Goal: Transaction & Acquisition: Purchase product/service

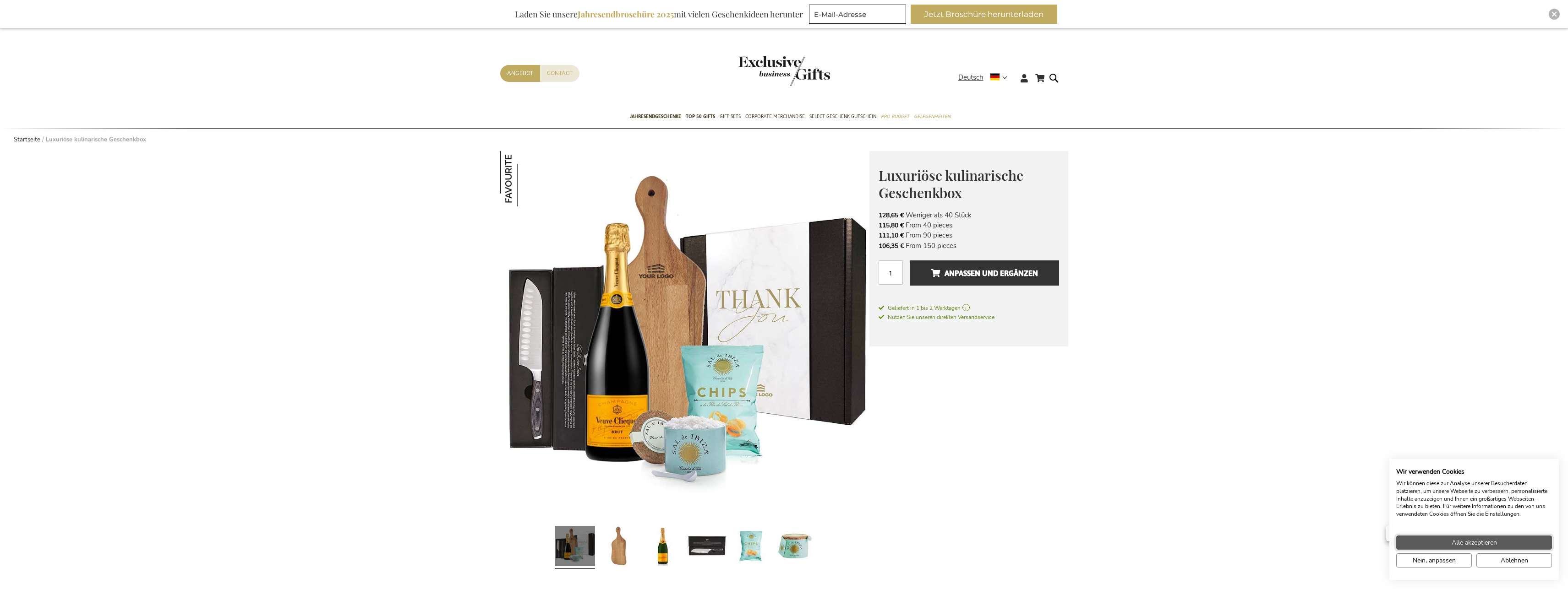
click at [1422, 543] on button "Alle akzeptieren" at bounding box center [1474, 542] width 156 height 14
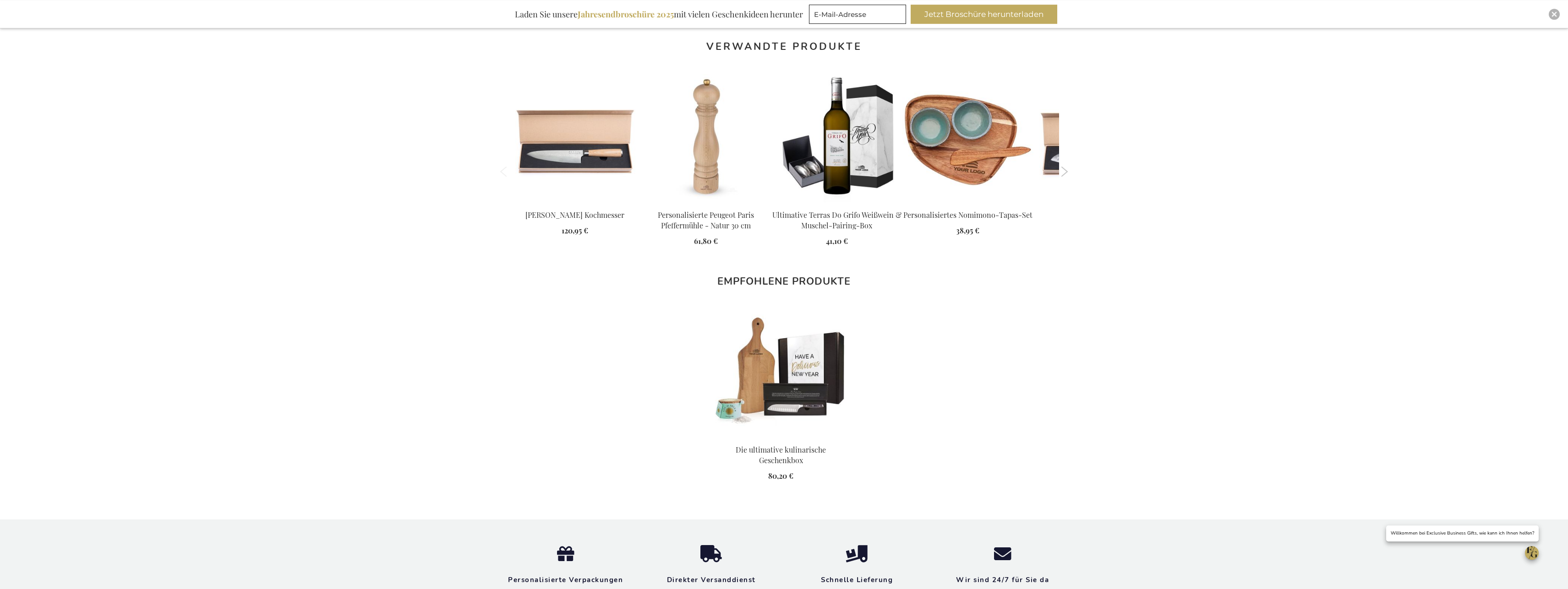
scroll to position [887, 0]
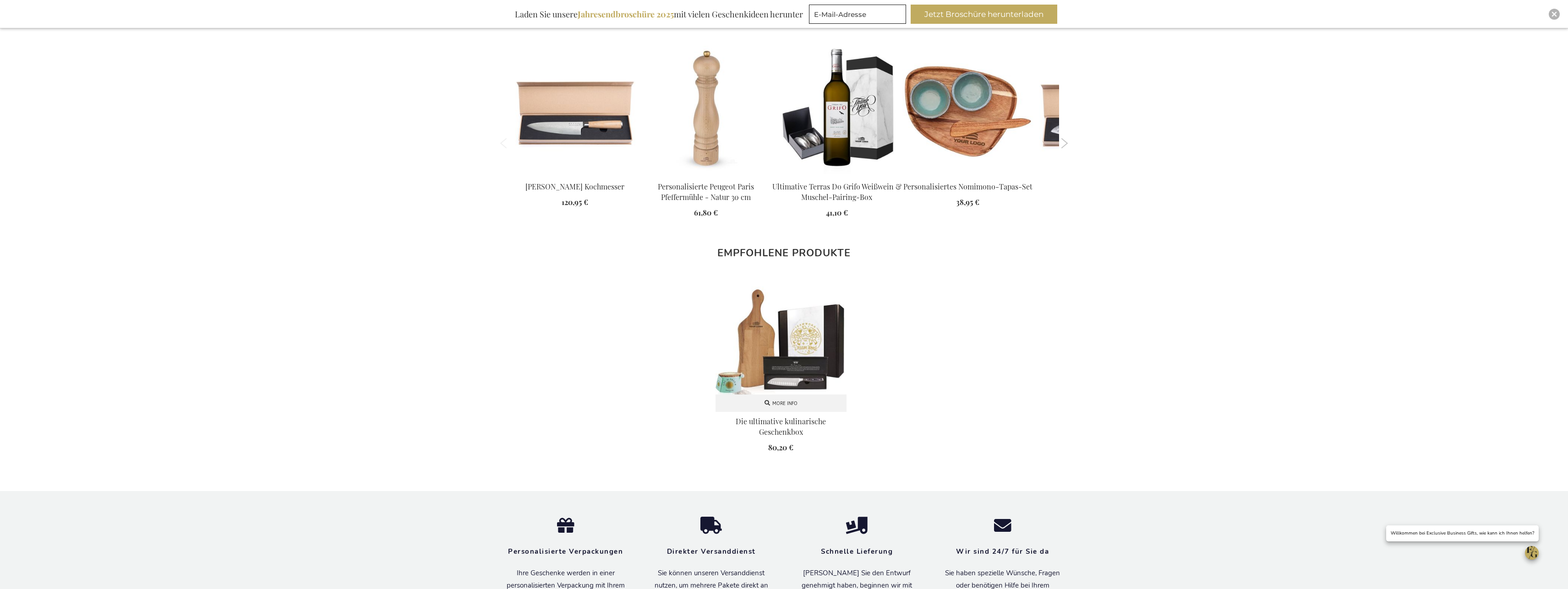
click at [800, 347] on img at bounding box center [781, 345] width 131 height 131
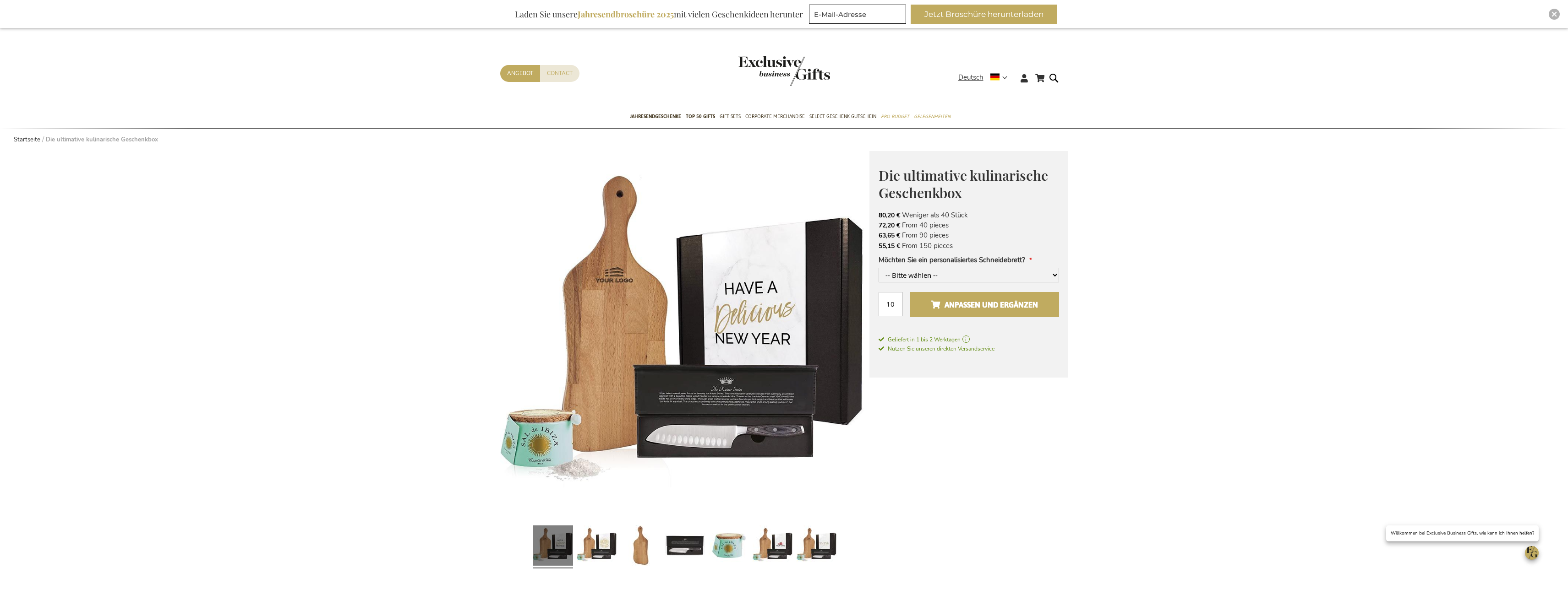
click at [994, 307] on span "Anpassen und ergänzen" at bounding box center [984, 305] width 107 height 15
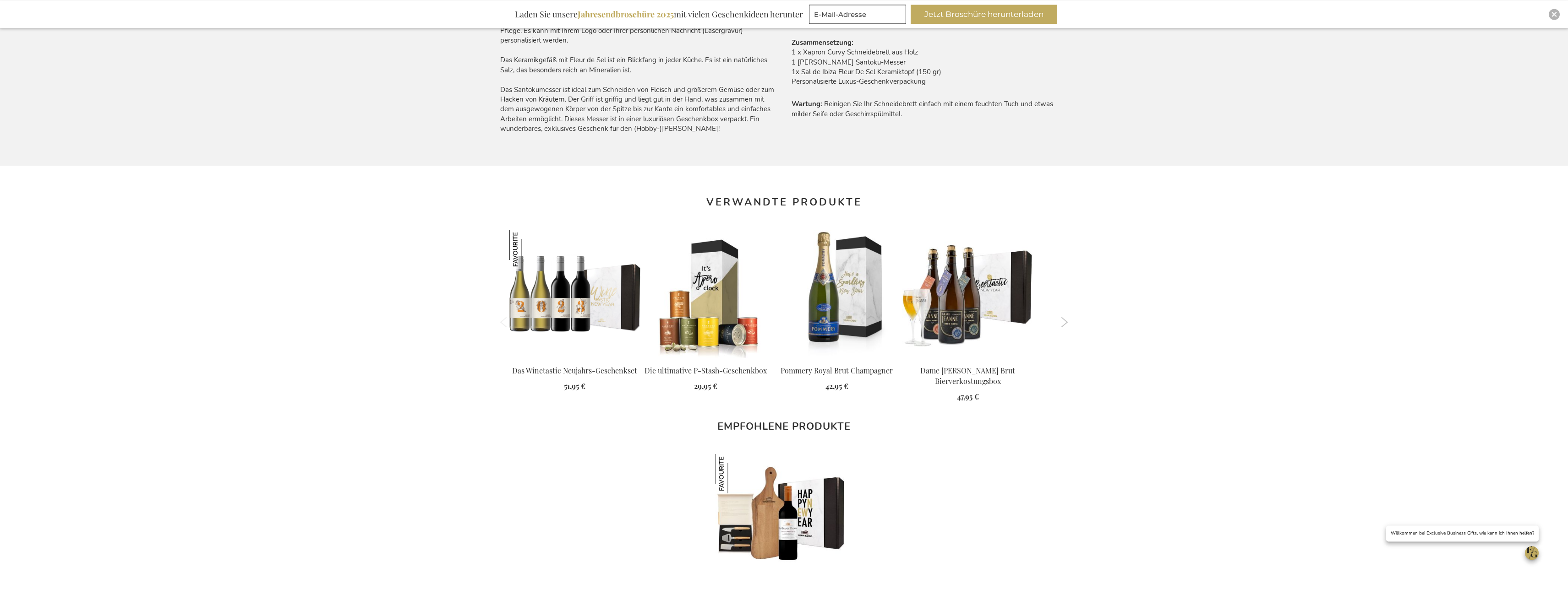
scroll to position [701, 0]
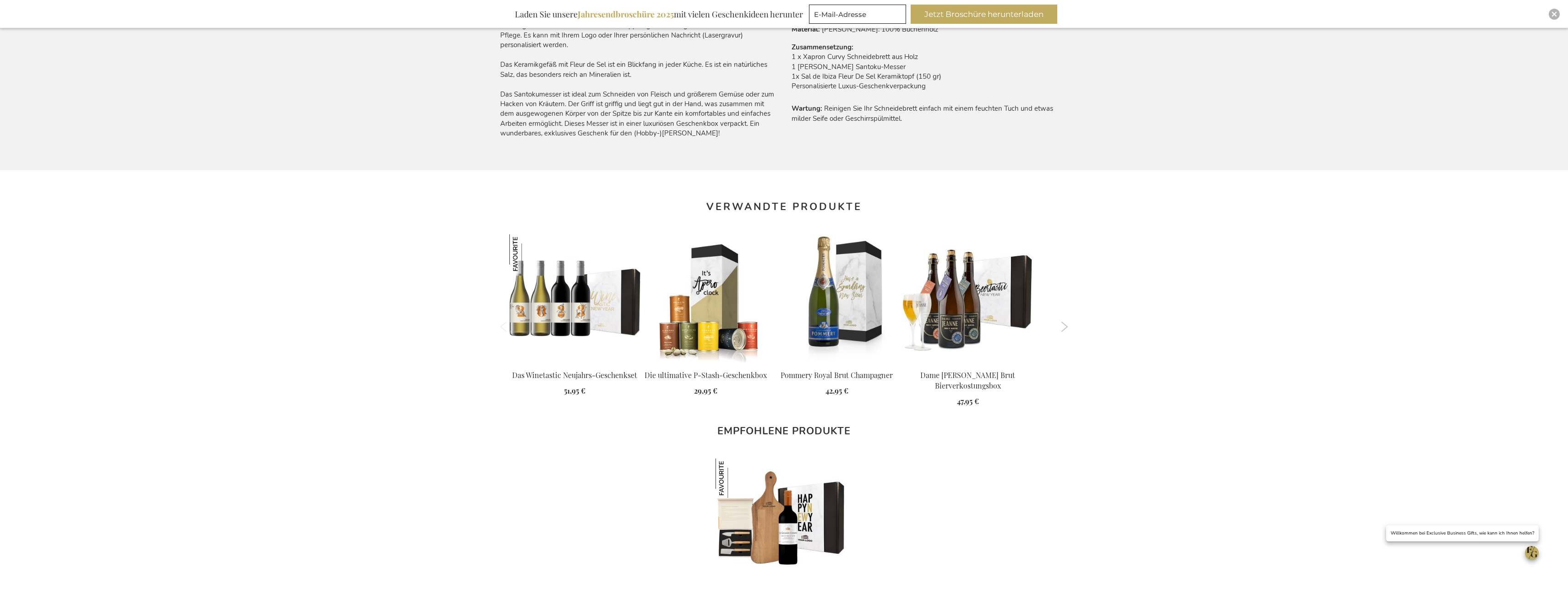
click at [1065, 316] on ol "Previous" at bounding box center [784, 327] width 568 height 199
click at [1065, 324] on button "Next" at bounding box center [1065, 326] width 7 height 10
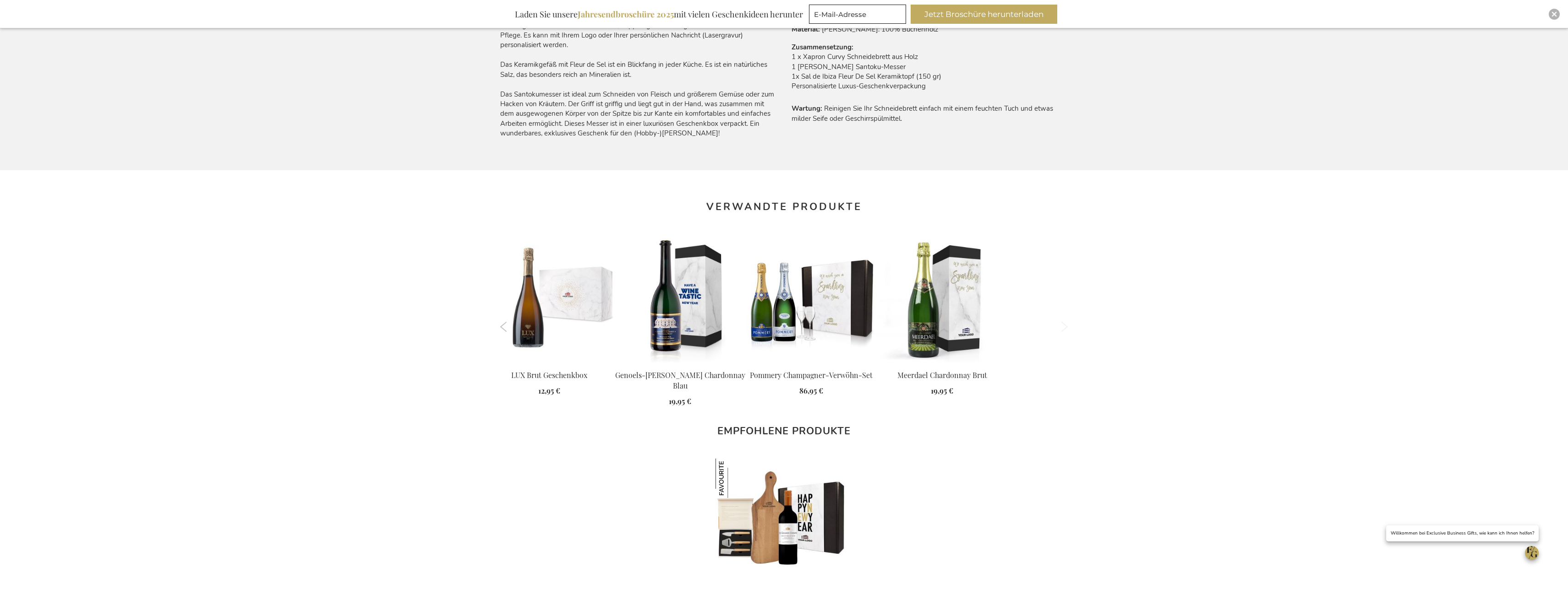
click at [1065, 324] on button "Next" at bounding box center [1065, 326] width 7 height 10
click at [1066, 324] on button "Next" at bounding box center [1065, 326] width 7 height 10
click at [529, 323] on img at bounding box center [549, 300] width 131 height 131
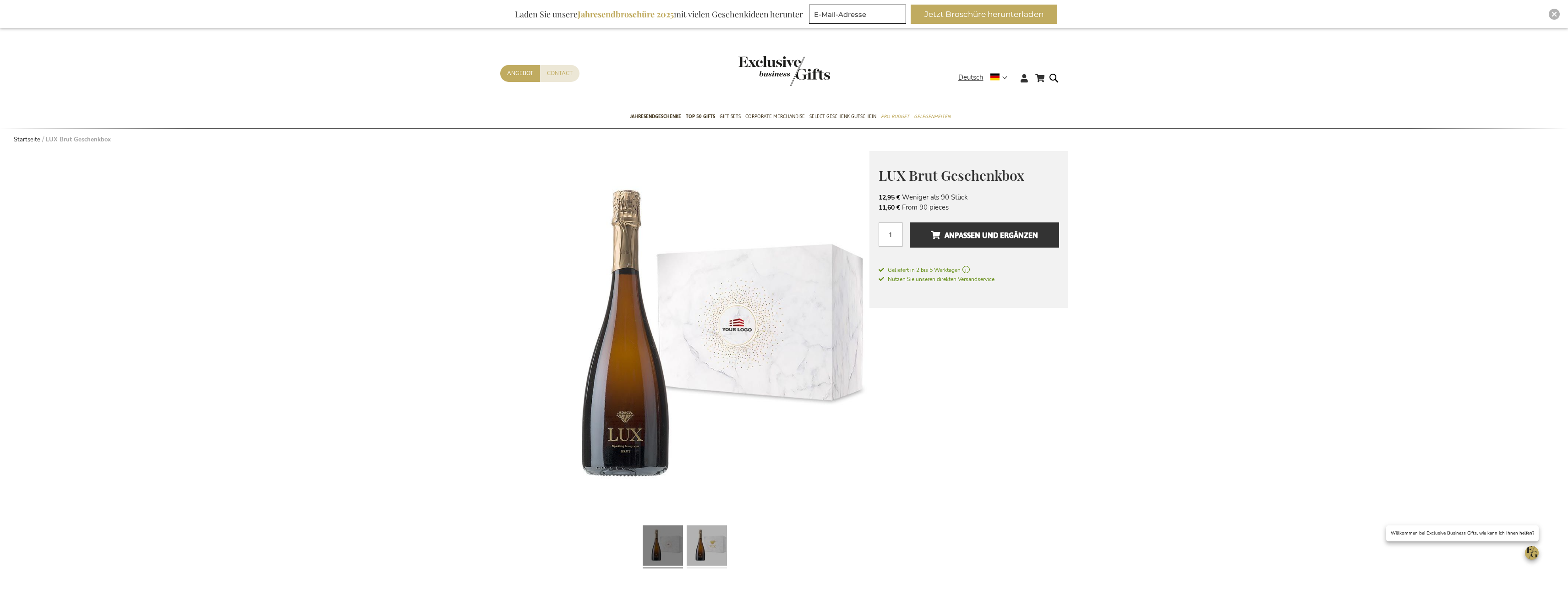
click at [710, 548] on link at bounding box center [707, 547] width 40 height 50
click at [21, 139] on link "Startseite" at bounding box center [27, 139] width 26 height 8
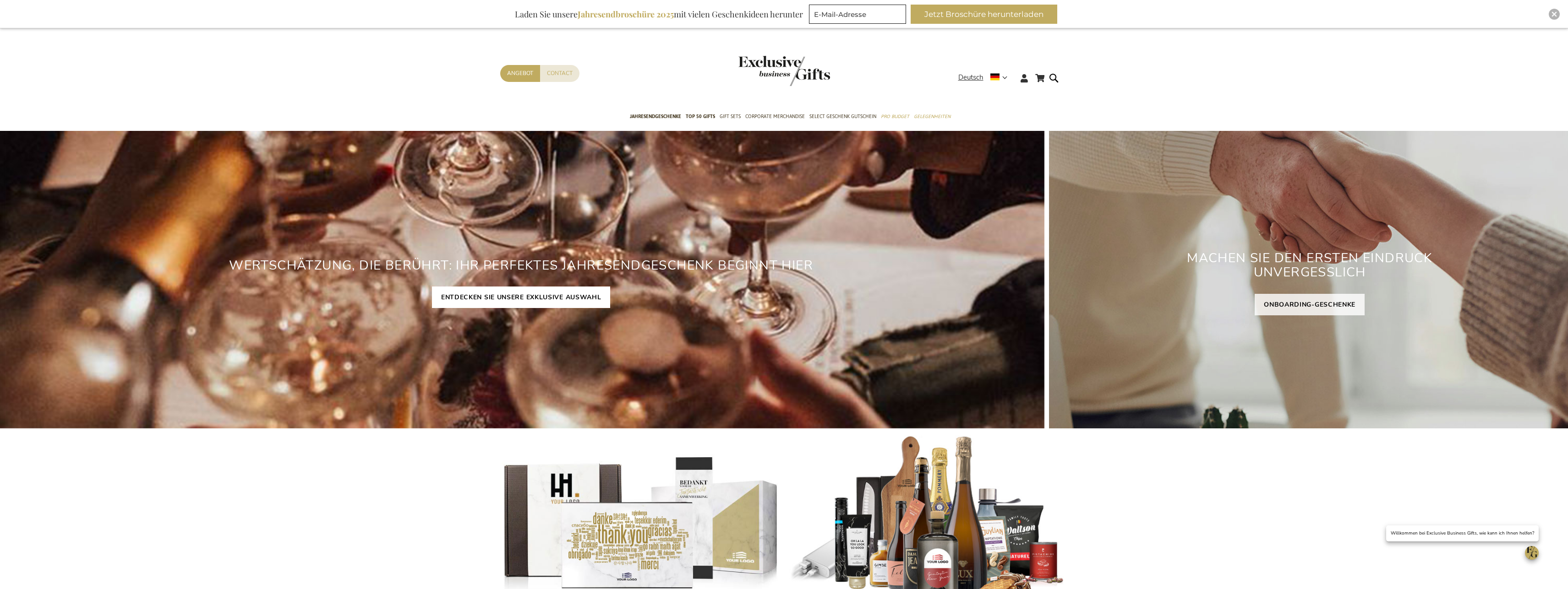
click at [474, 295] on link "ENTDECKEN SIE UNSERE EXKLUSIVE AUSWAHL" at bounding box center [521, 297] width 179 height 21
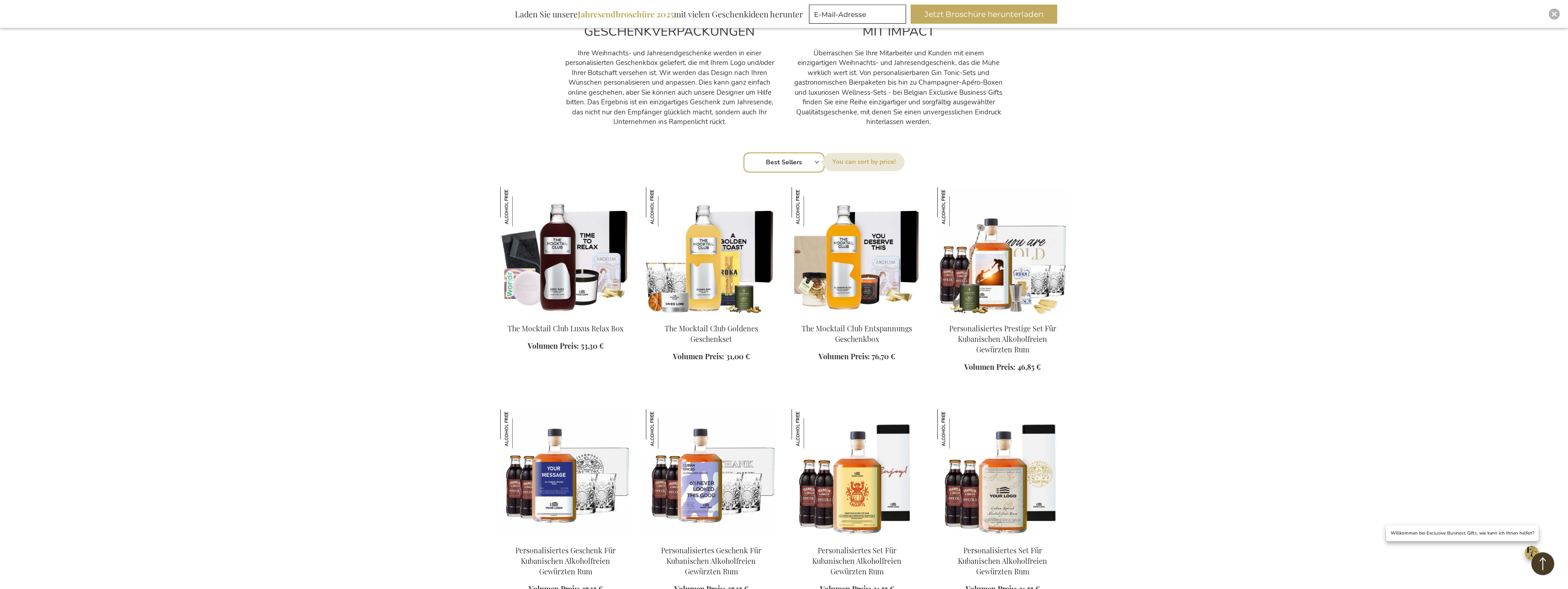
scroll to position [513, 0]
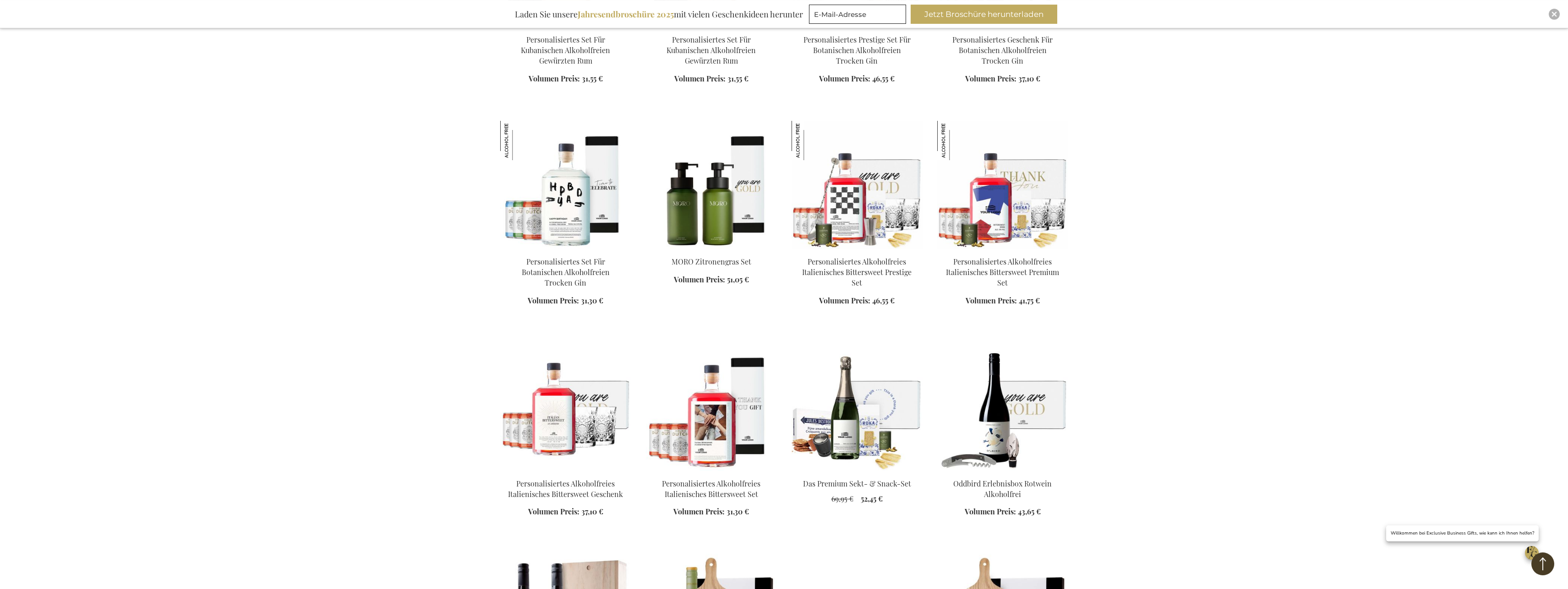
scroll to position [1682, 0]
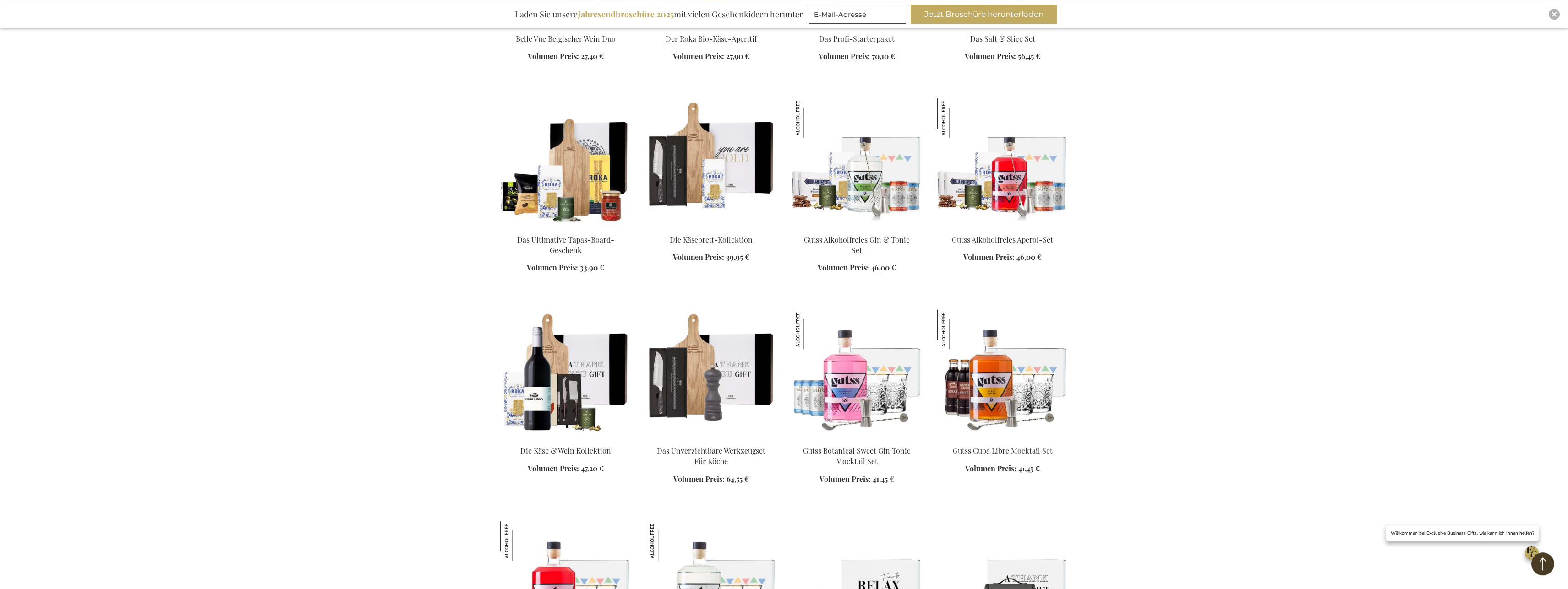
scroll to position [2335, 0]
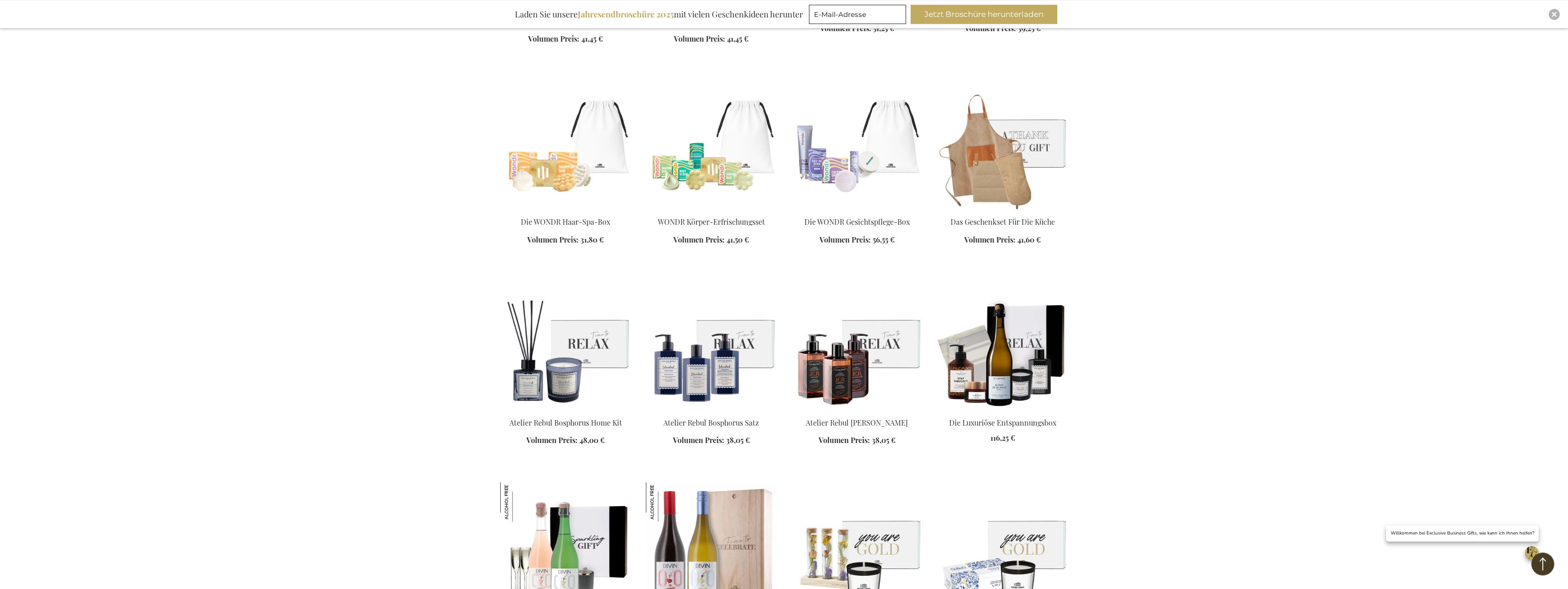
scroll to position [2989, 0]
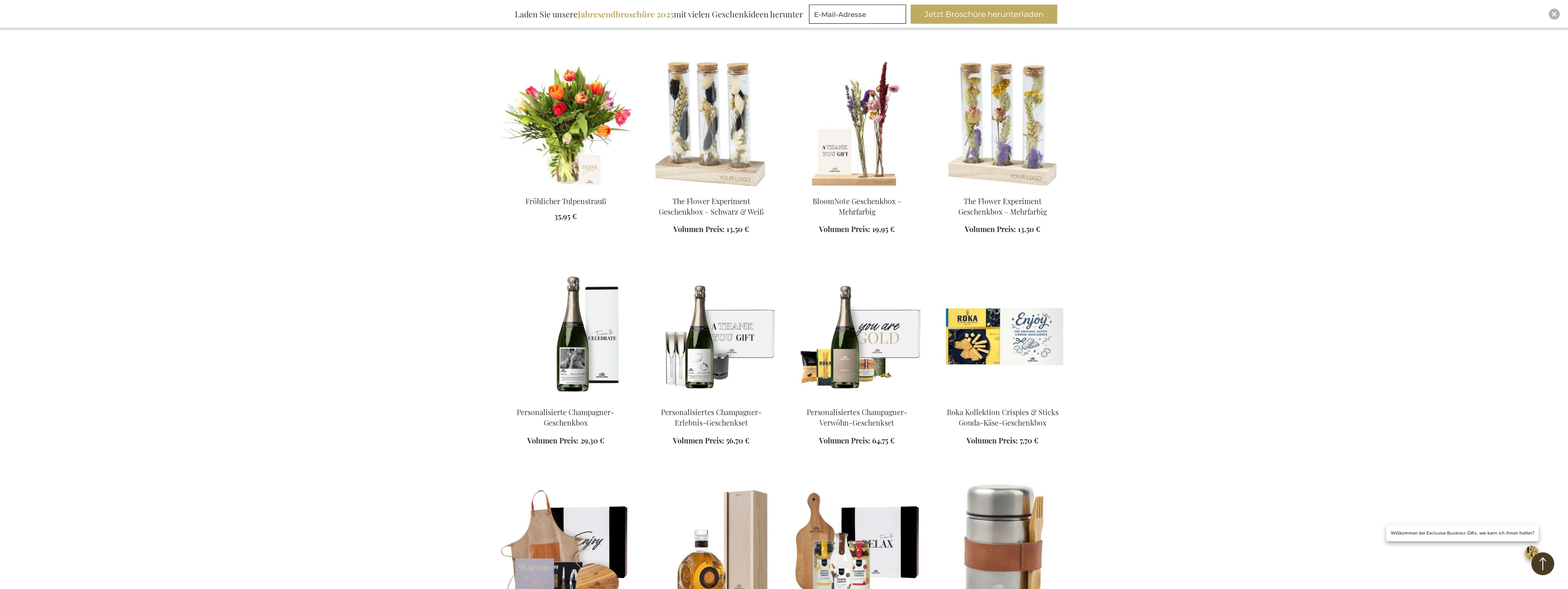
scroll to position [3690, 0]
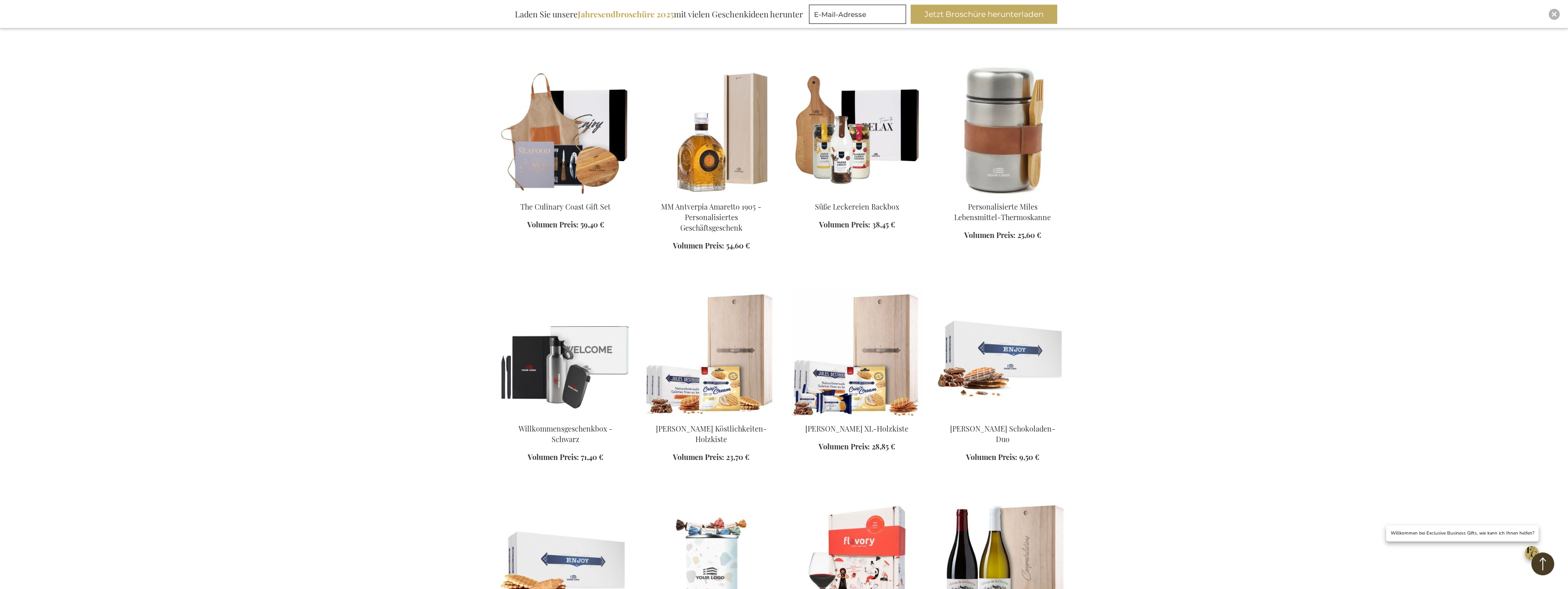
scroll to position [4110, 0]
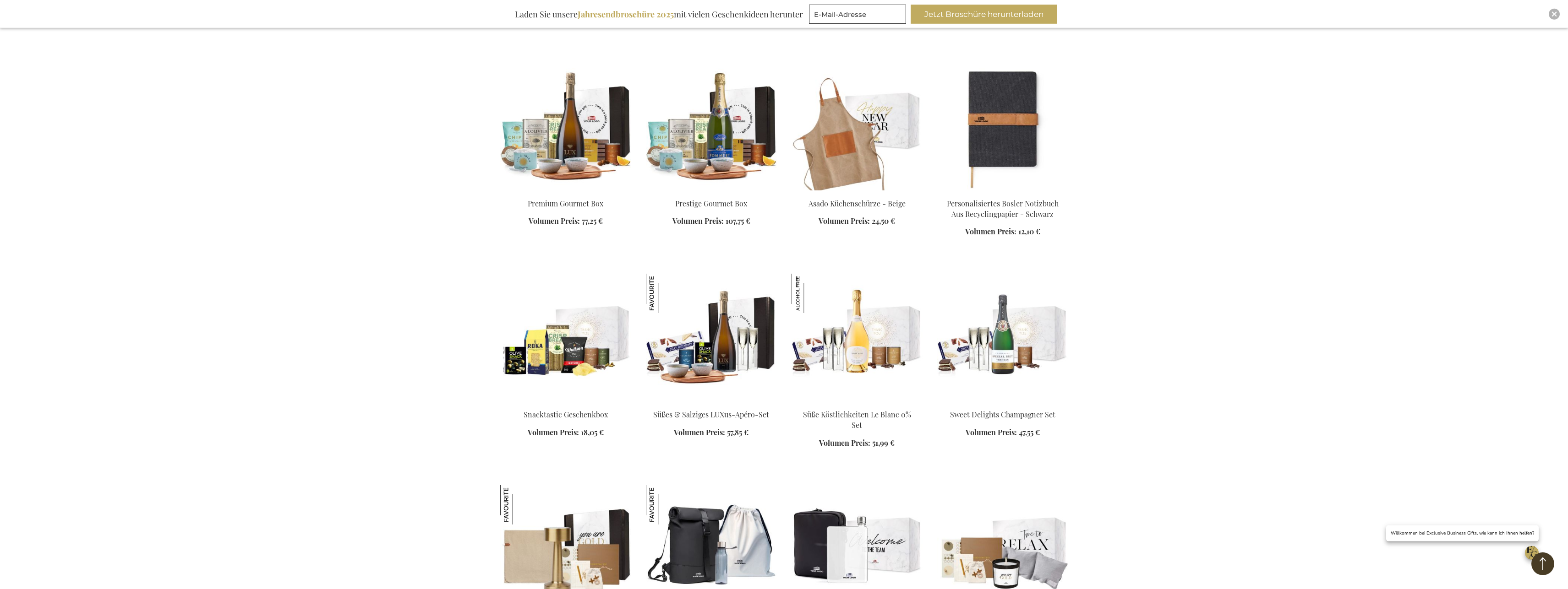
scroll to position [4904, 0]
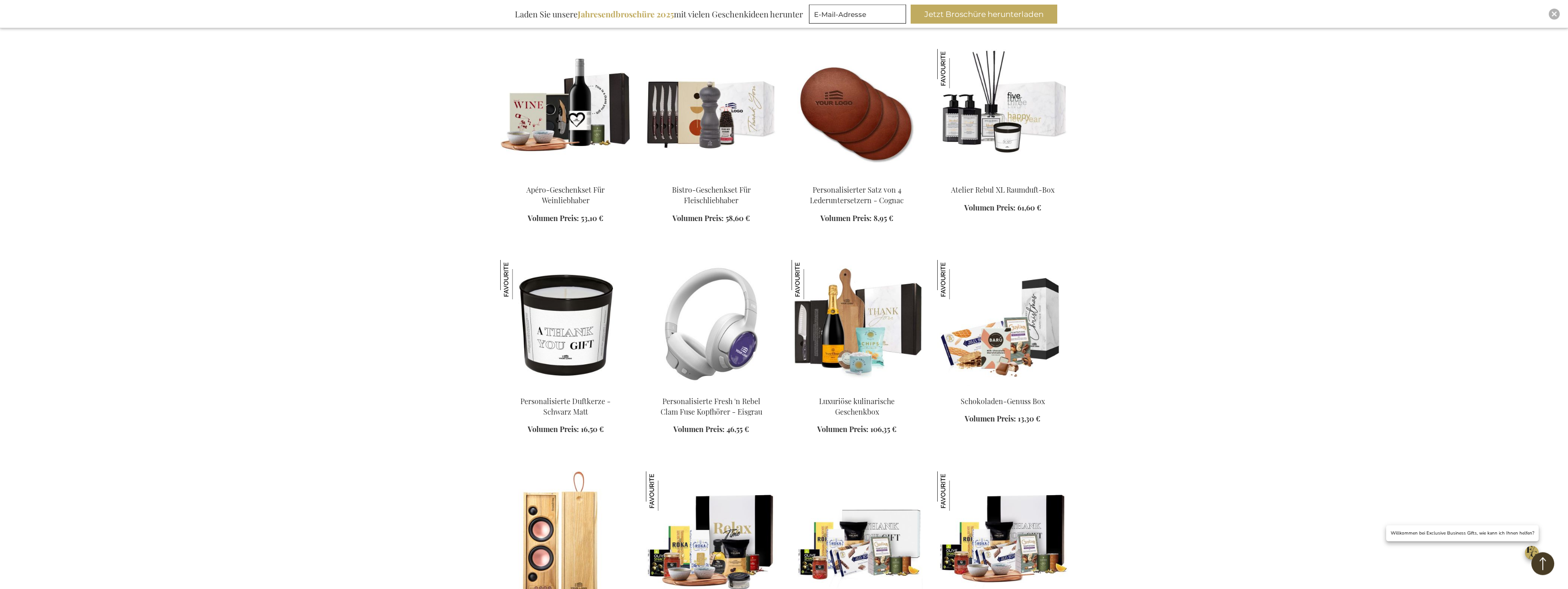
scroll to position [5698, 0]
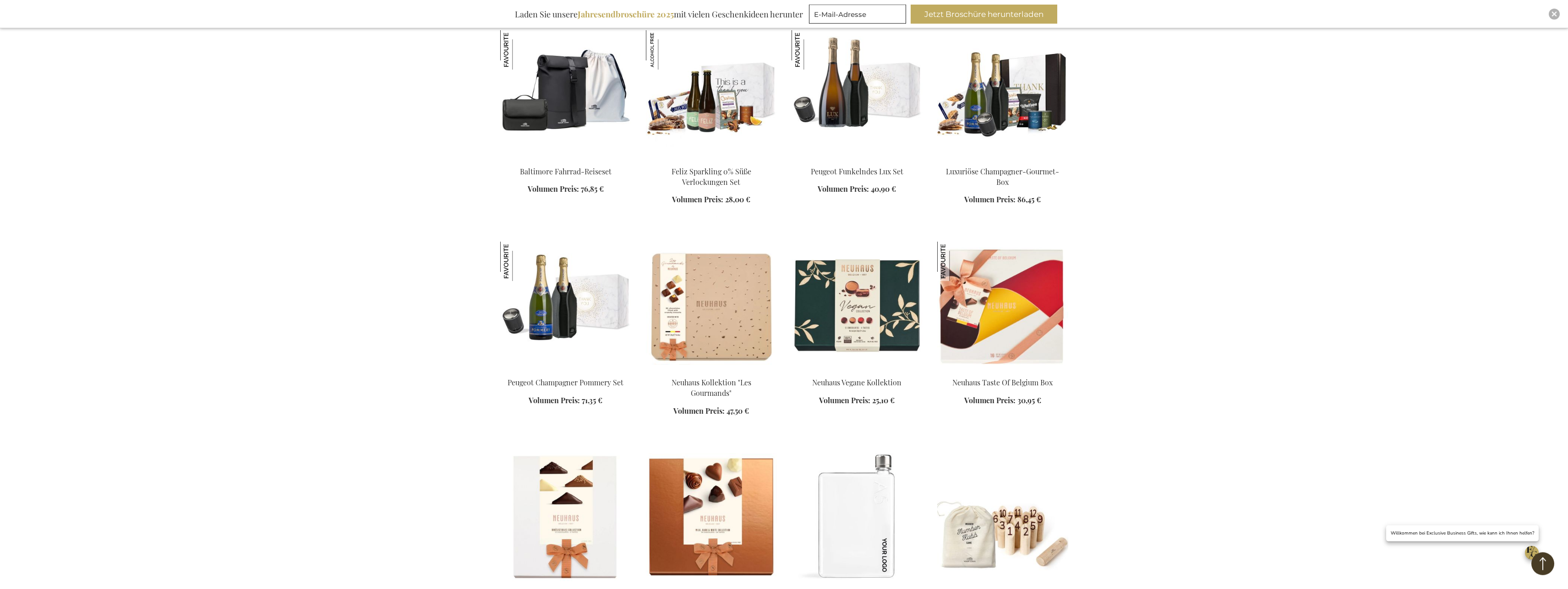
scroll to position [6212, 0]
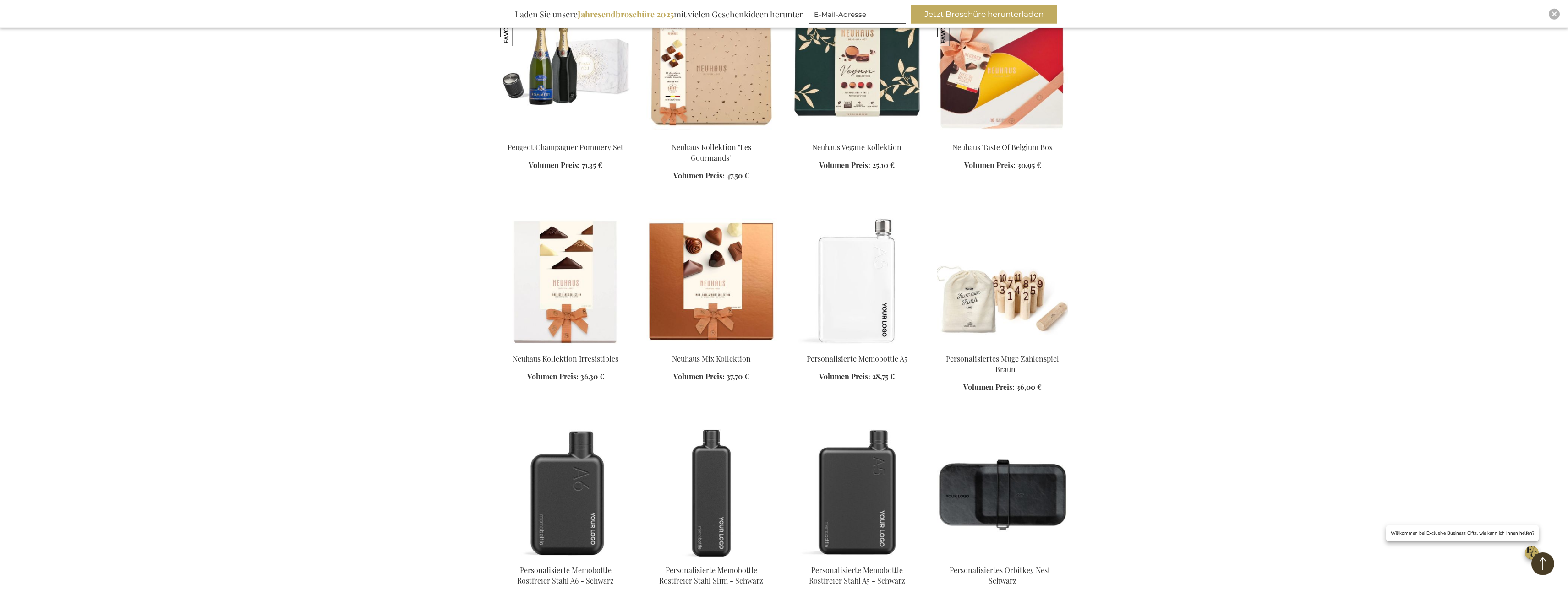
scroll to position [6492, 0]
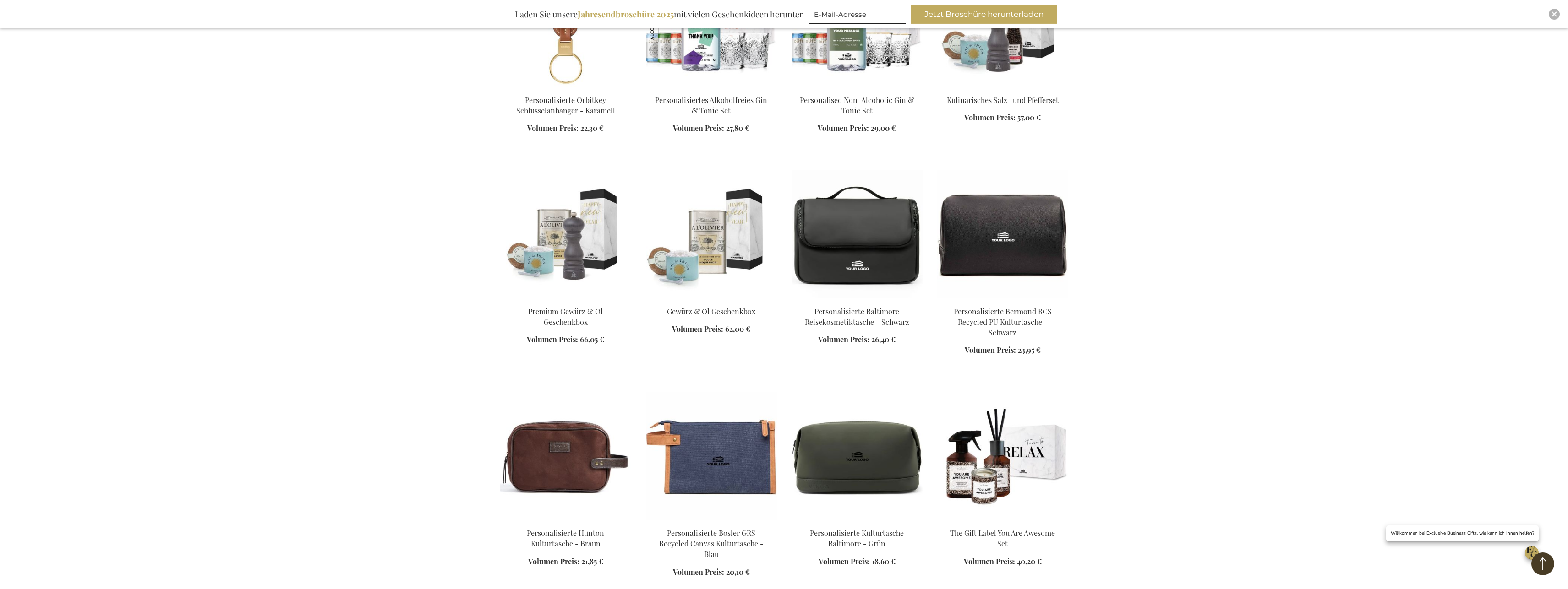
scroll to position [7333, 0]
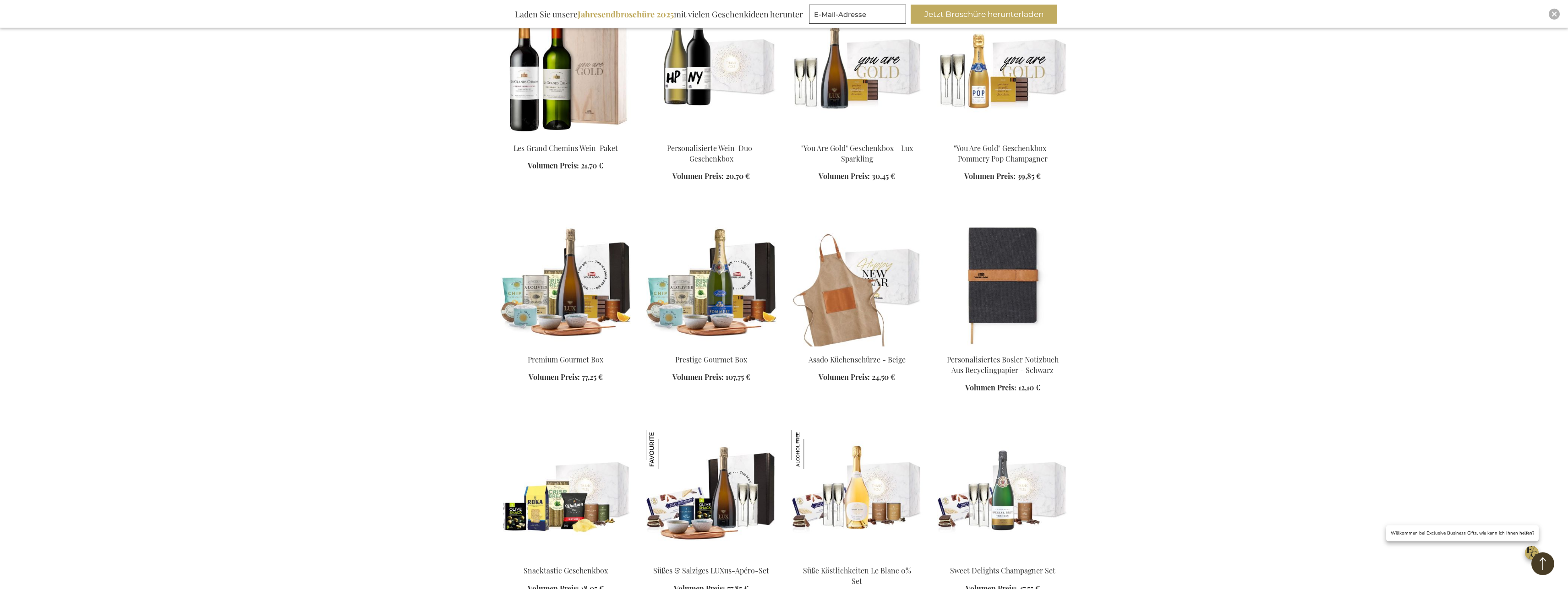
scroll to position [4717, 0]
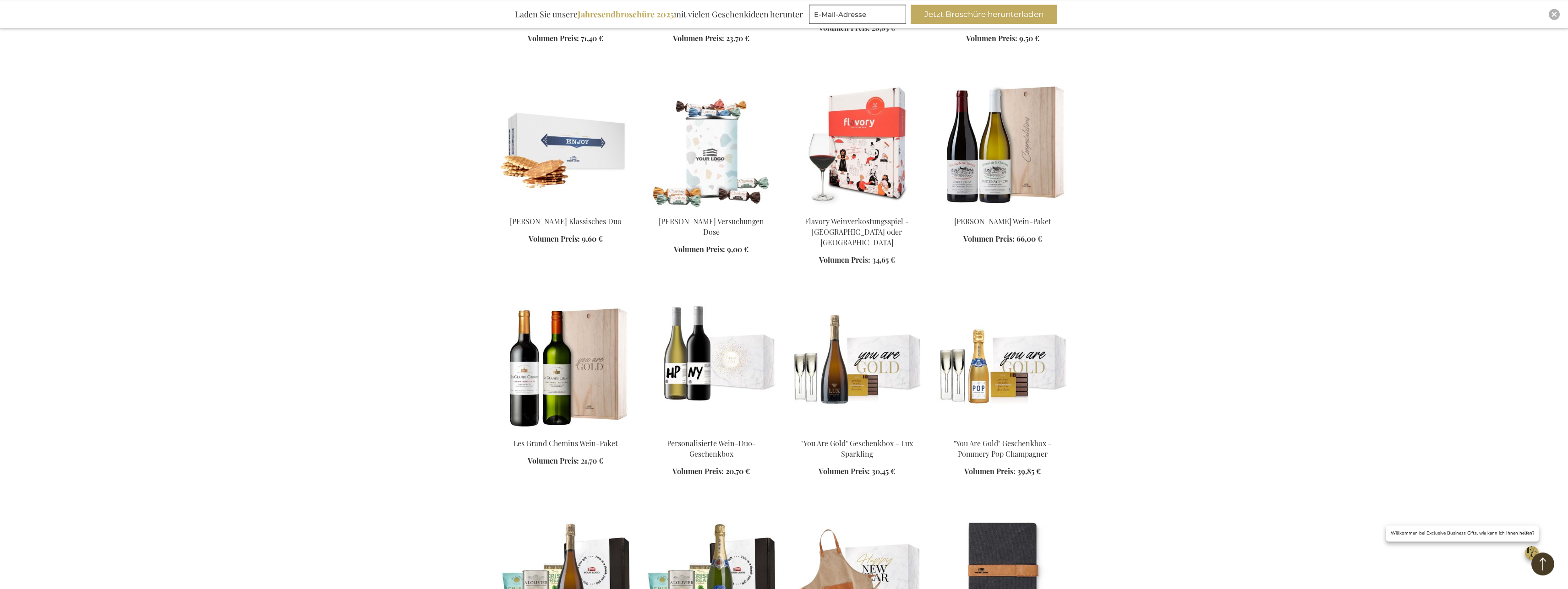
scroll to position [4437, 0]
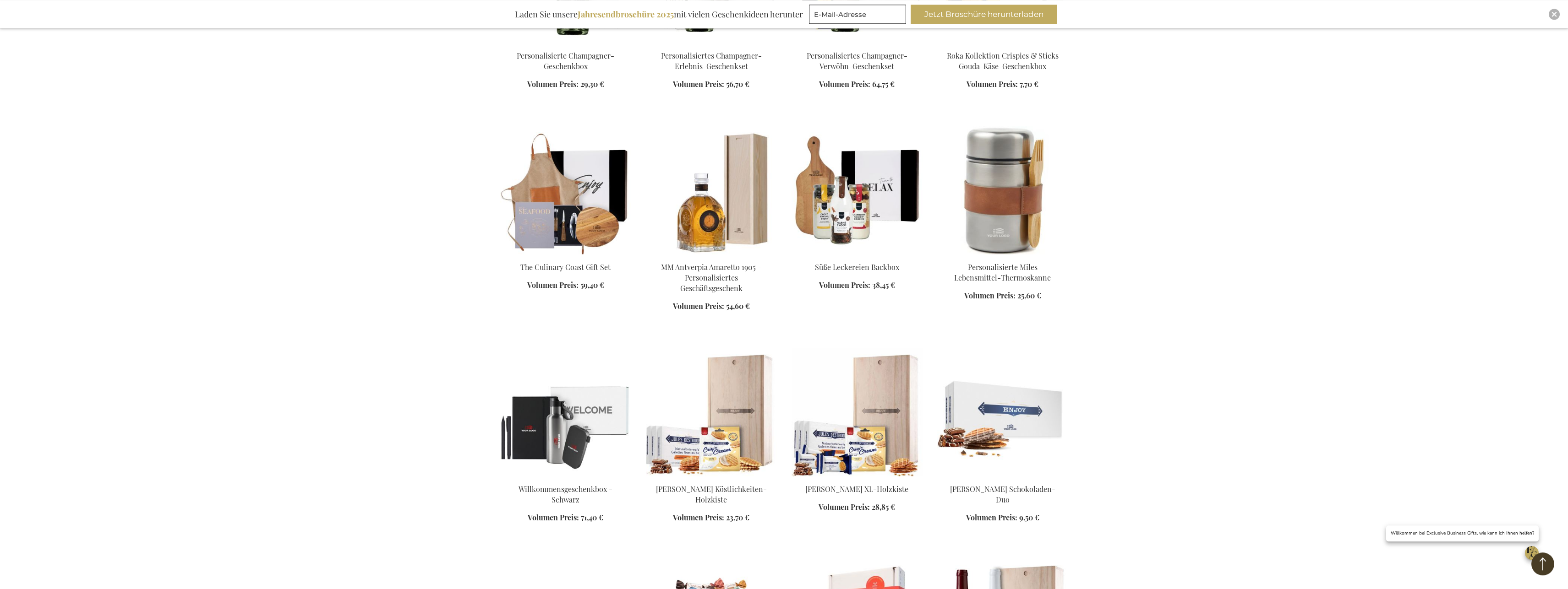
scroll to position [3970, 0]
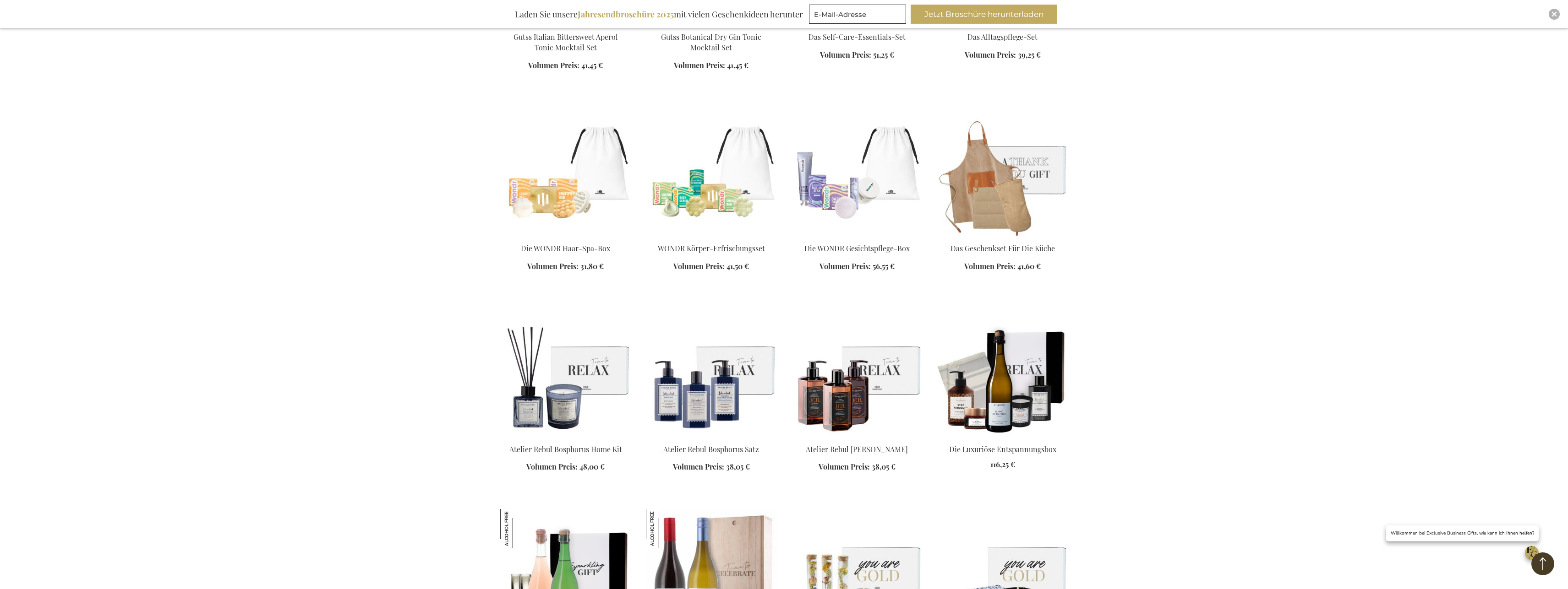
scroll to position [2942, 0]
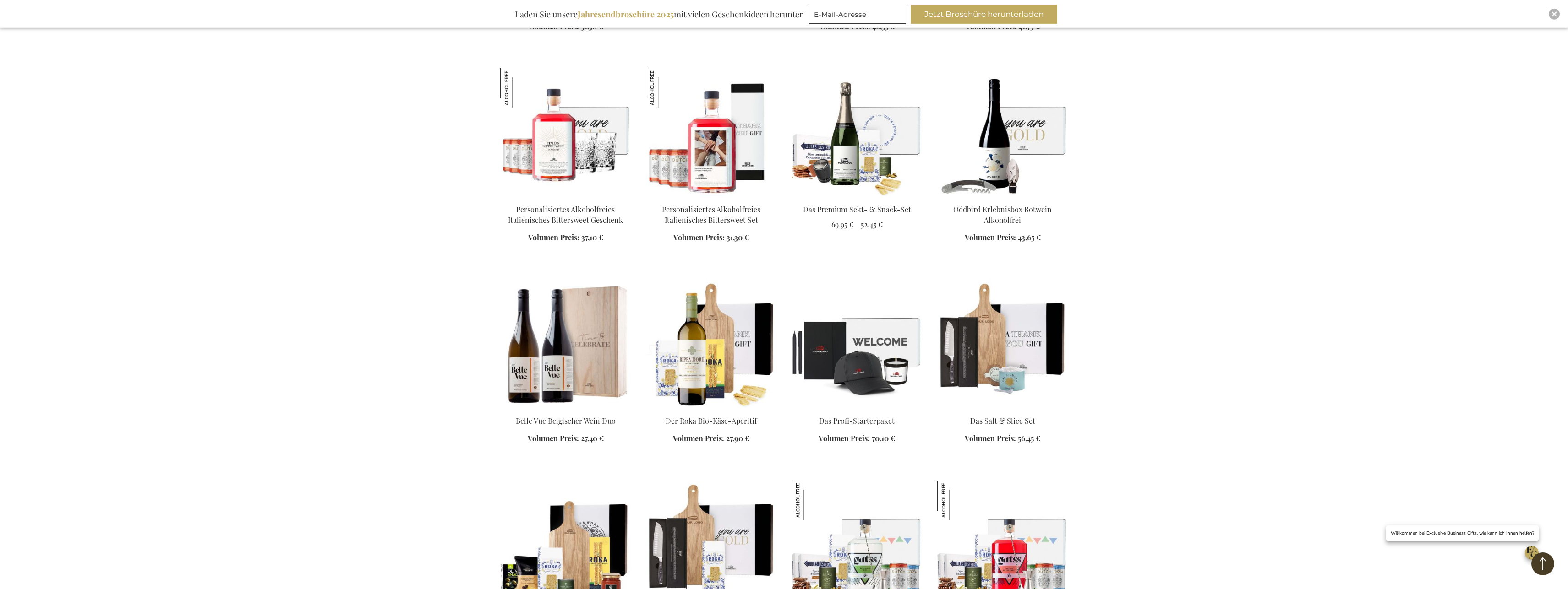
scroll to position [1915, 0]
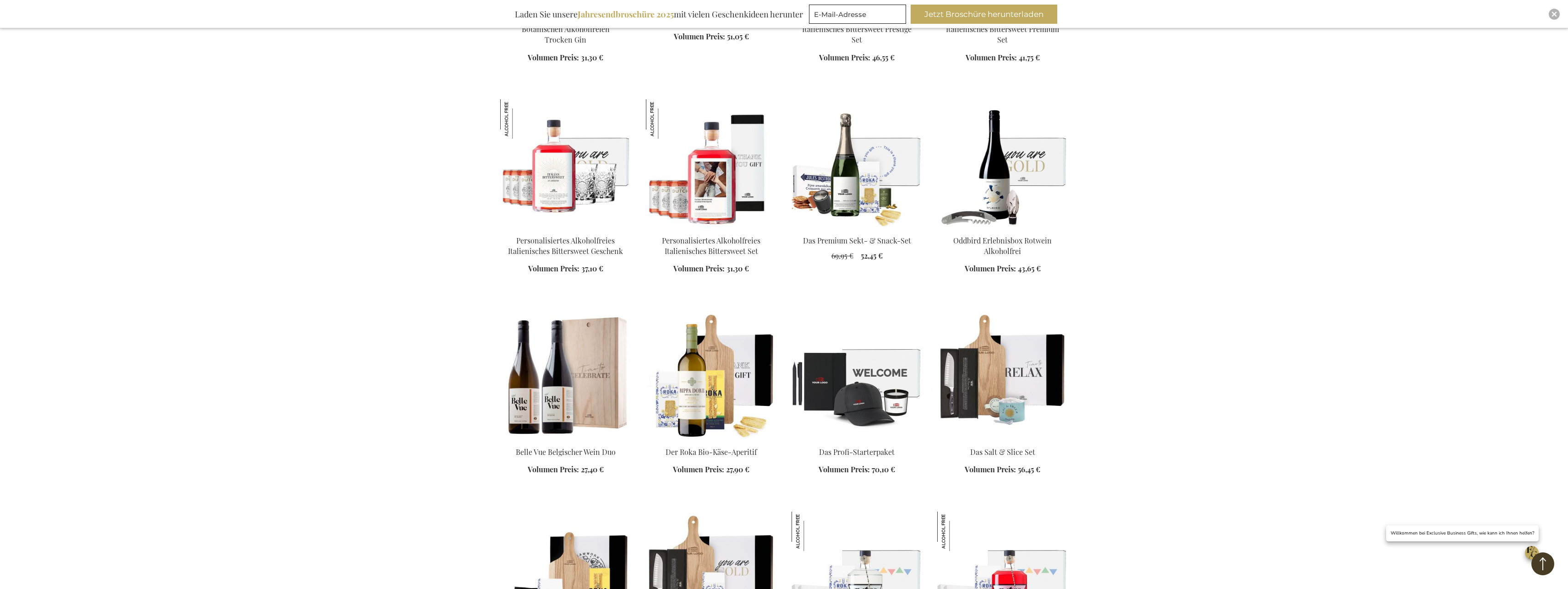
click at [984, 364] on img at bounding box center [1003, 375] width 131 height 128
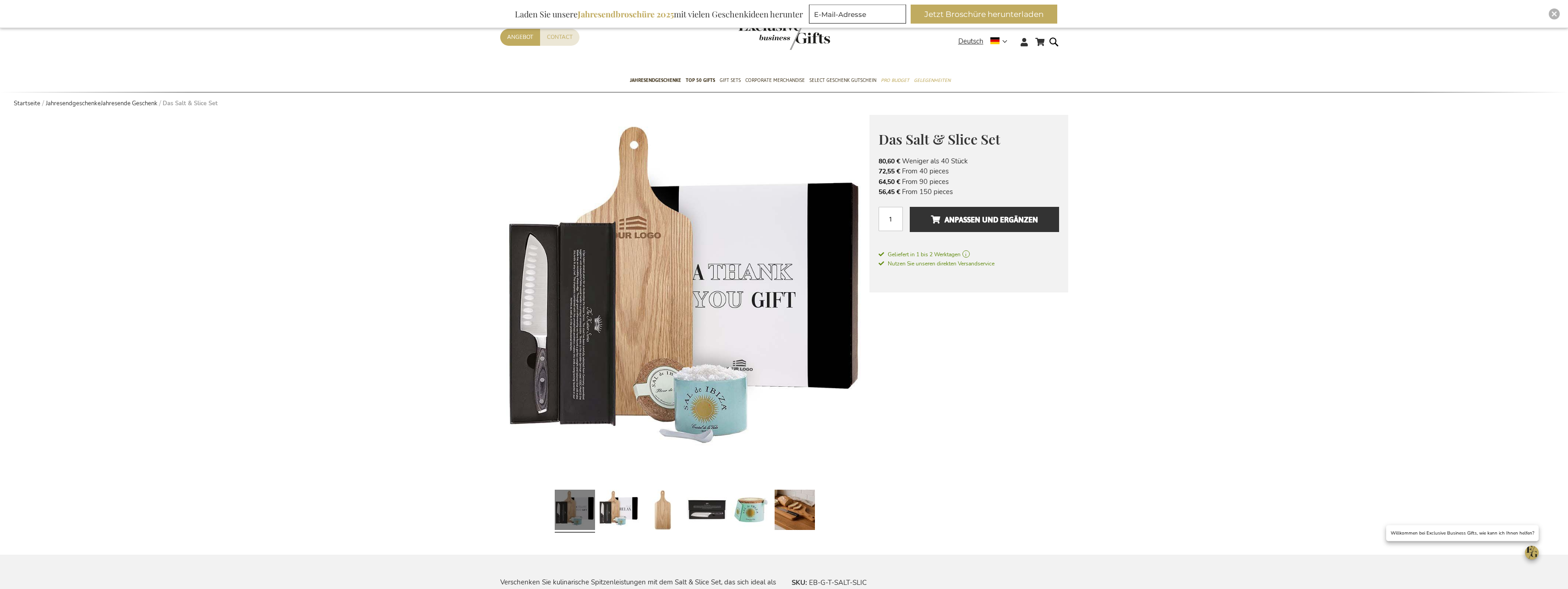
scroll to position [93, 0]
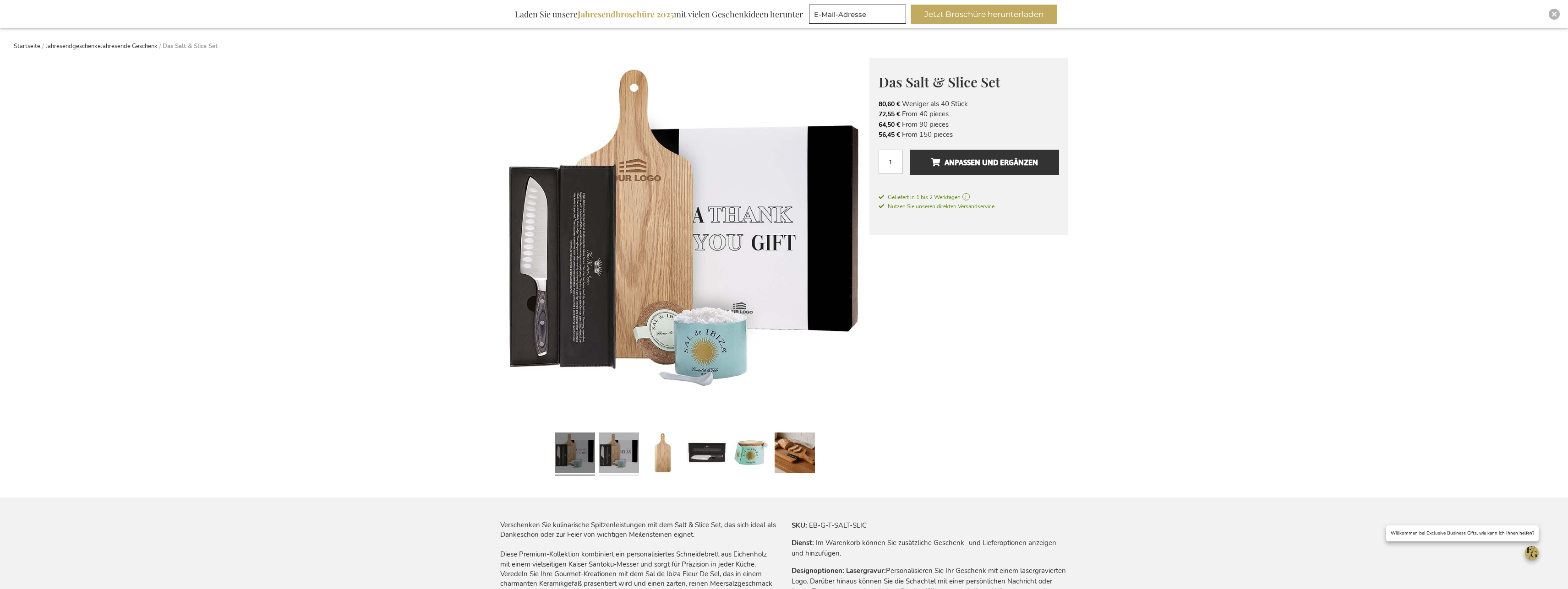
click at [622, 454] on link at bounding box center [619, 454] width 40 height 50
click at [659, 458] on link at bounding box center [663, 454] width 40 height 50
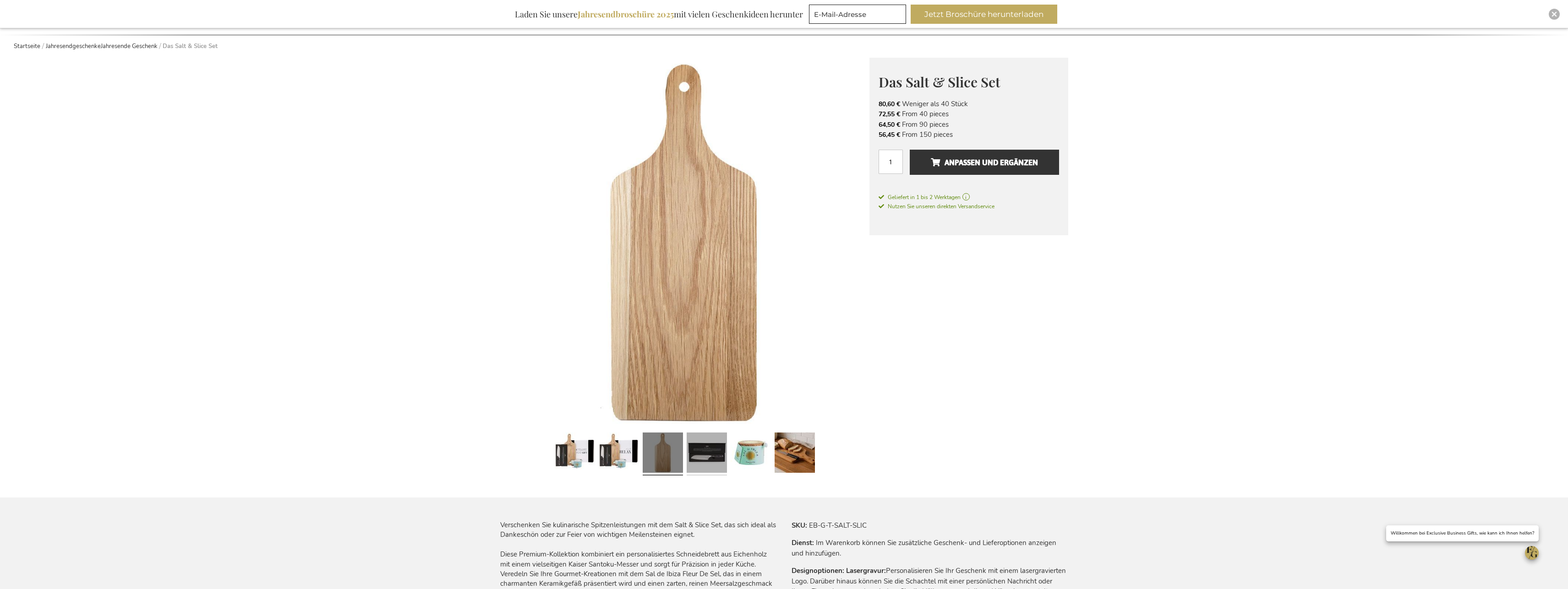
click at [715, 458] on link at bounding box center [707, 454] width 40 height 50
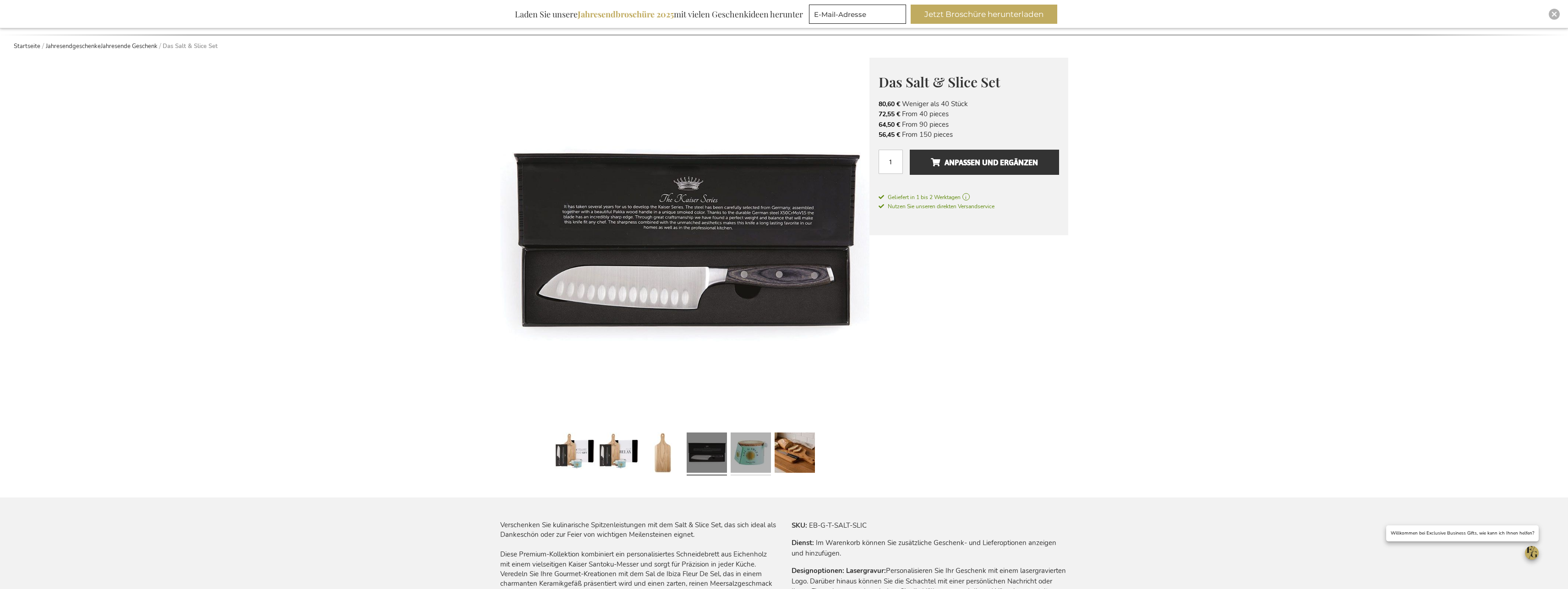
click at [755, 458] on link at bounding box center [751, 454] width 40 height 50
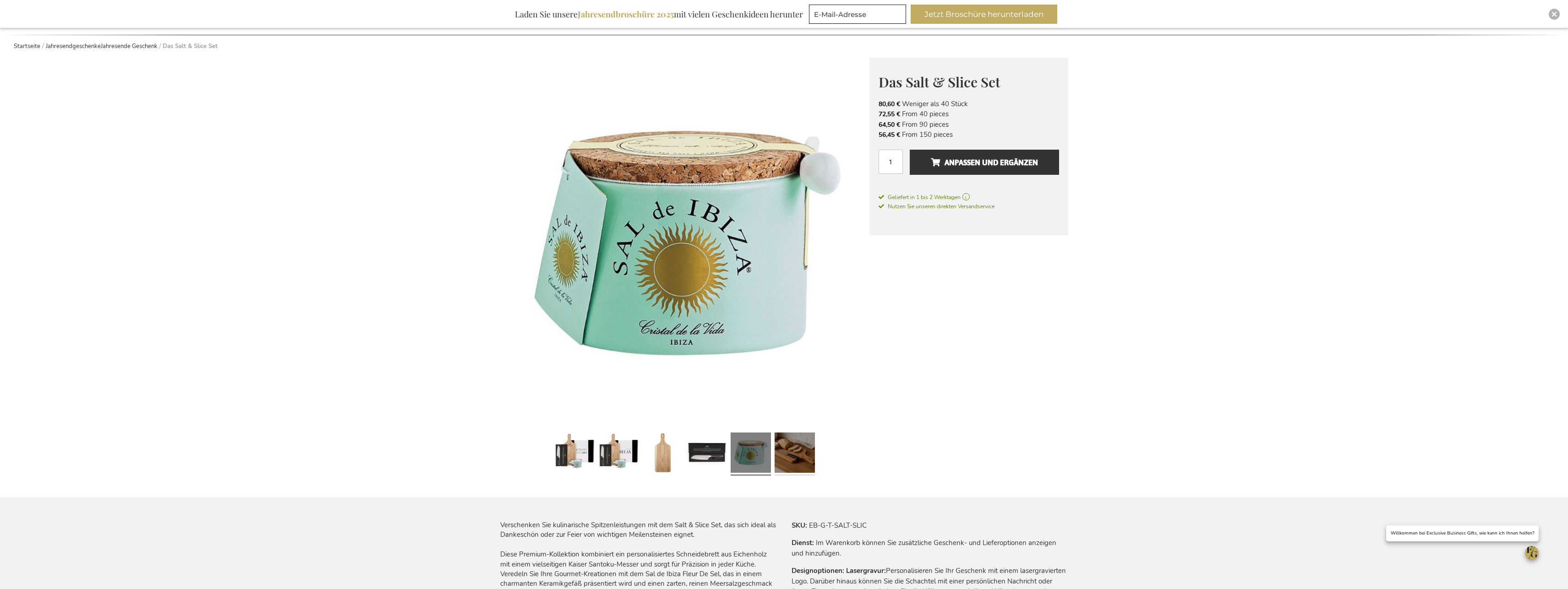
click at [792, 459] on link at bounding box center [795, 454] width 40 height 50
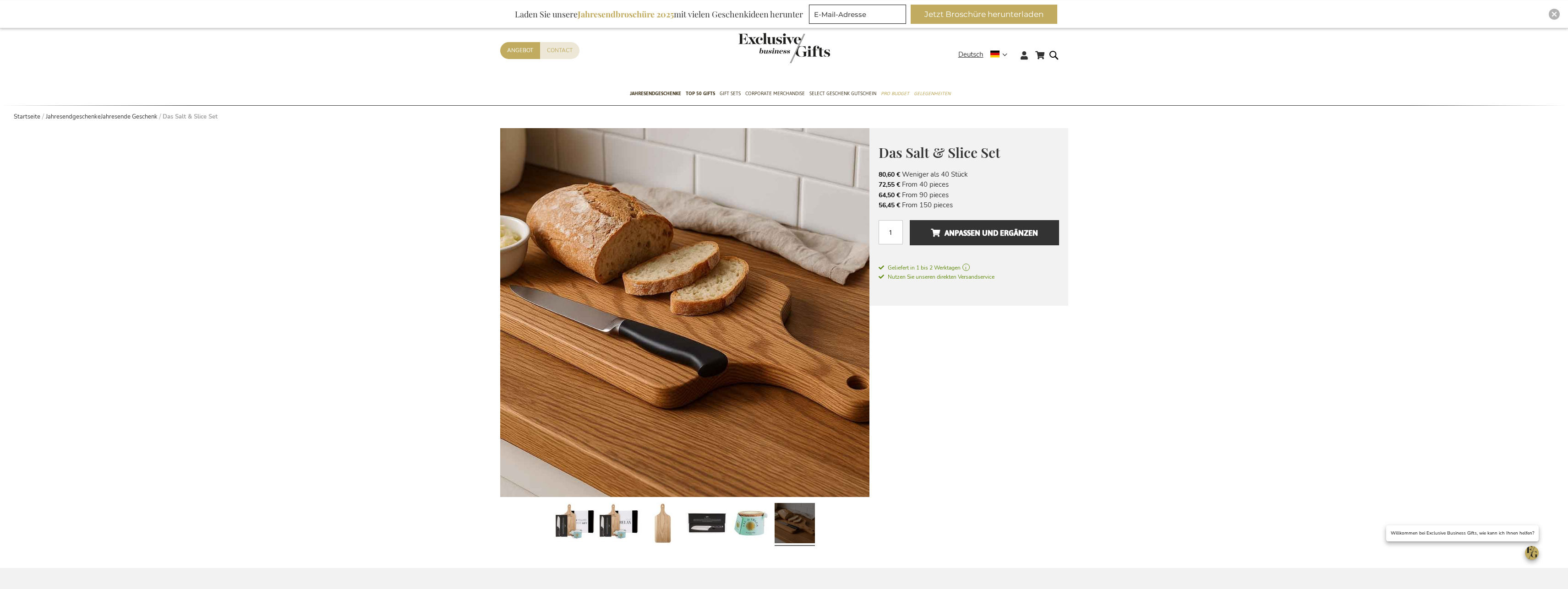
scroll to position [0, 0]
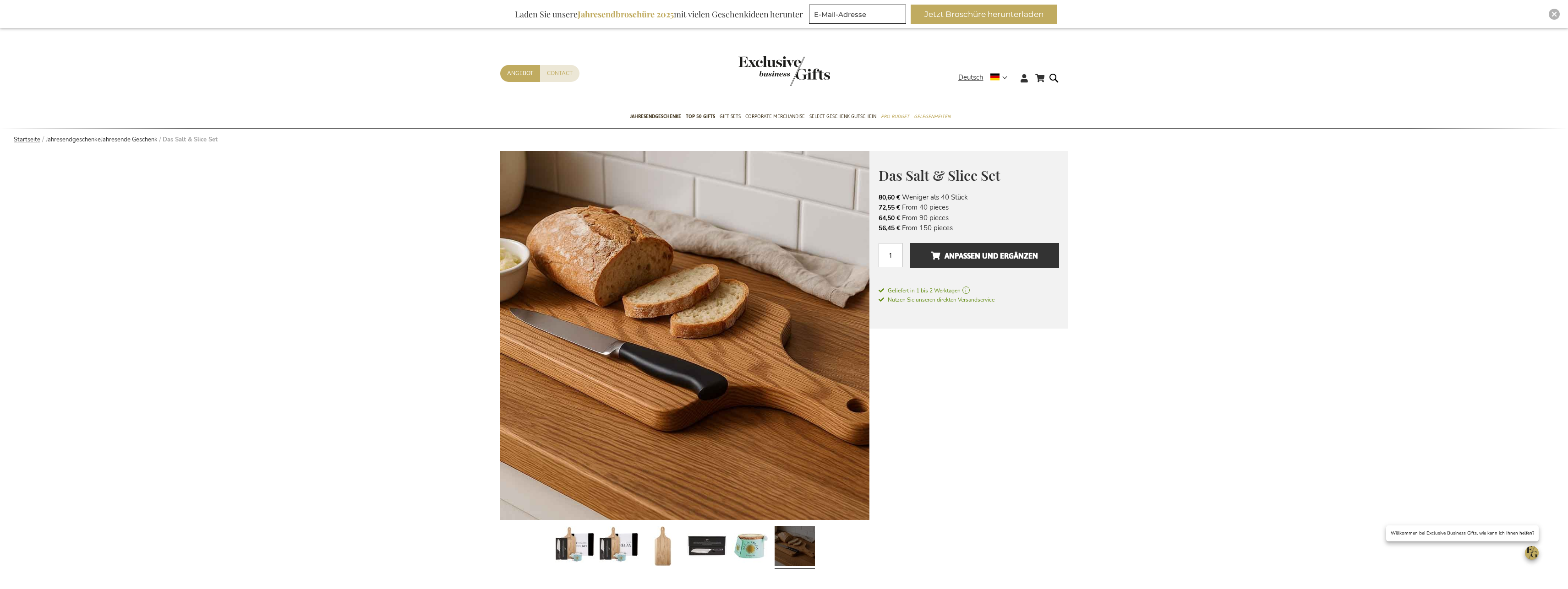
click at [21, 141] on link "Startseite" at bounding box center [27, 139] width 26 height 8
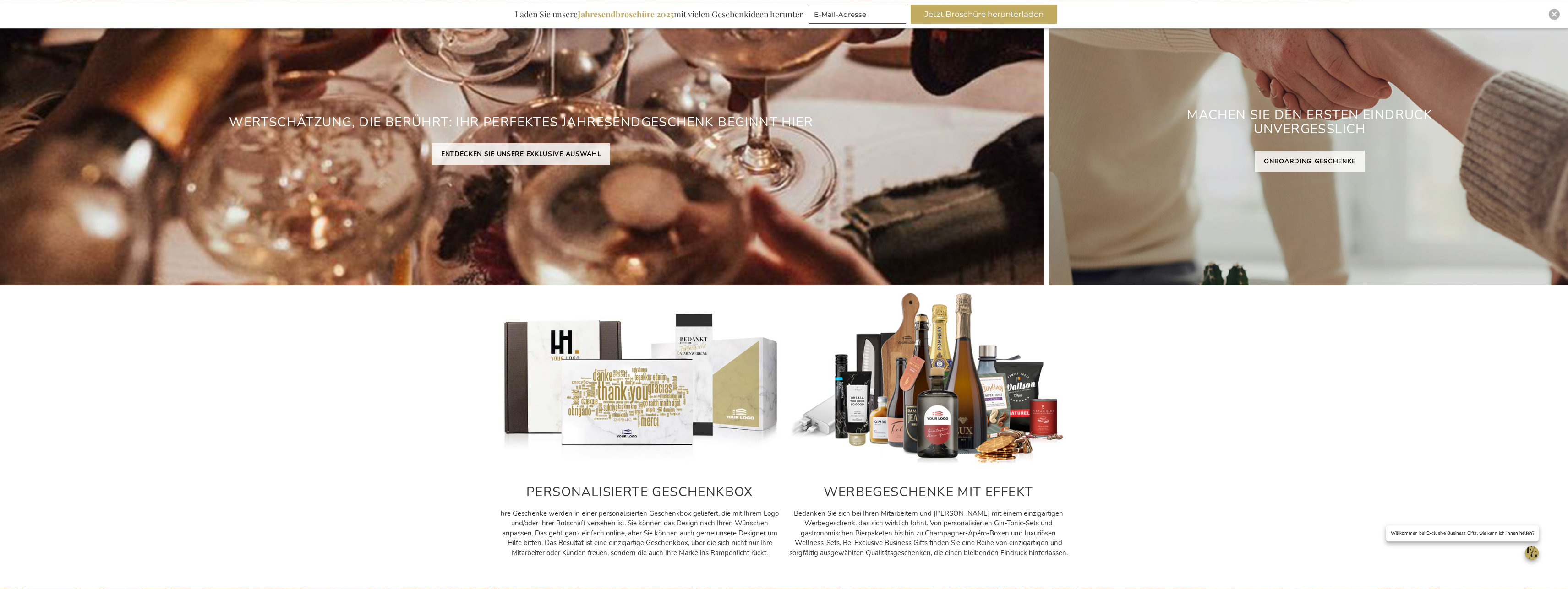
scroll to position [234, 0]
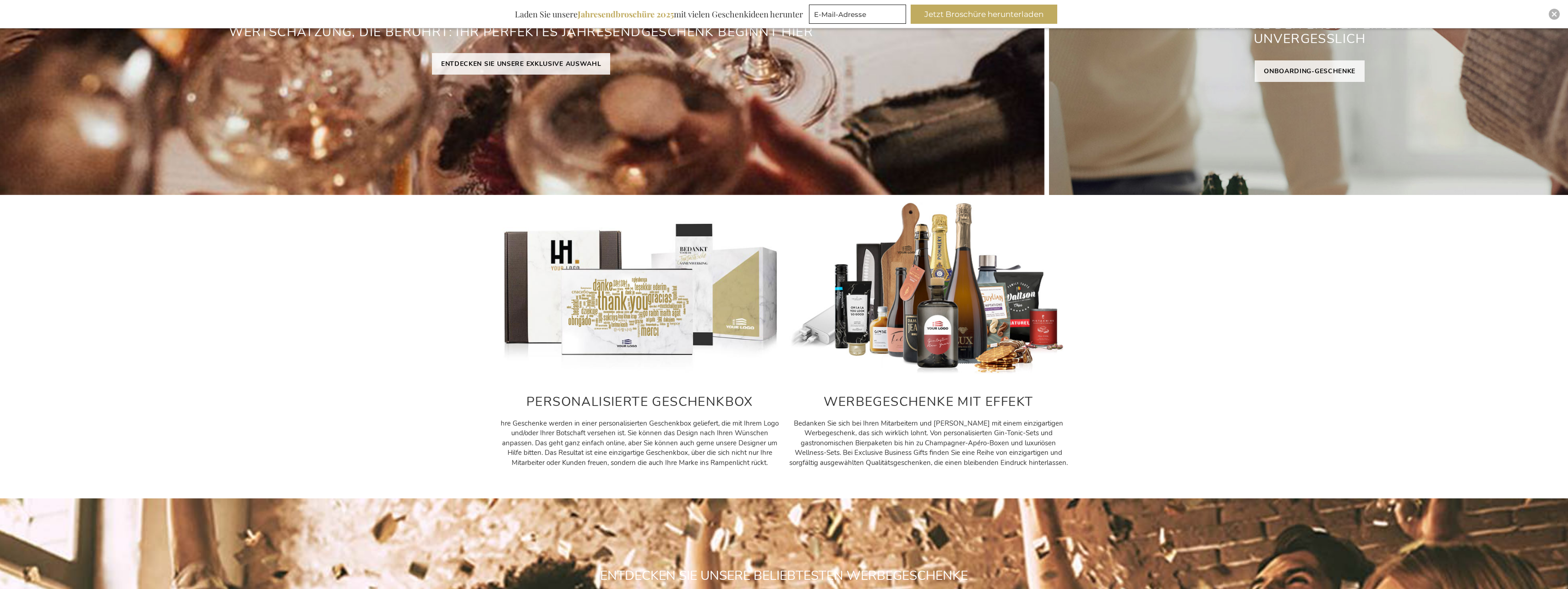
click at [887, 334] on img at bounding box center [929, 289] width 280 height 174
click at [927, 344] on img at bounding box center [929, 289] width 280 height 174
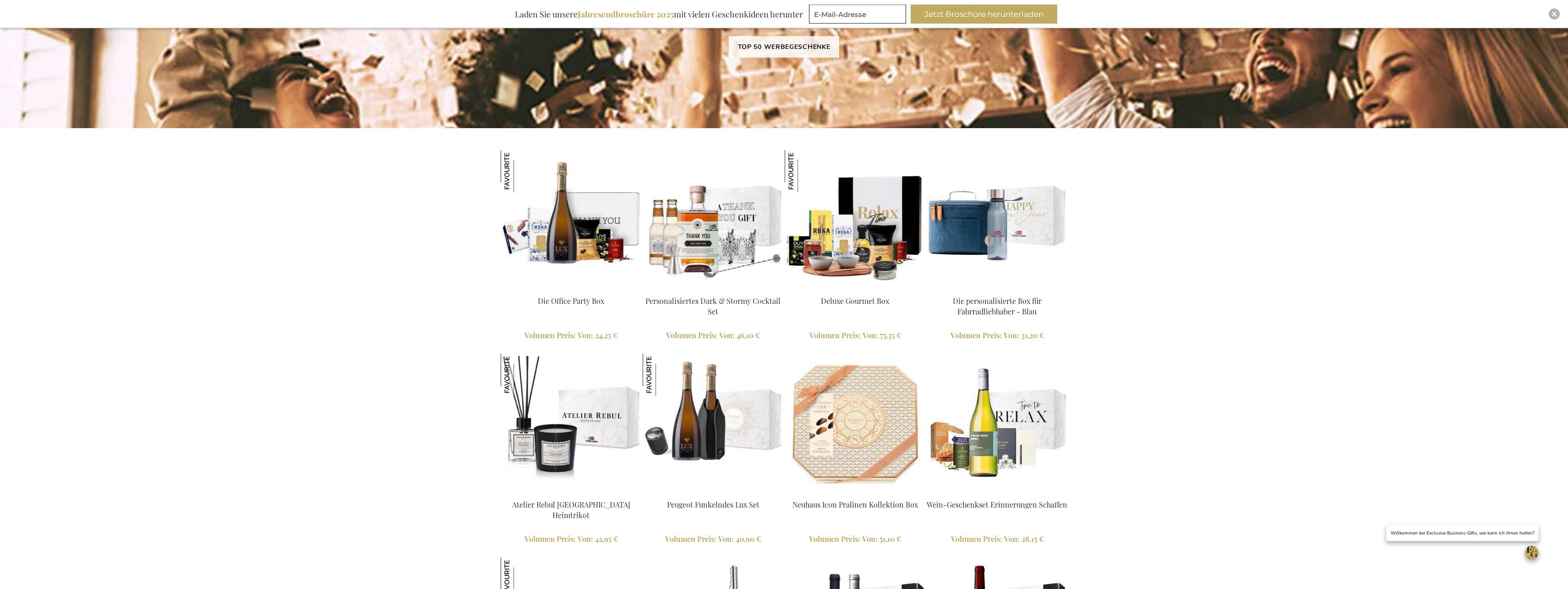
scroll to position [794, 0]
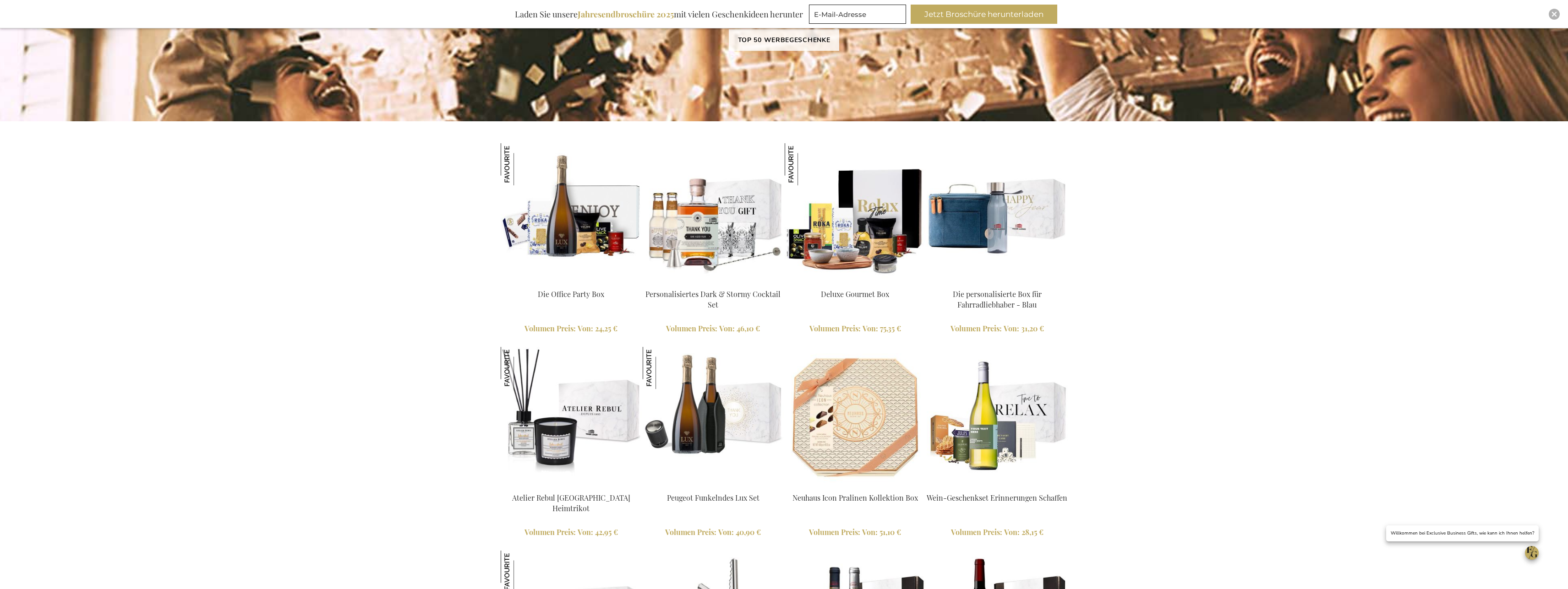
click at [573, 224] on img at bounding box center [571, 214] width 141 height 141
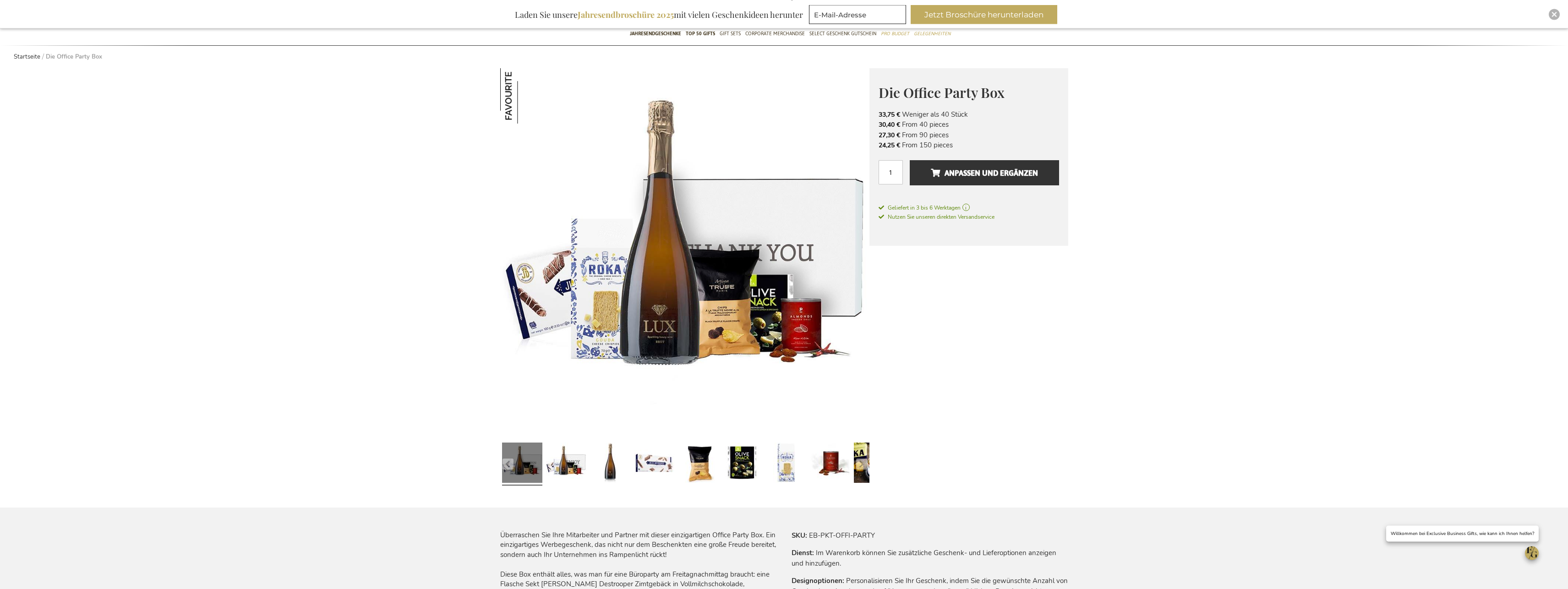
scroll to position [93, 0]
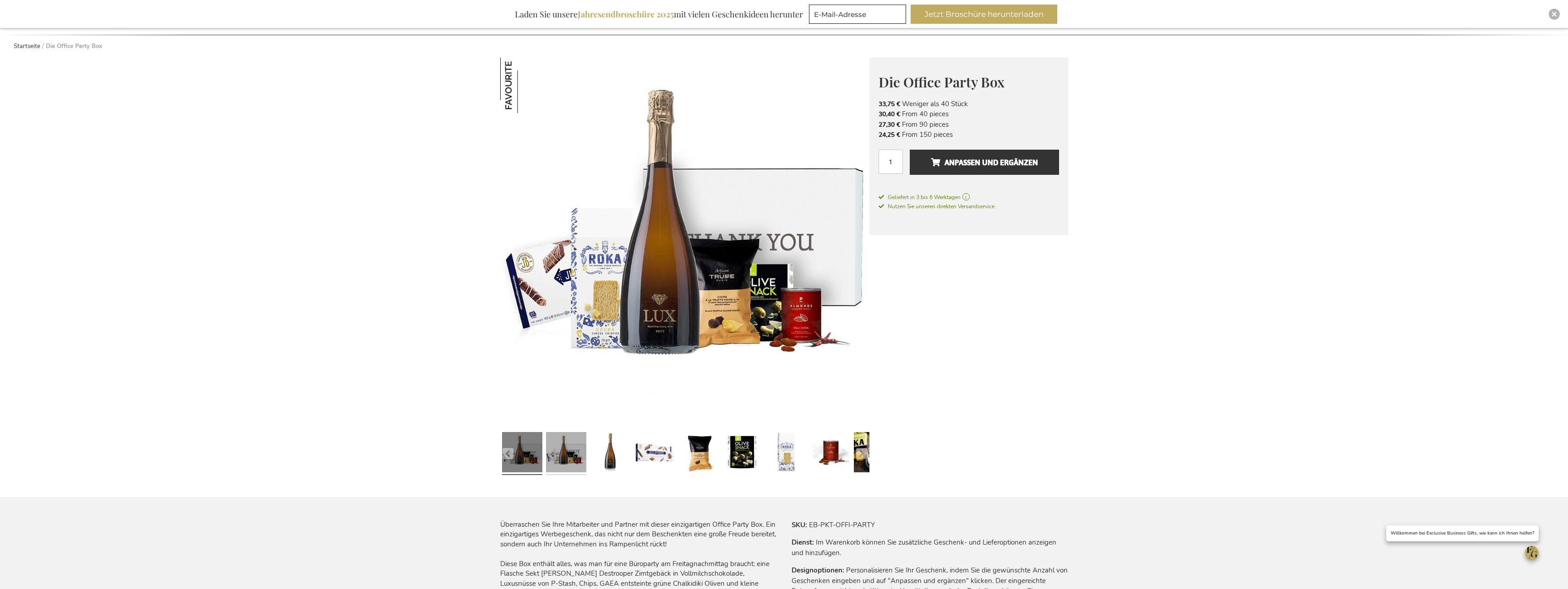
click at [562, 457] on link at bounding box center [566, 454] width 40 height 50
click at [614, 456] on link at bounding box center [610, 454] width 40 height 50
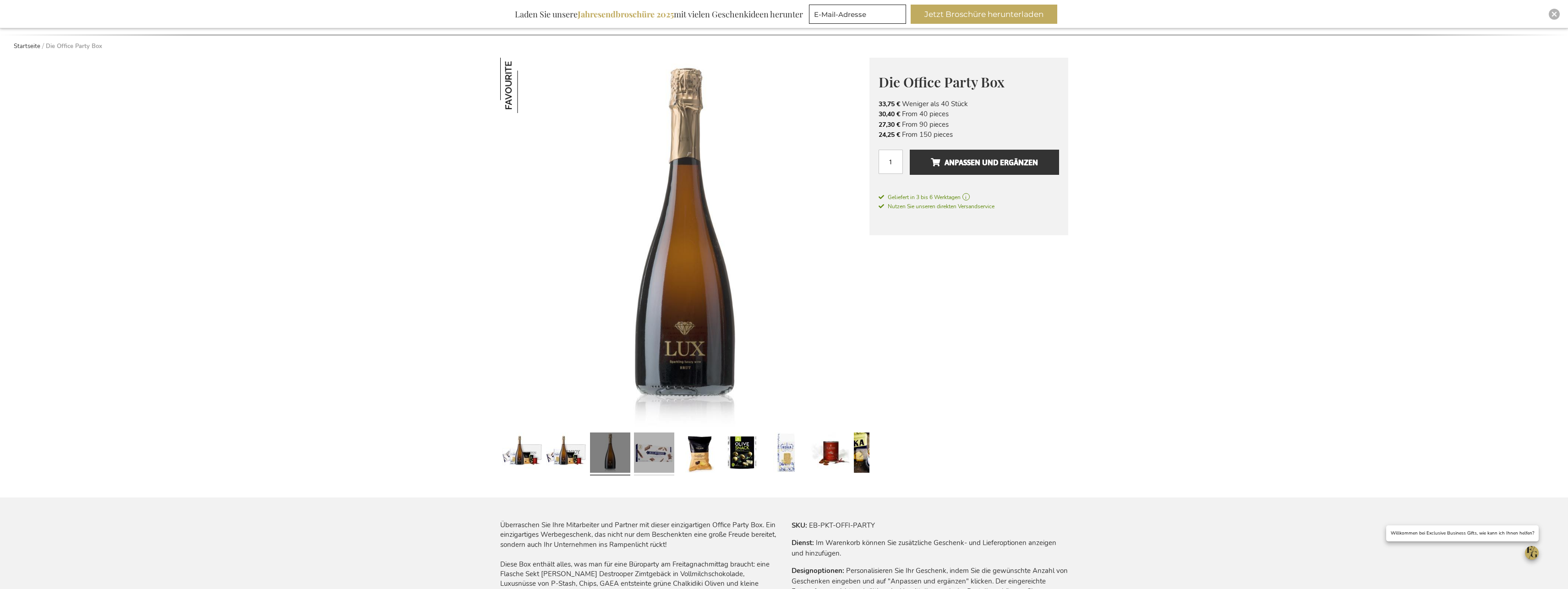
click at [643, 459] on link at bounding box center [654, 454] width 40 height 50
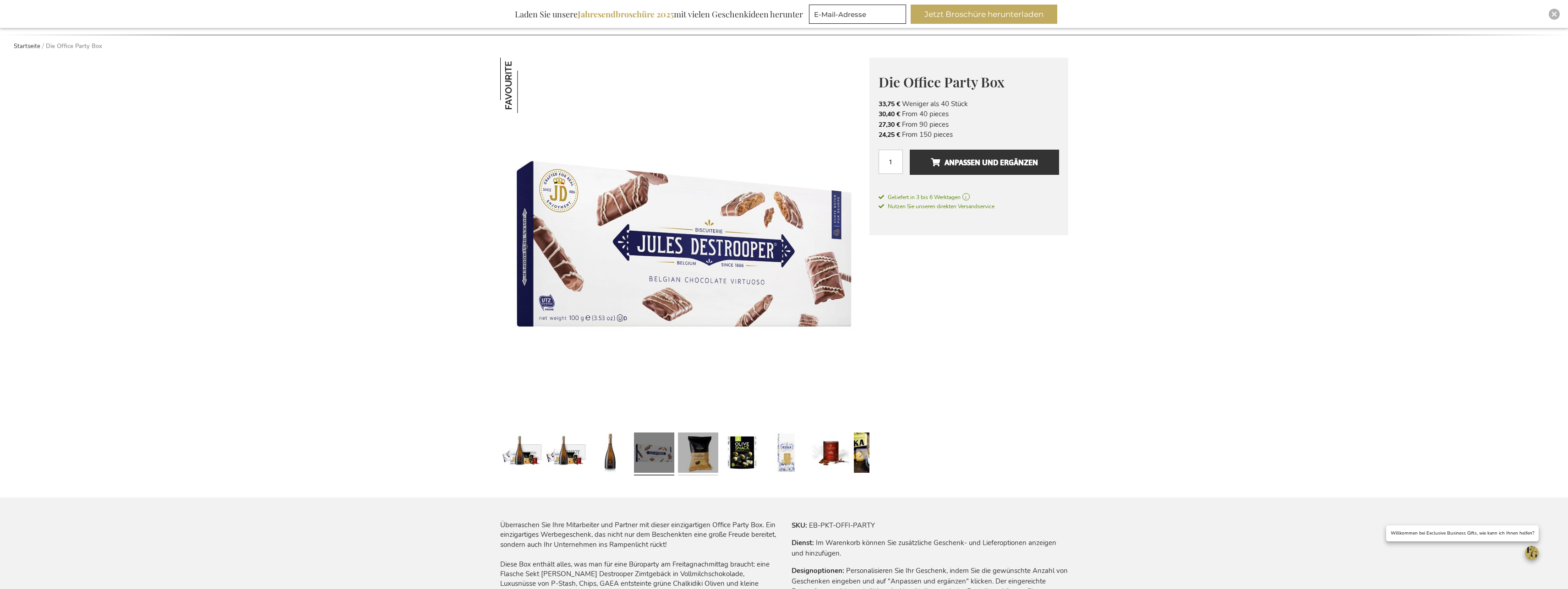
click at [706, 455] on link at bounding box center [698, 454] width 40 height 50
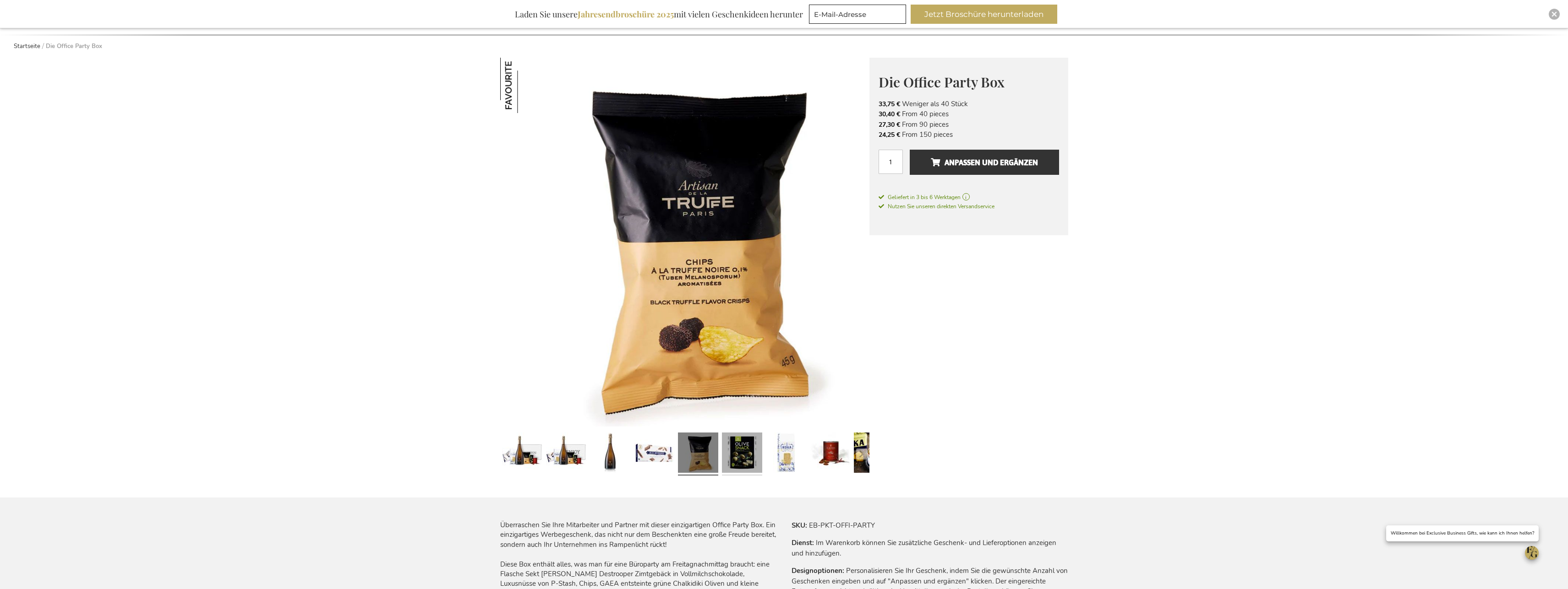
click at [738, 457] on link at bounding box center [742, 454] width 40 height 50
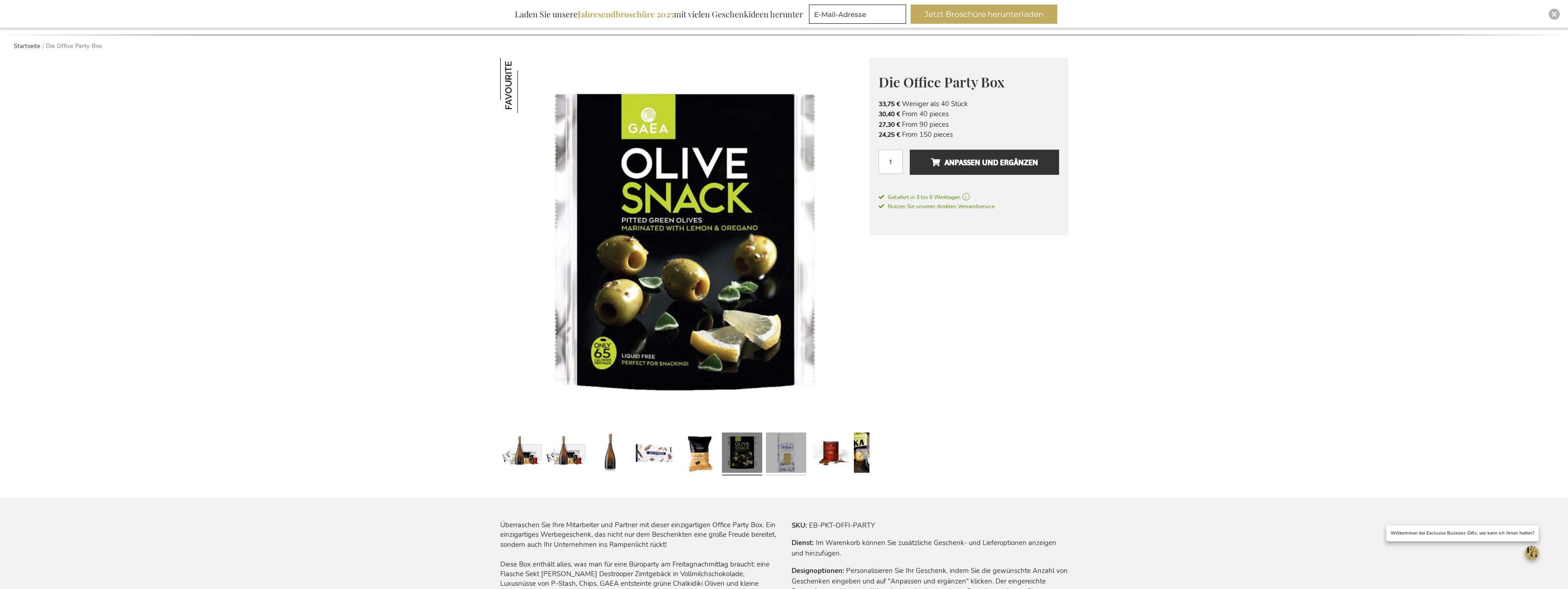
click at [786, 458] on link at bounding box center [786, 454] width 40 height 50
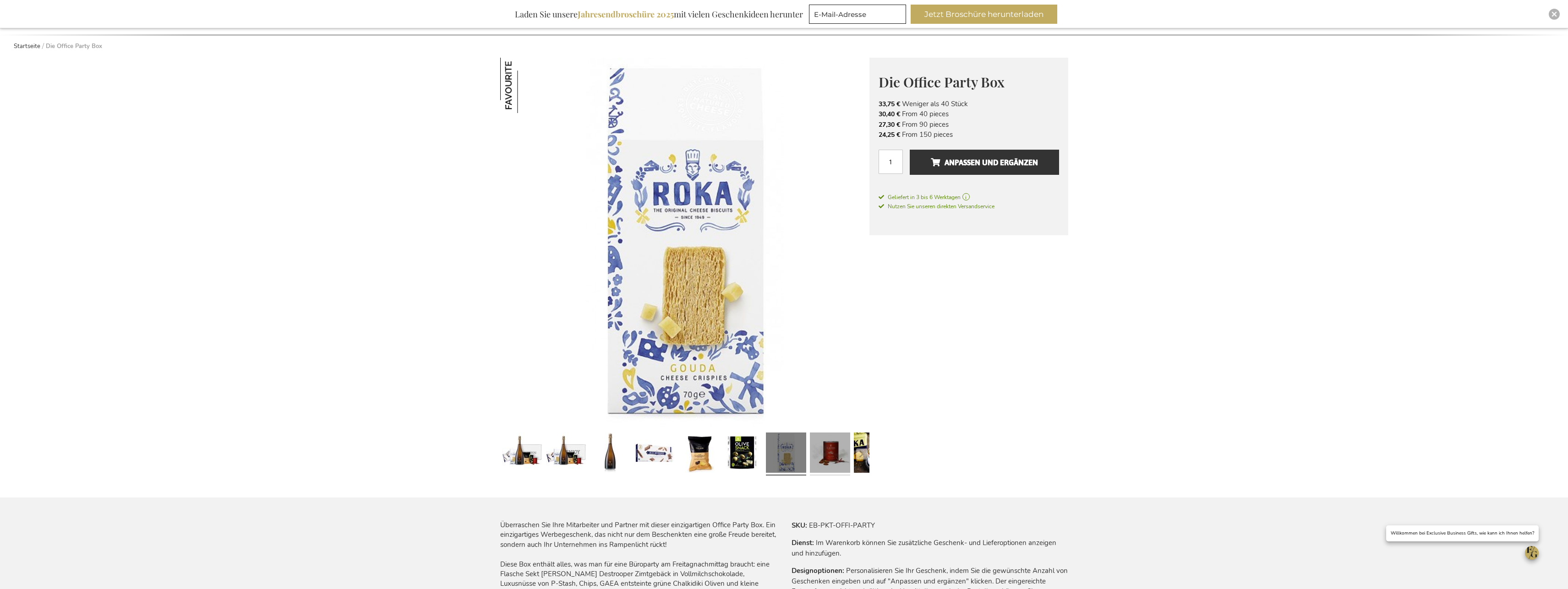
click at [833, 454] on link at bounding box center [830, 454] width 40 height 50
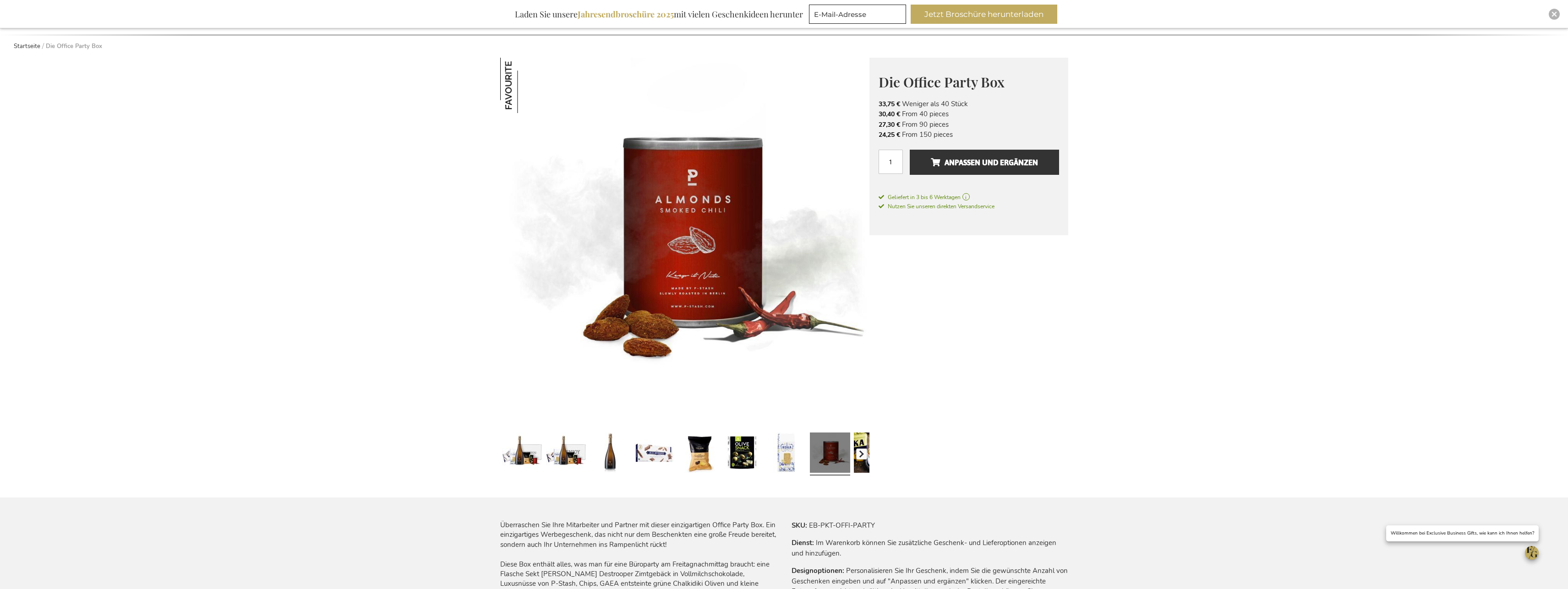
click at [858, 456] on button "button" at bounding box center [861, 454] width 11 height 11
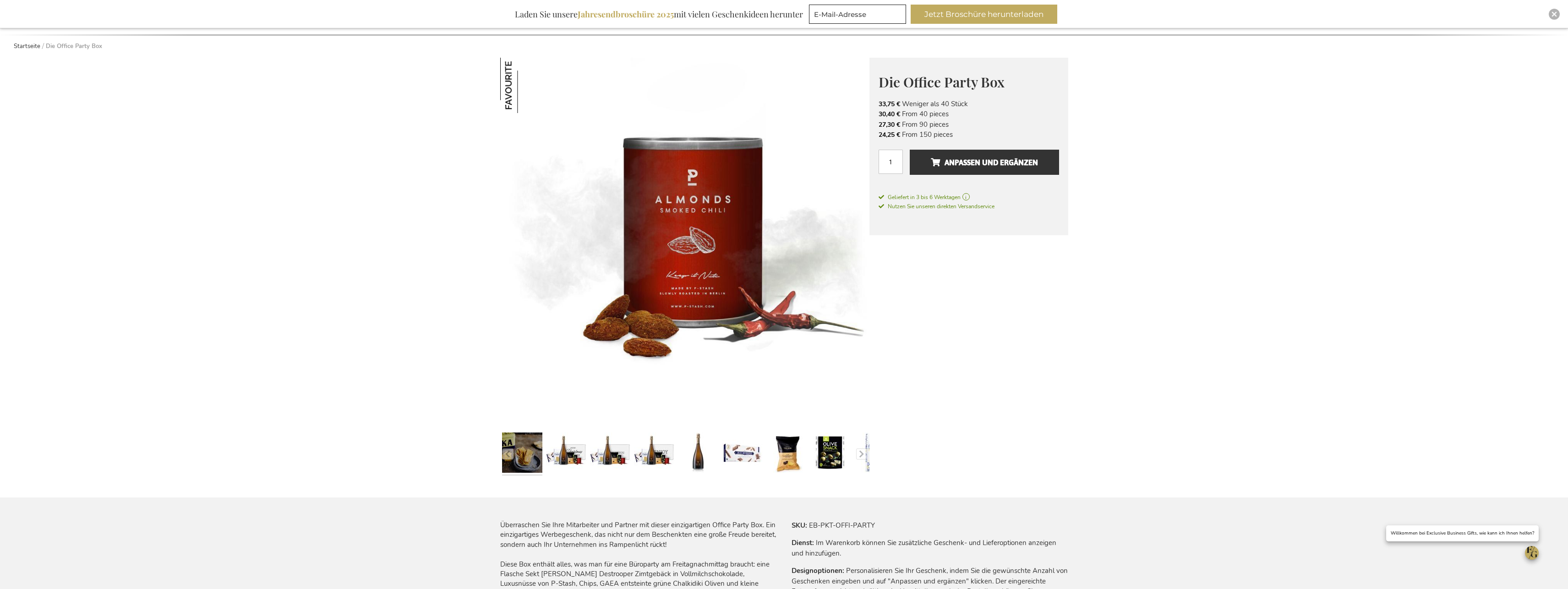
click at [518, 456] on link at bounding box center [522, 454] width 40 height 50
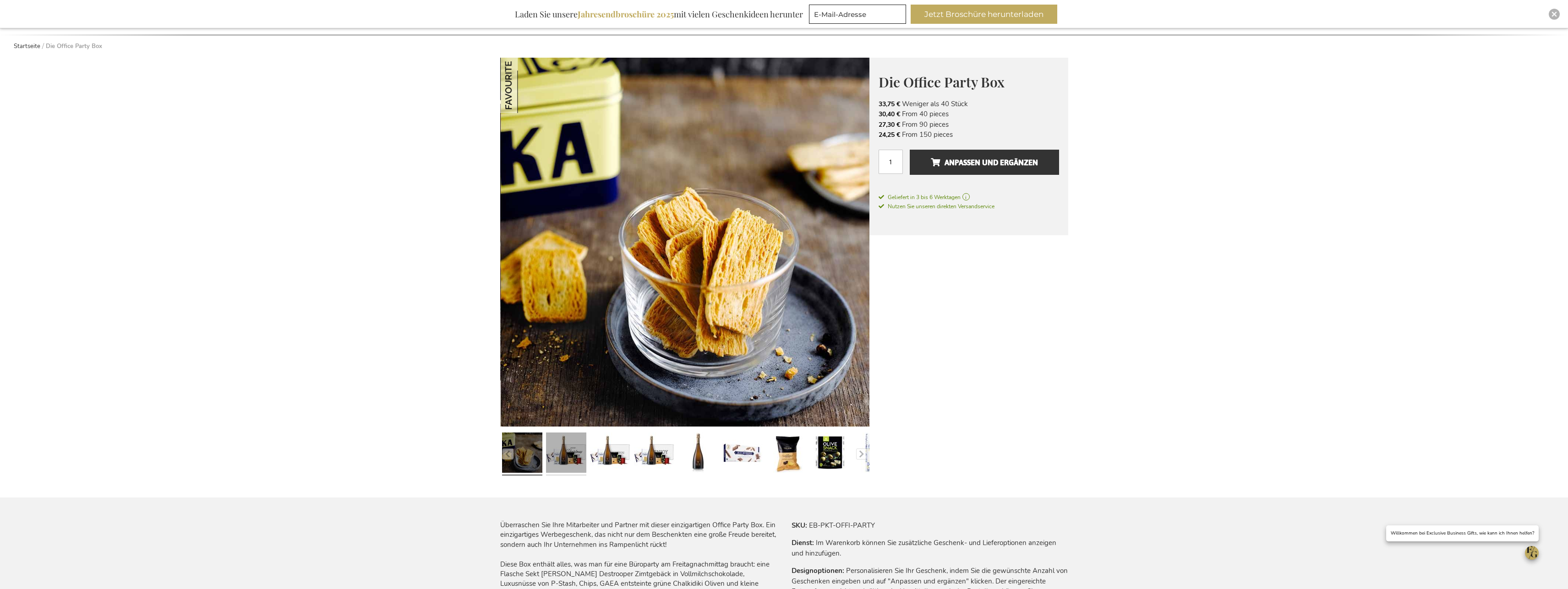
click at [562, 458] on link at bounding box center [566, 454] width 40 height 50
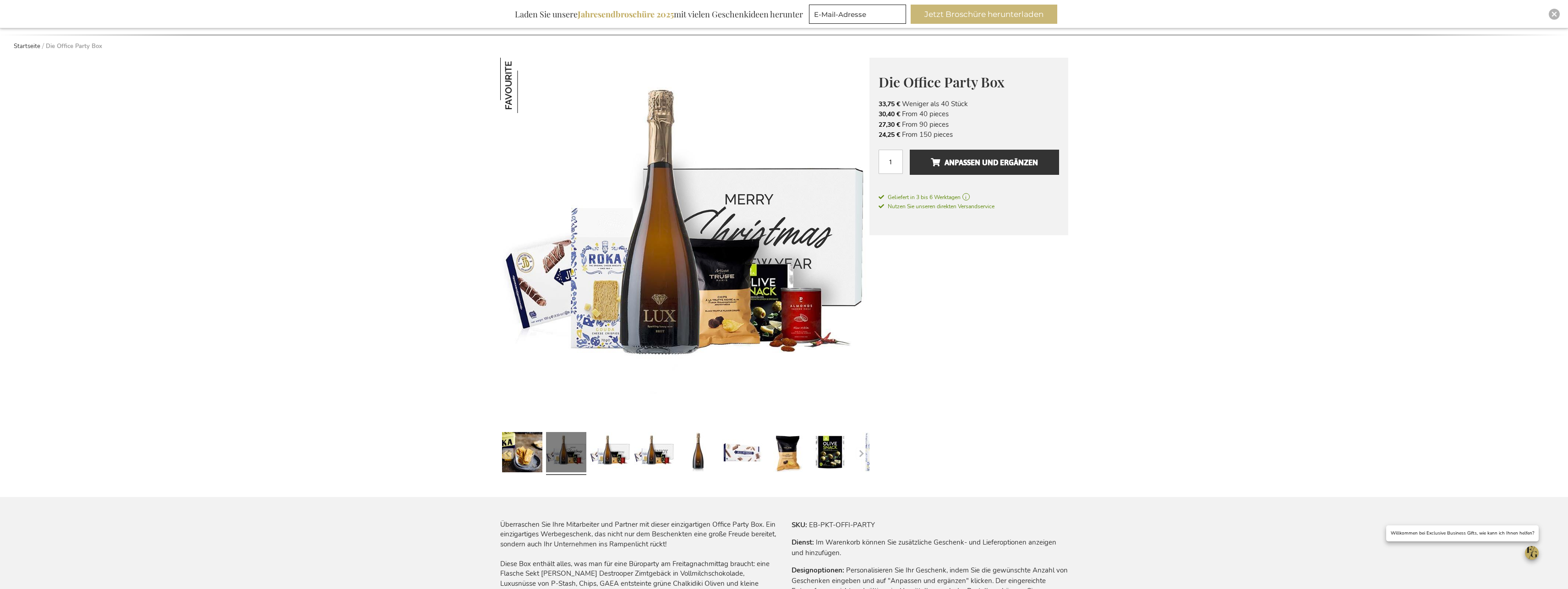
click at [971, 14] on button "Jetzt Broschüre herunterladen" at bounding box center [983, 14] width 147 height 19
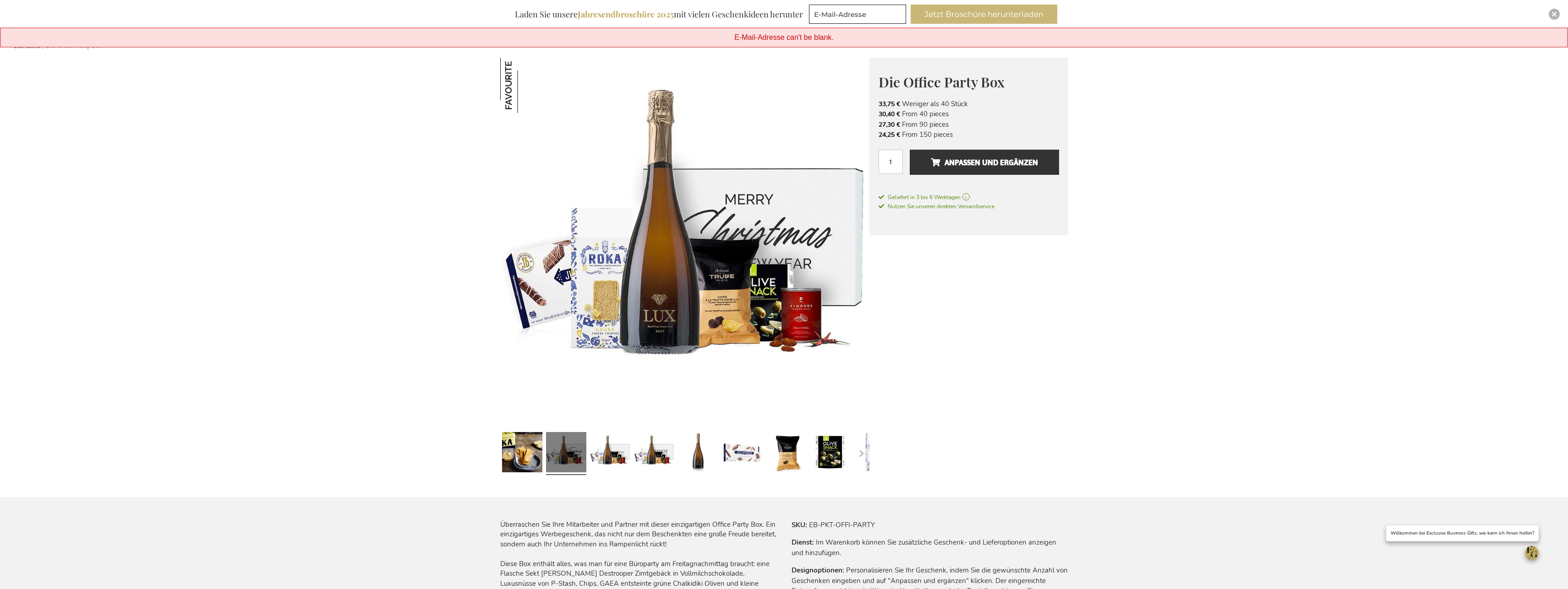
click at [974, 13] on button "Jetzt Broschüre herunterladen" at bounding box center [983, 14] width 147 height 19
type input "jens.moerschler@homeinstead.de"
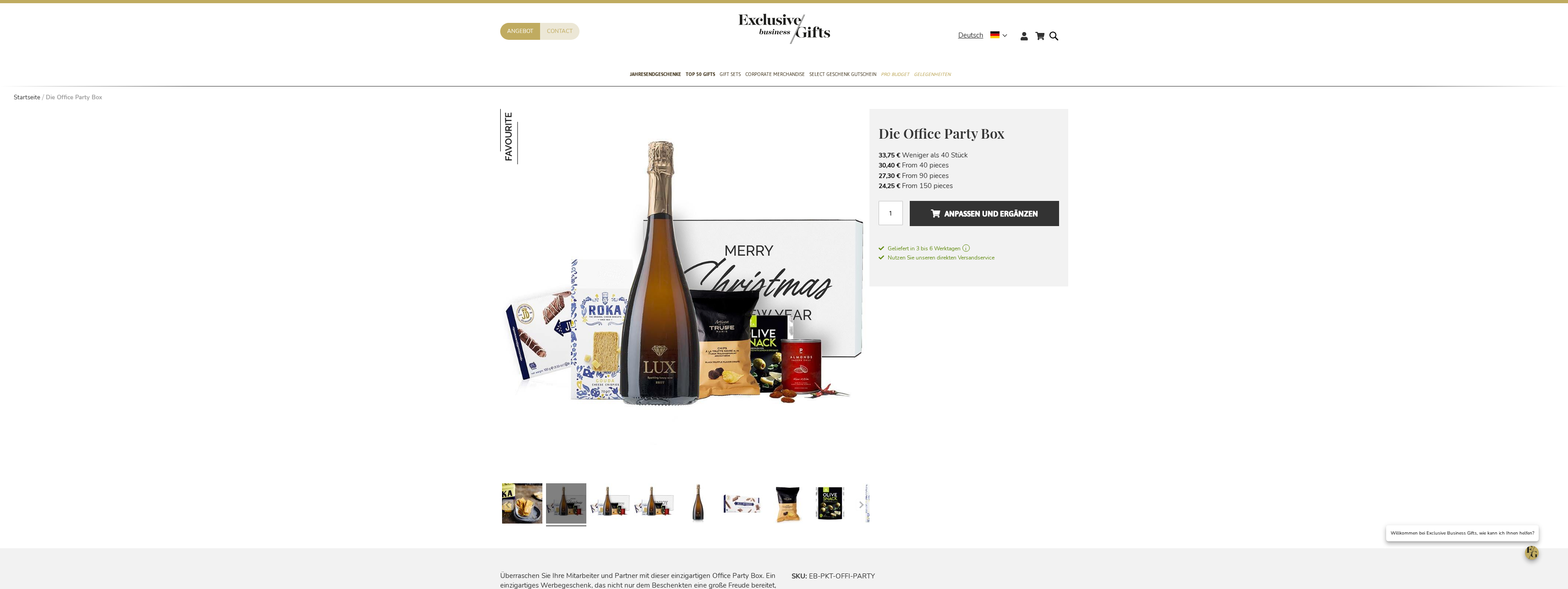
scroll to position [0, 0]
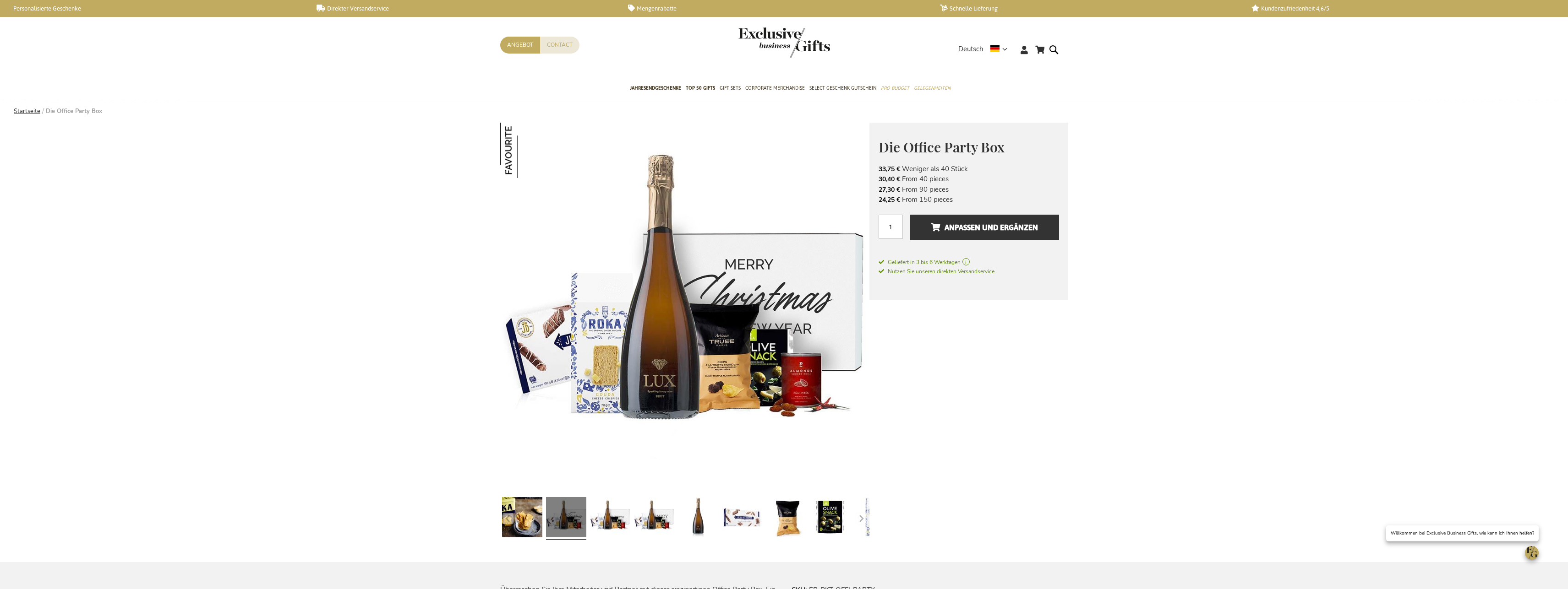
click at [22, 113] on link "Startseite" at bounding box center [27, 111] width 26 height 8
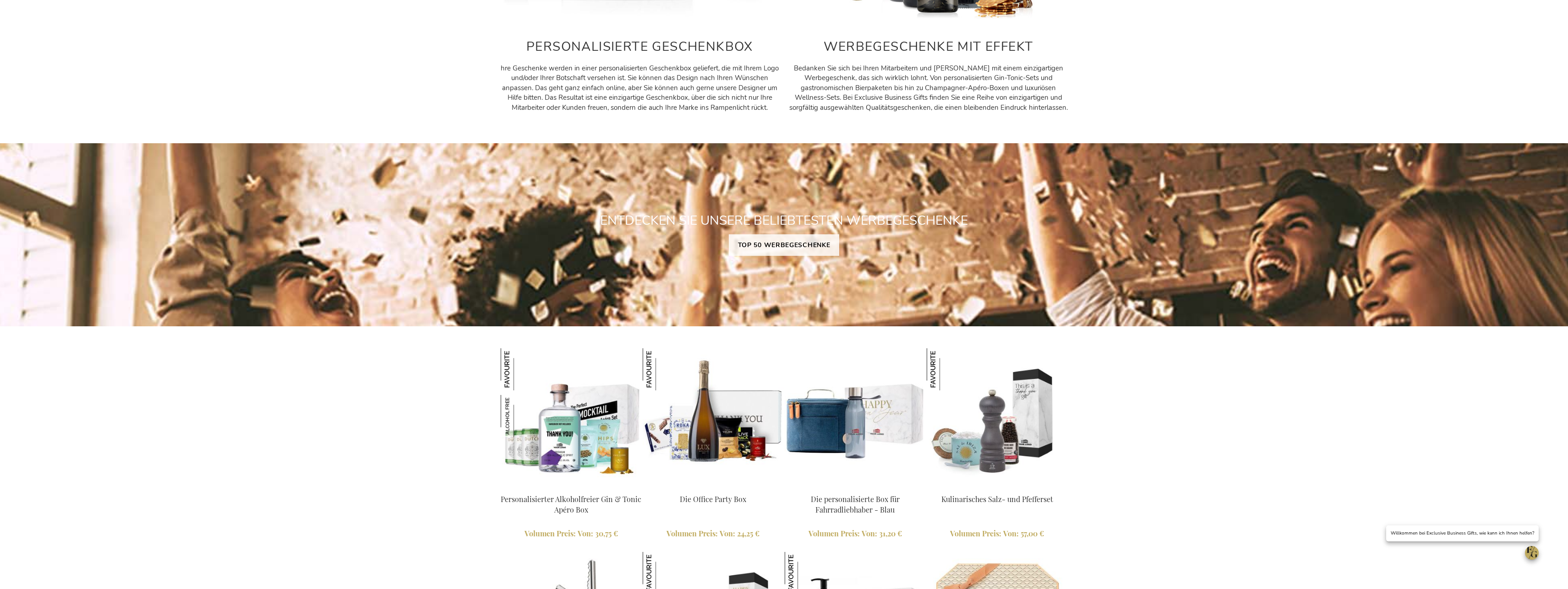
scroll to position [654, 0]
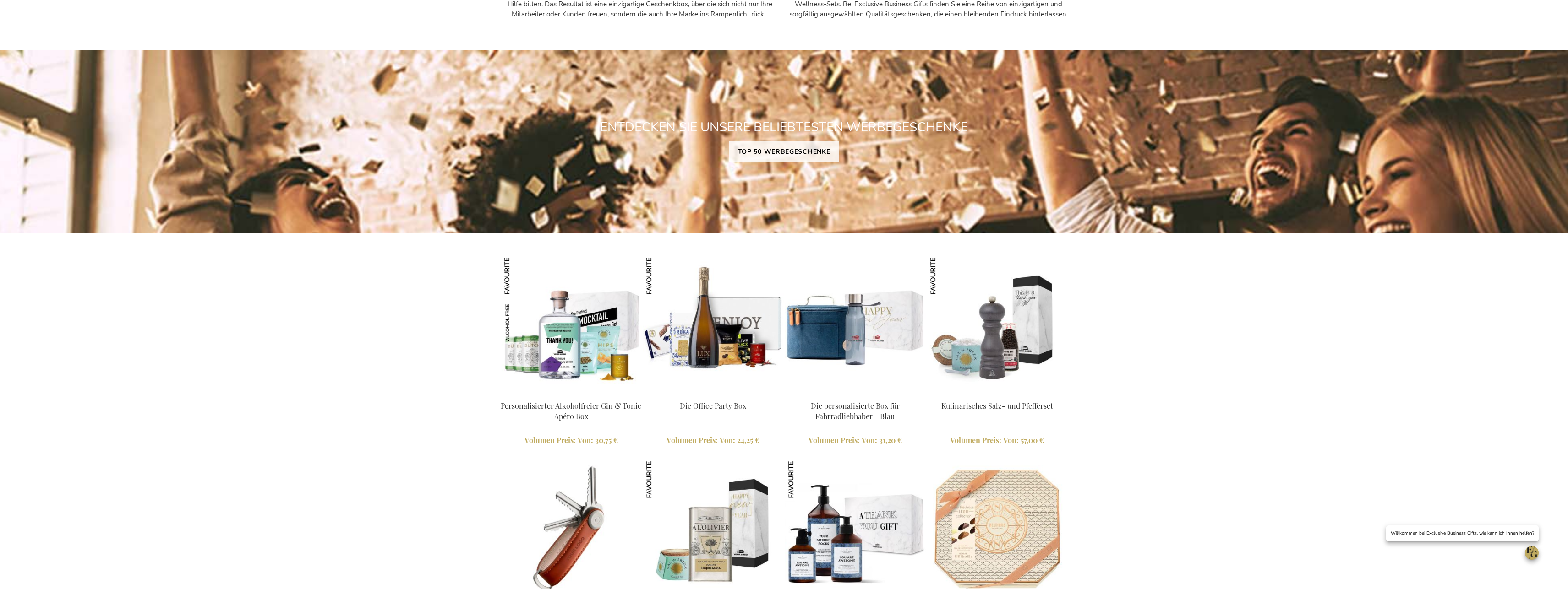
click at [708, 344] on img at bounding box center [713, 325] width 141 height 141
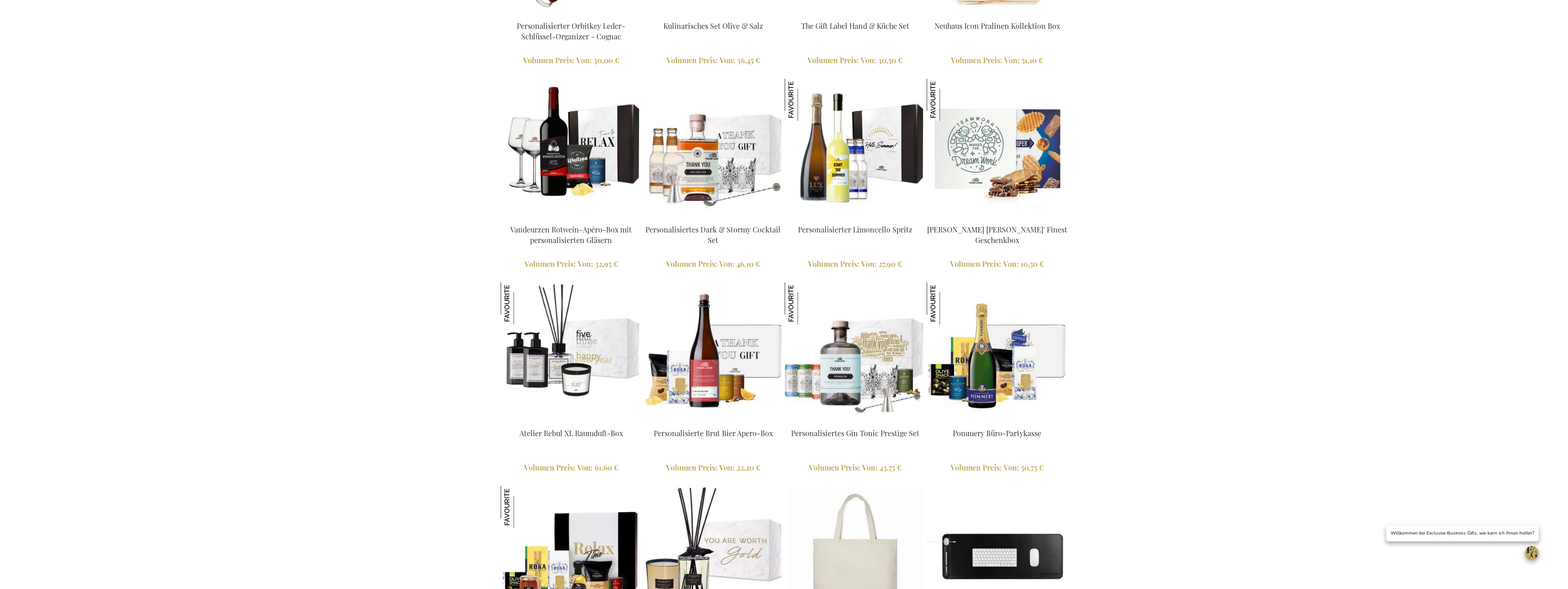
scroll to position [1261, 0]
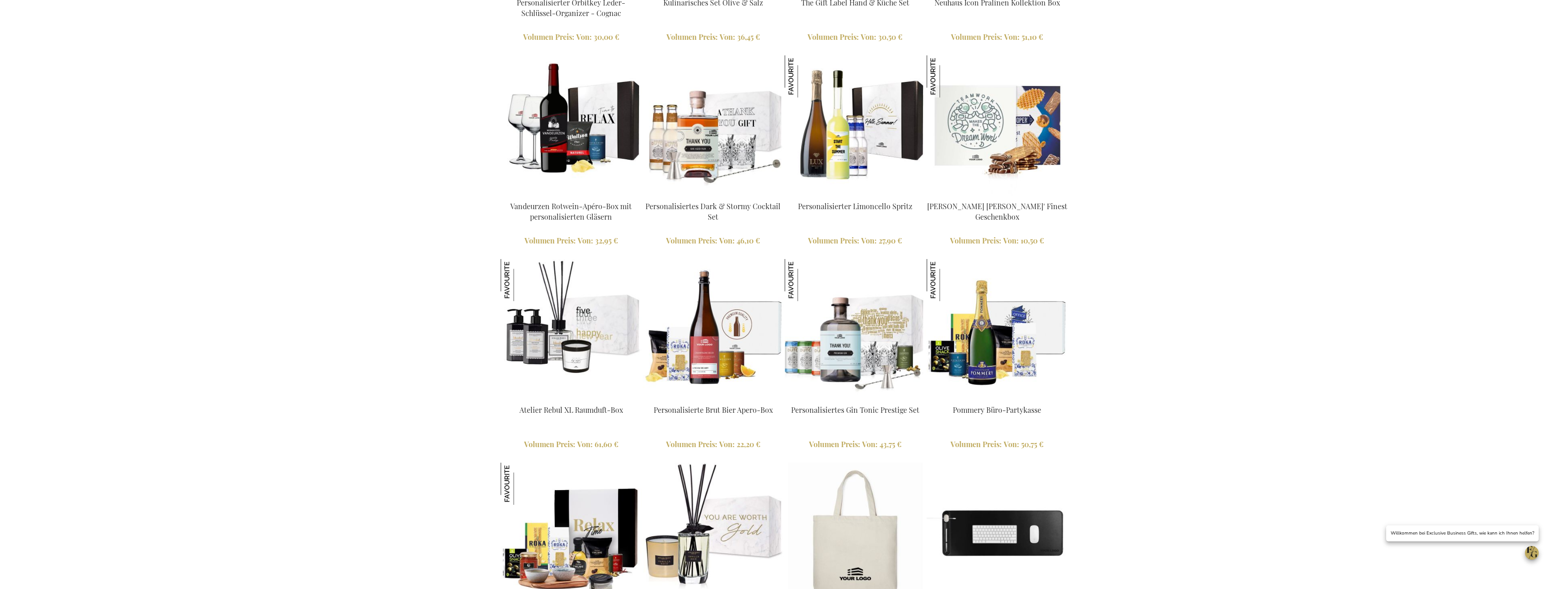
click at [711, 345] on img at bounding box center [713, 330] width 141 height 141
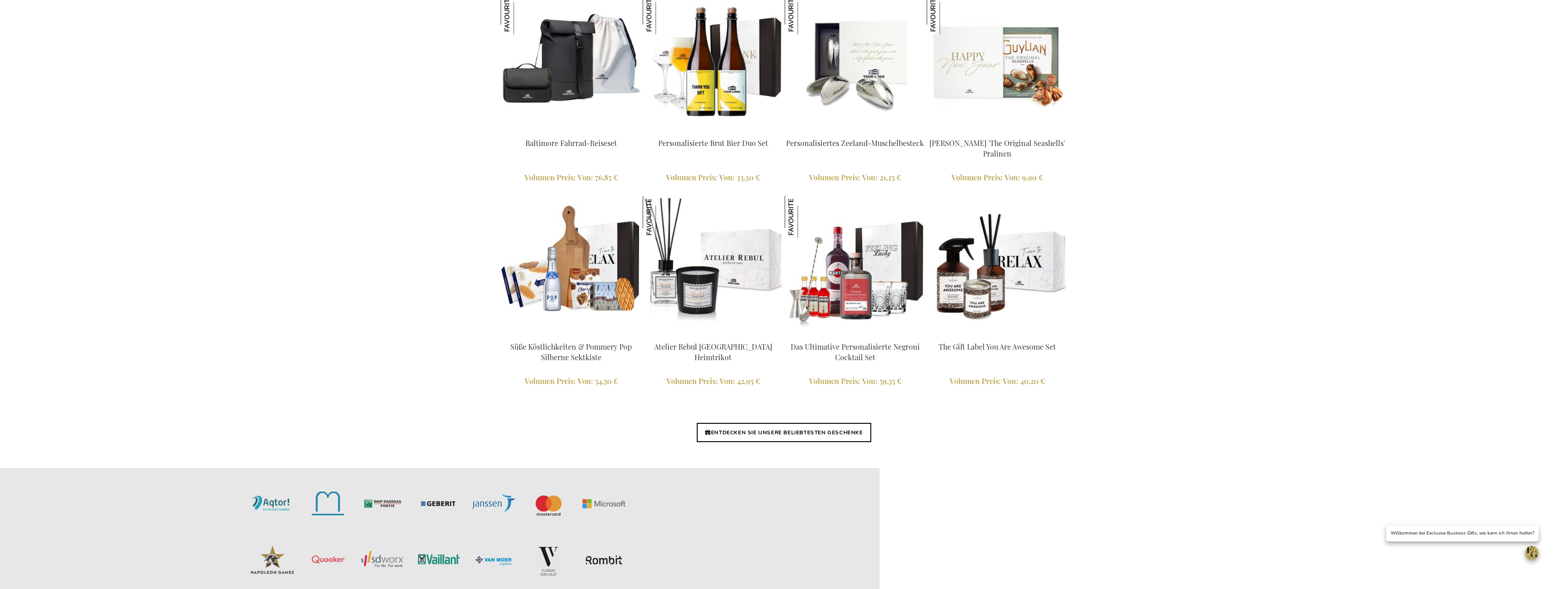
scroll to position [1961, 0]
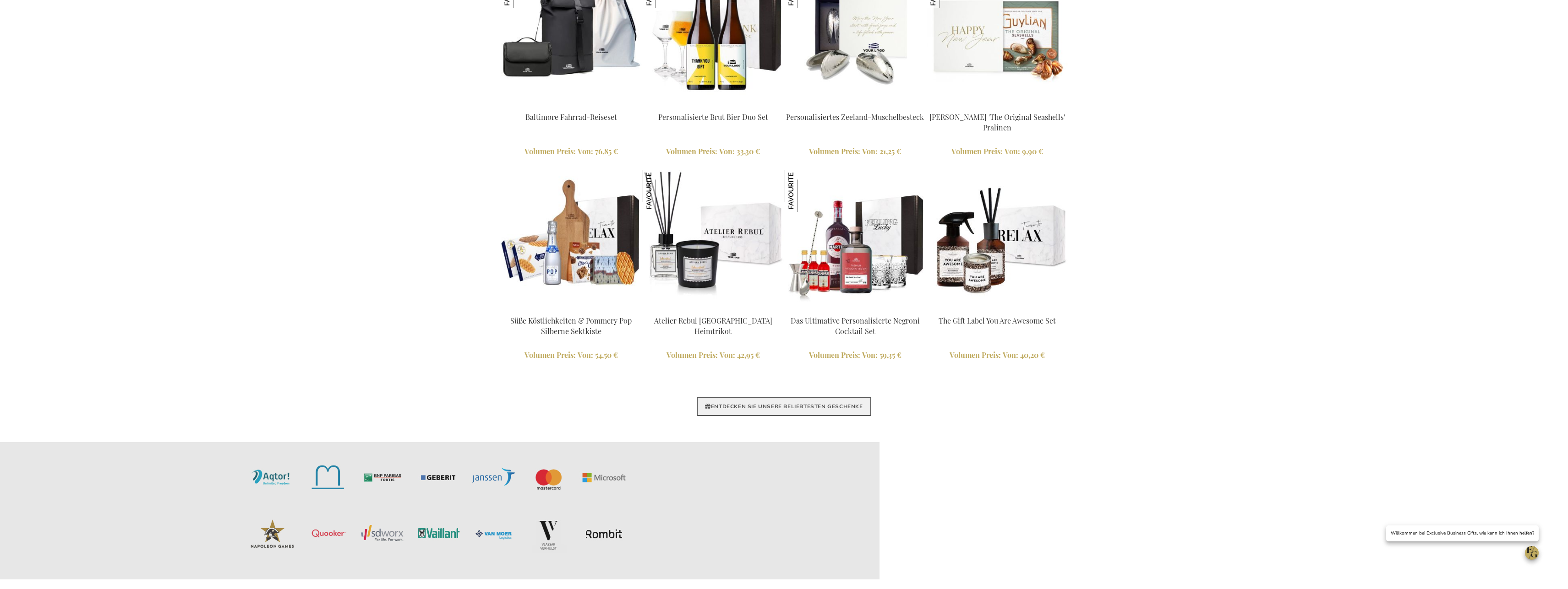
click at [791, 406] on link "ENTDECKEN SIE UNSERE BELIEBTESTEN GESCHENKE" at bounding box center [784, 407] width 174 height 19
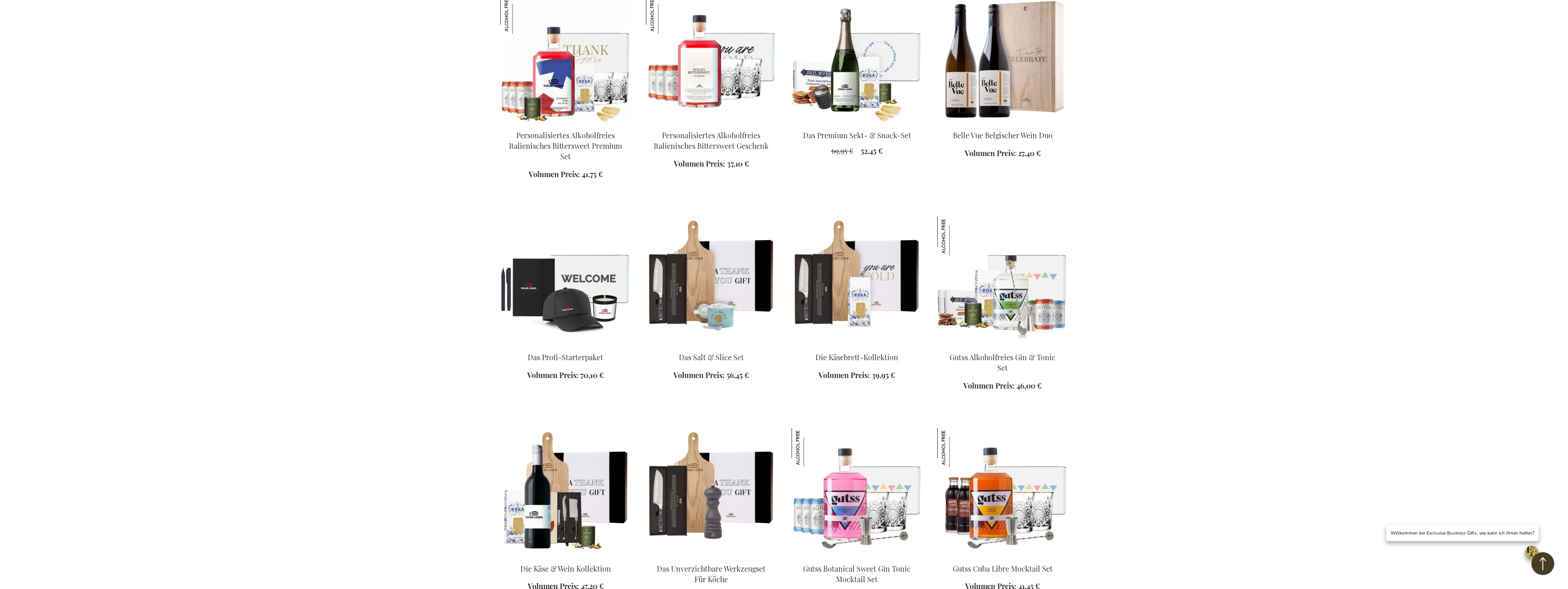
scroll to position [654, 0]
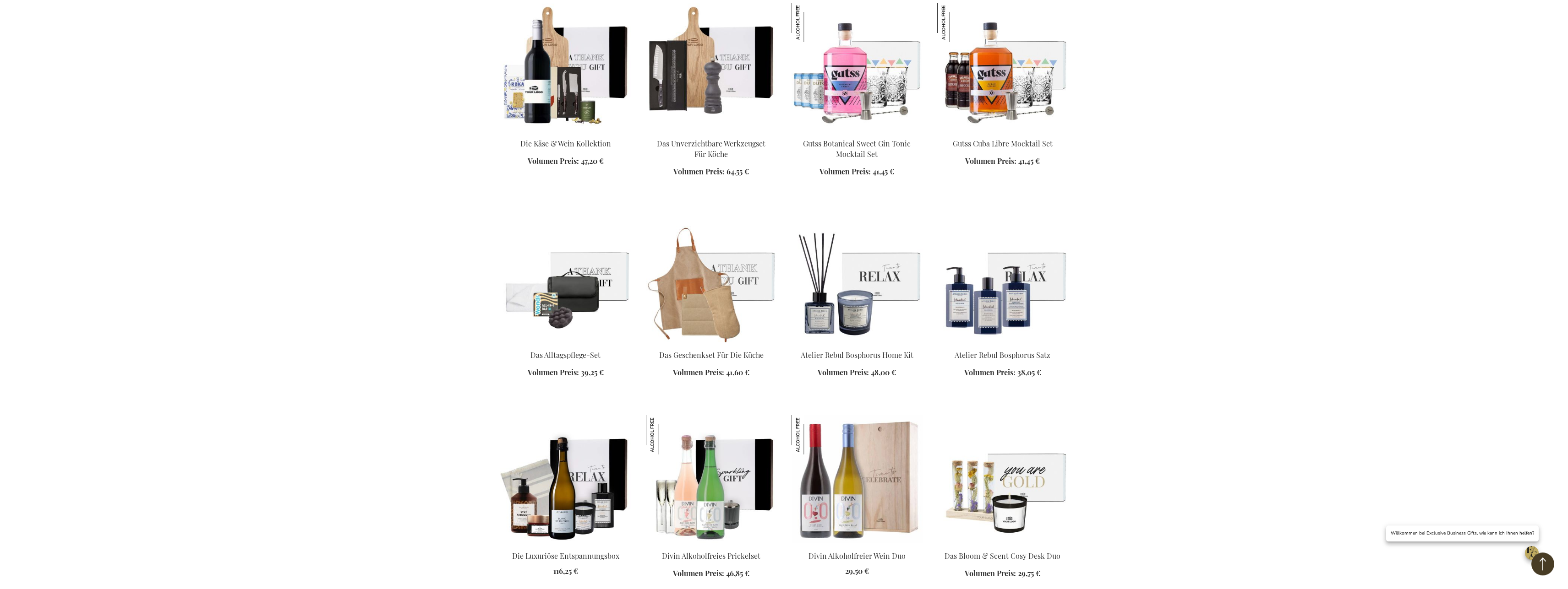
scroll to position [1121, 0]
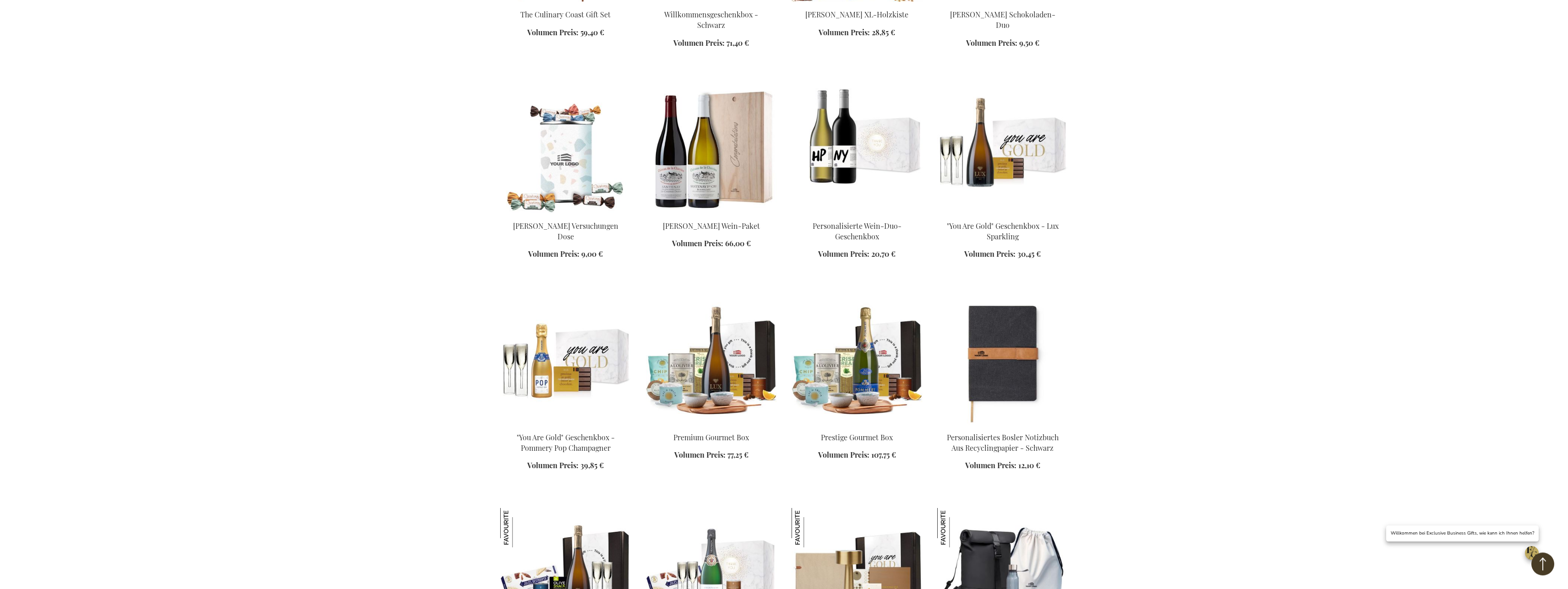
scroll to position [2242, 0]
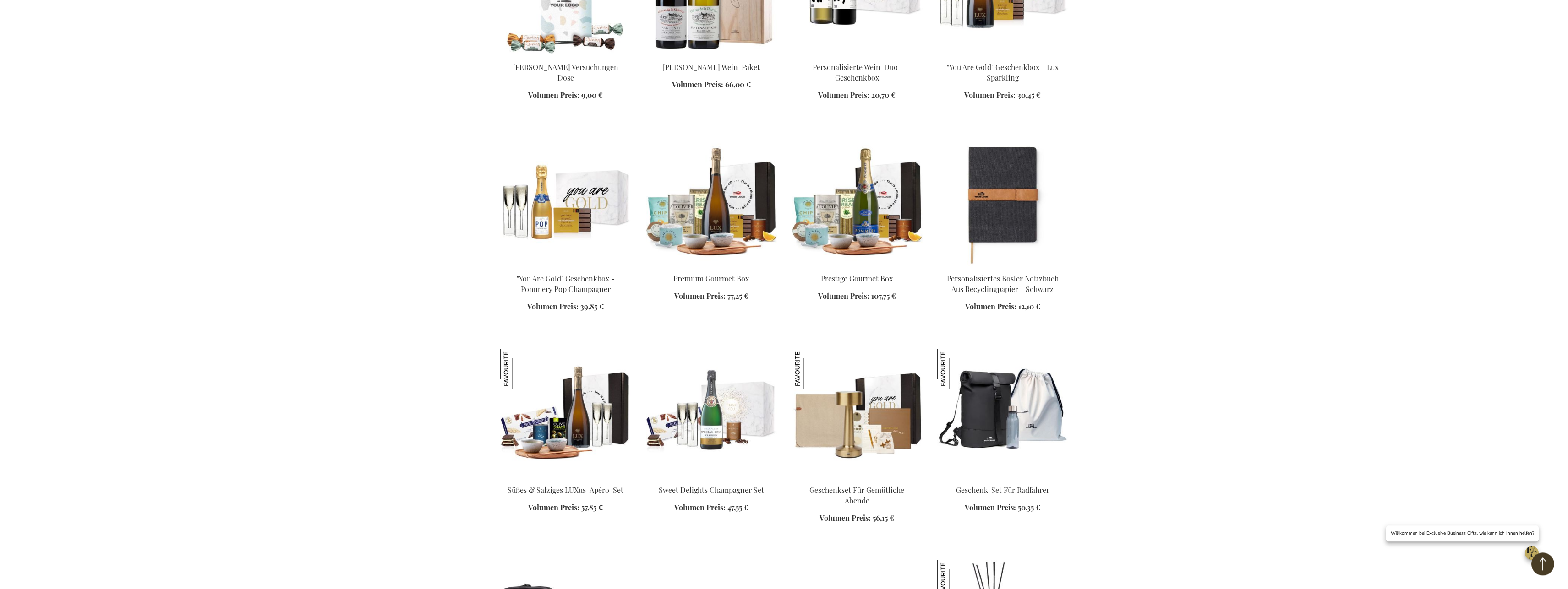
scroll to position [2381, 0]
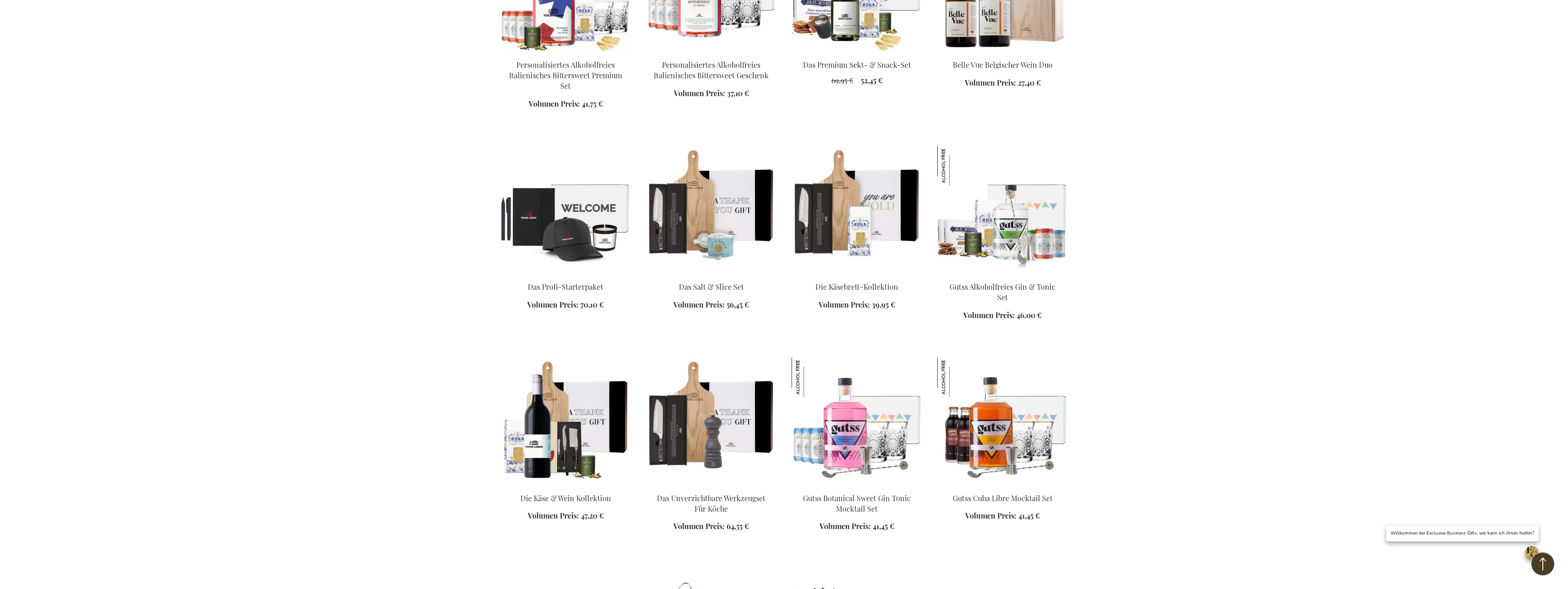
scroll to position [654, 0]
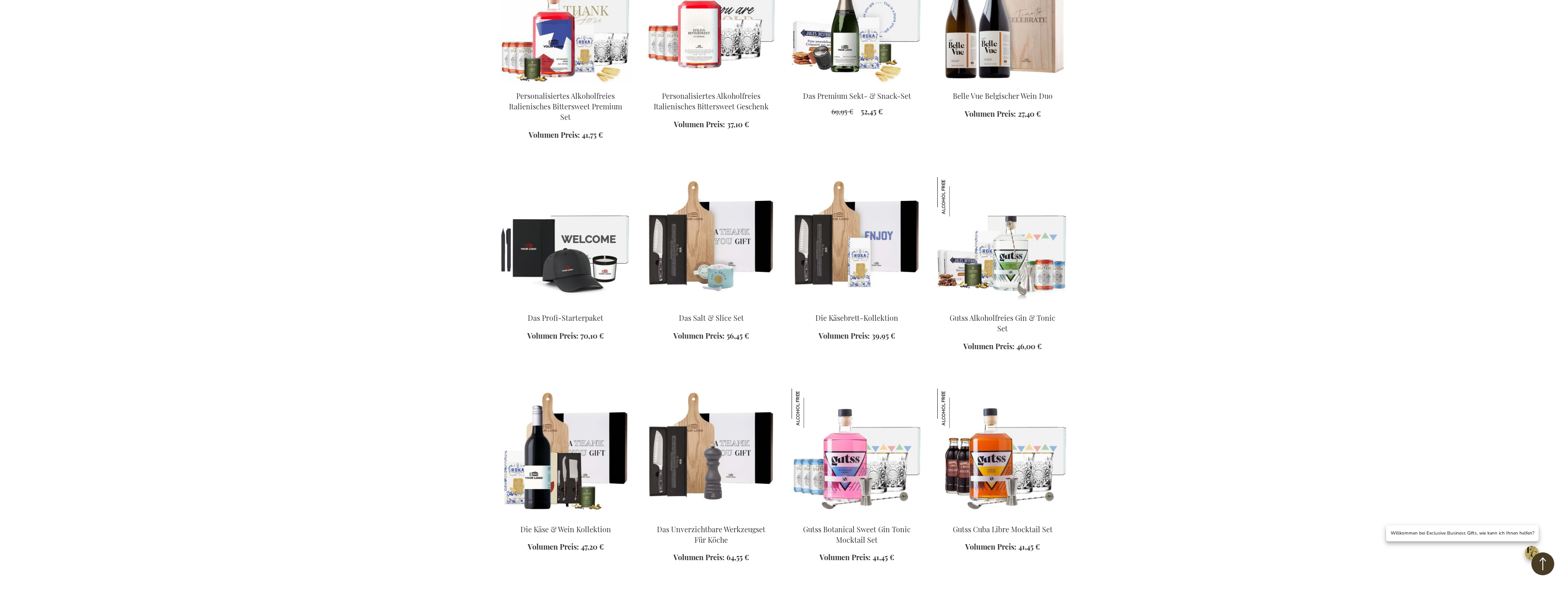
click at [835, 247] on img at bounding box center [857, 242] width 131 height 128
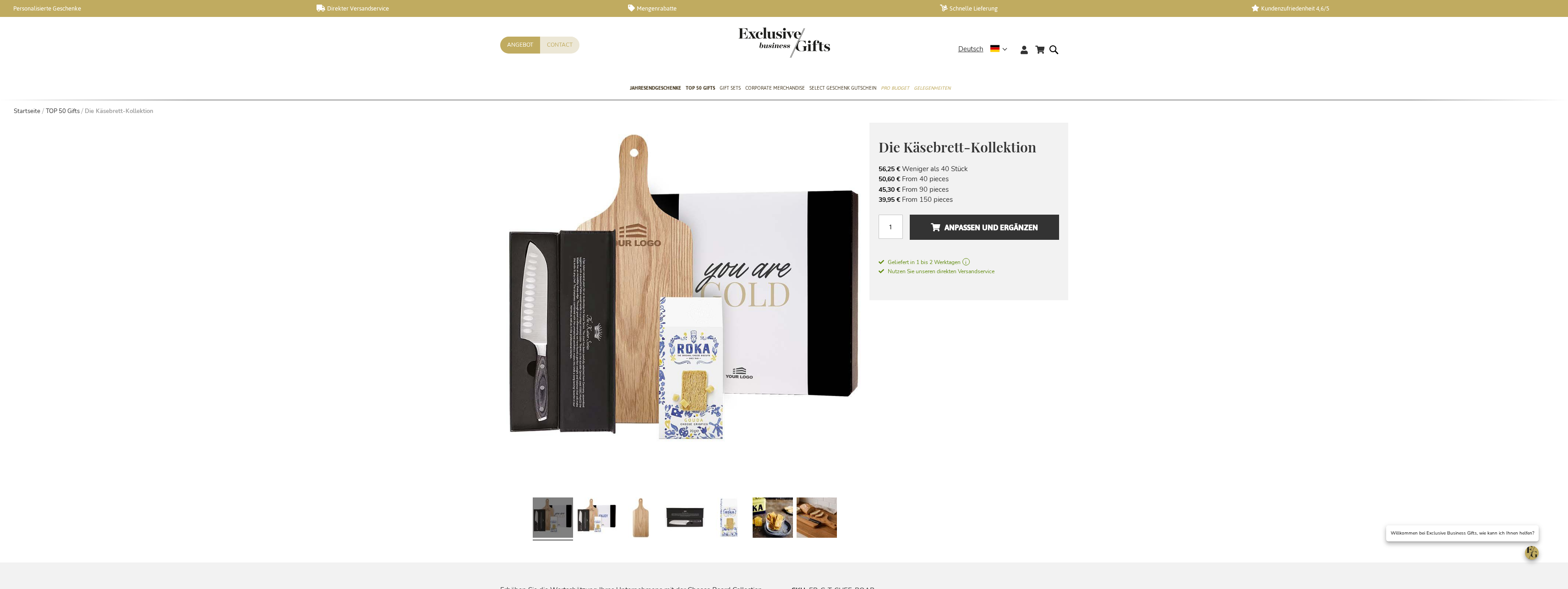
click at [556, 517] on link at bounding box center [553, 519] width 40 height 50
click at [607, 515] on link at bounding box center [597, 519] width 40 height 50
click at [632, 516] on link at bounding box center [641, 519] width 40 height 50
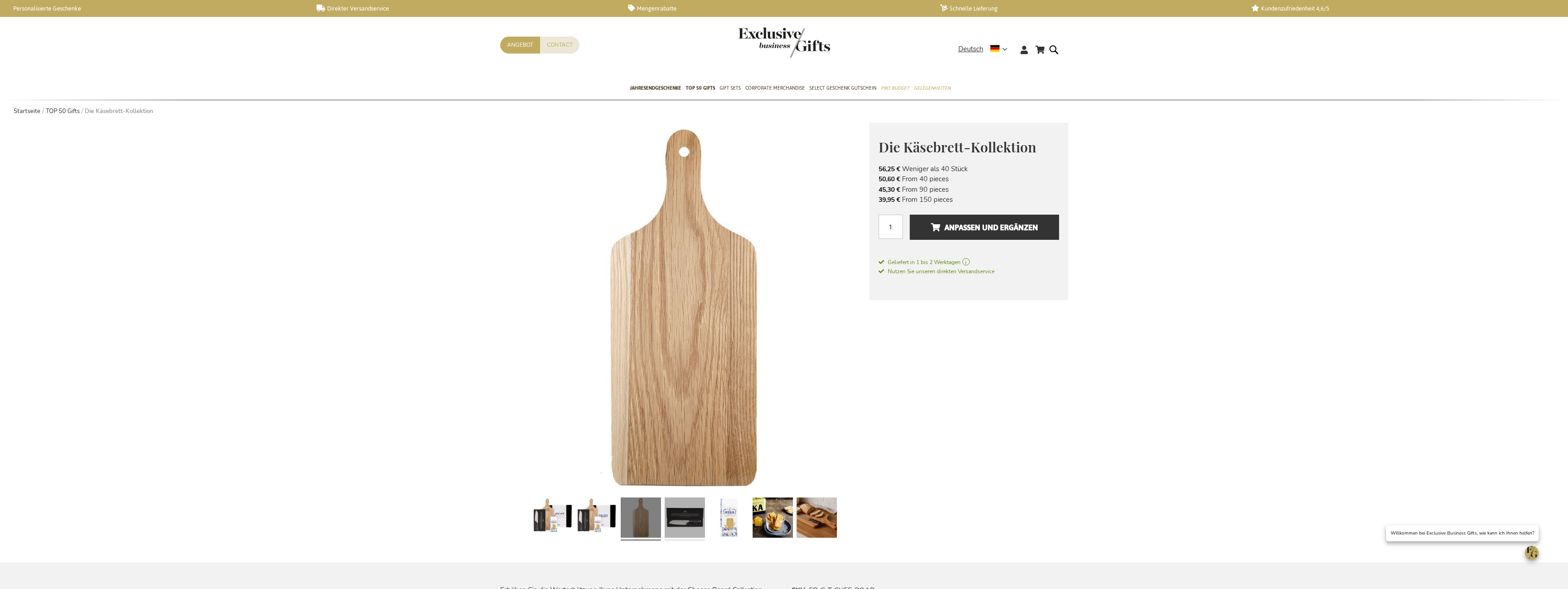
click at [683, 519] on link at bounding box center [685, 519] width 40 height 50
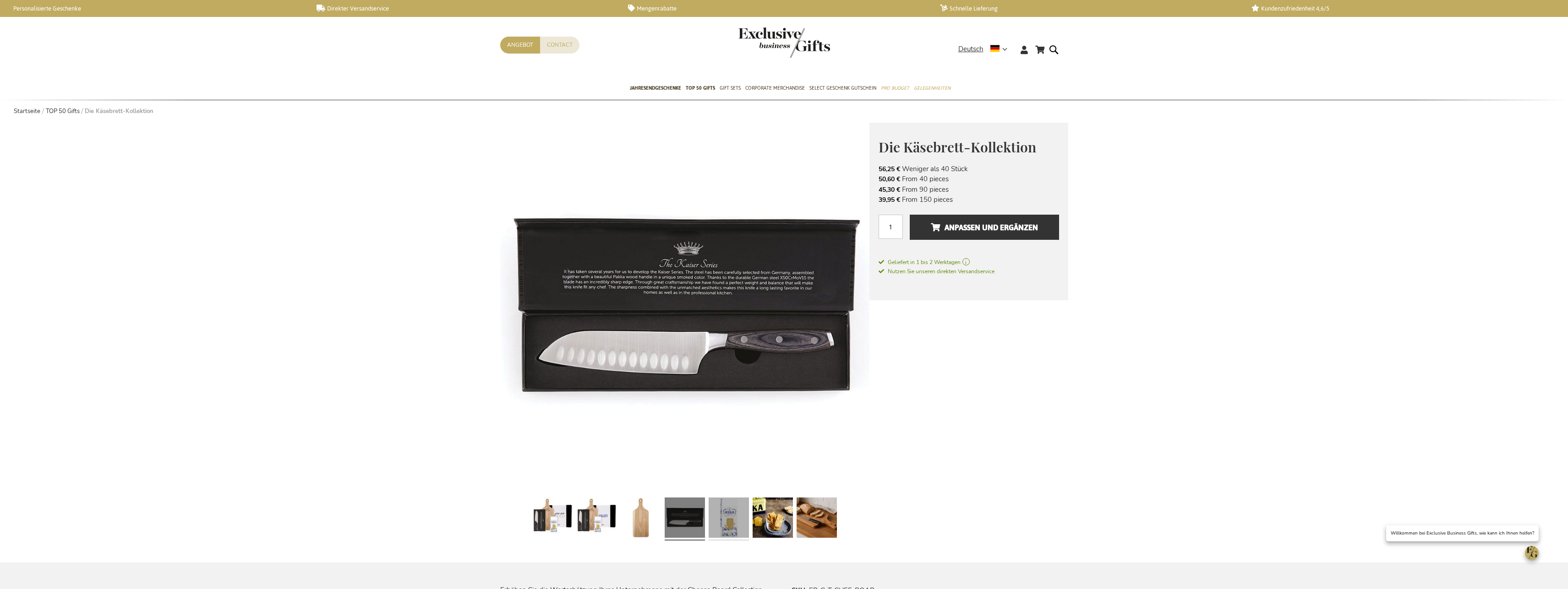
click at [737, 521] on link at bounding box center [729, 519] width 40 height 50
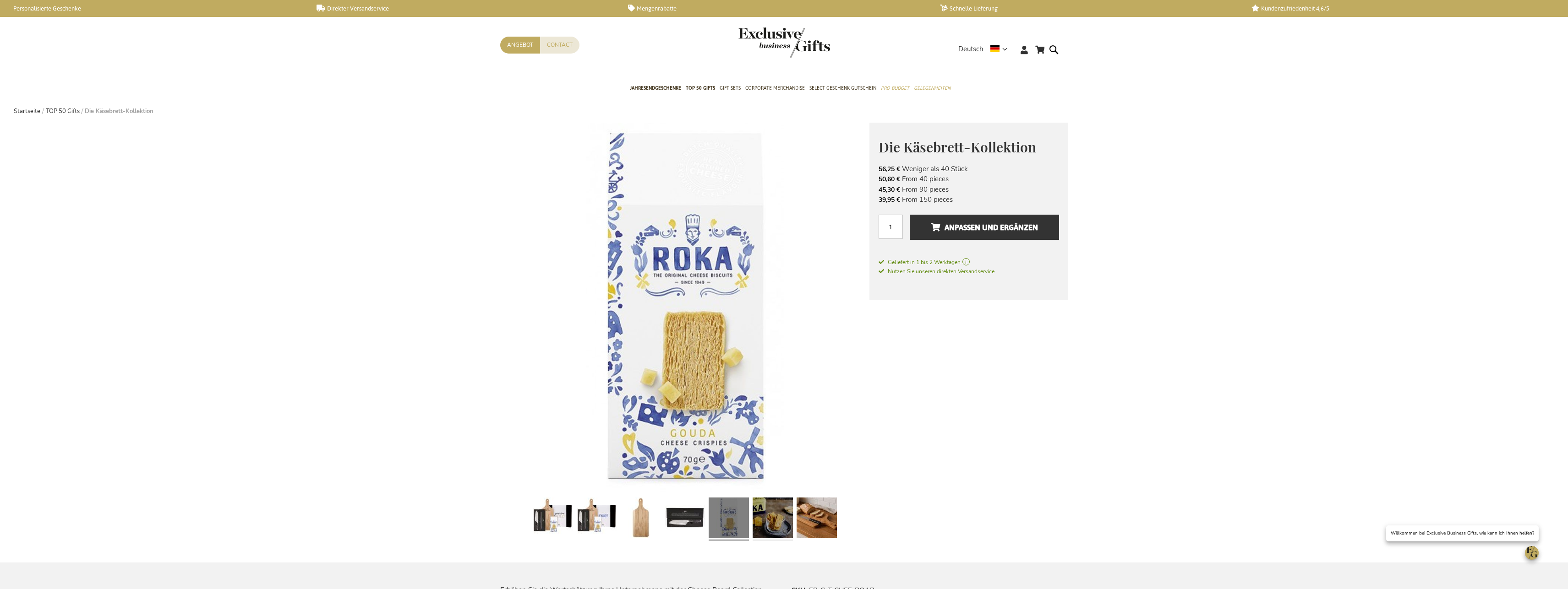
click at [768, 517] on link at bounding box center [773, 519] width 40 height 50
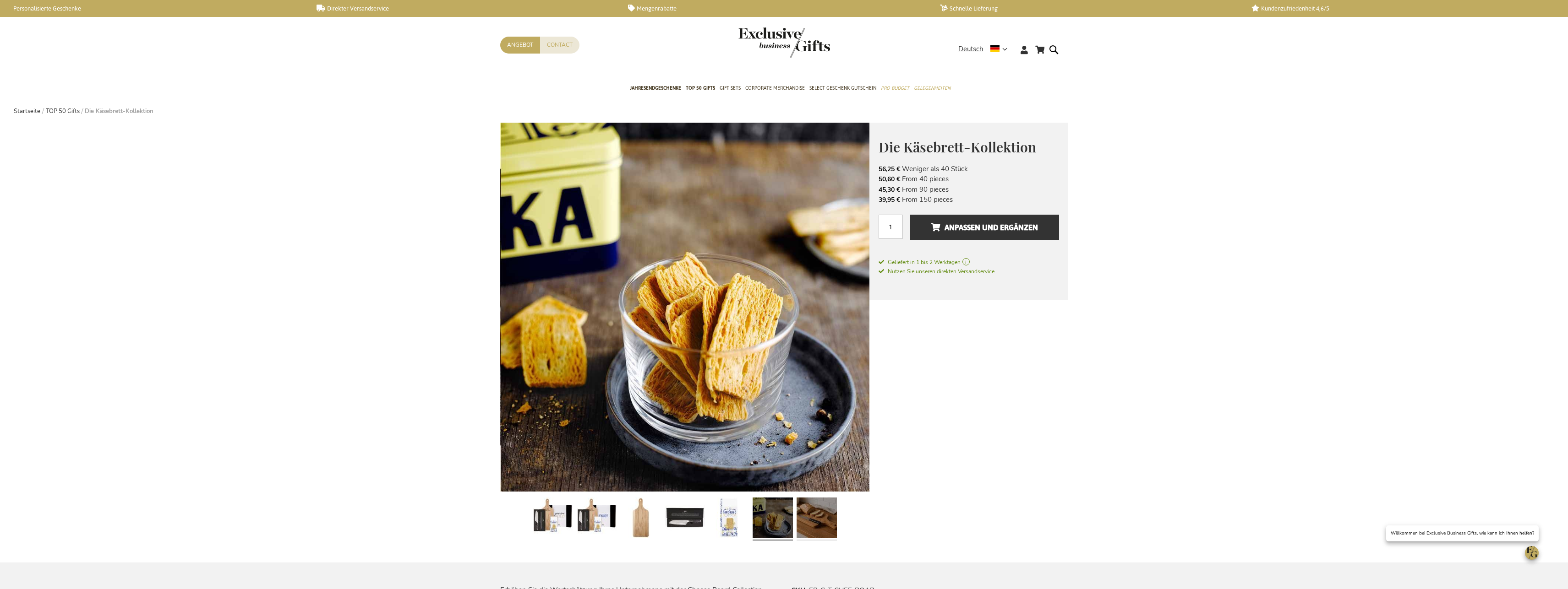
click at [816, 515] on link at bounding box center [817, 519] width 40 height 50
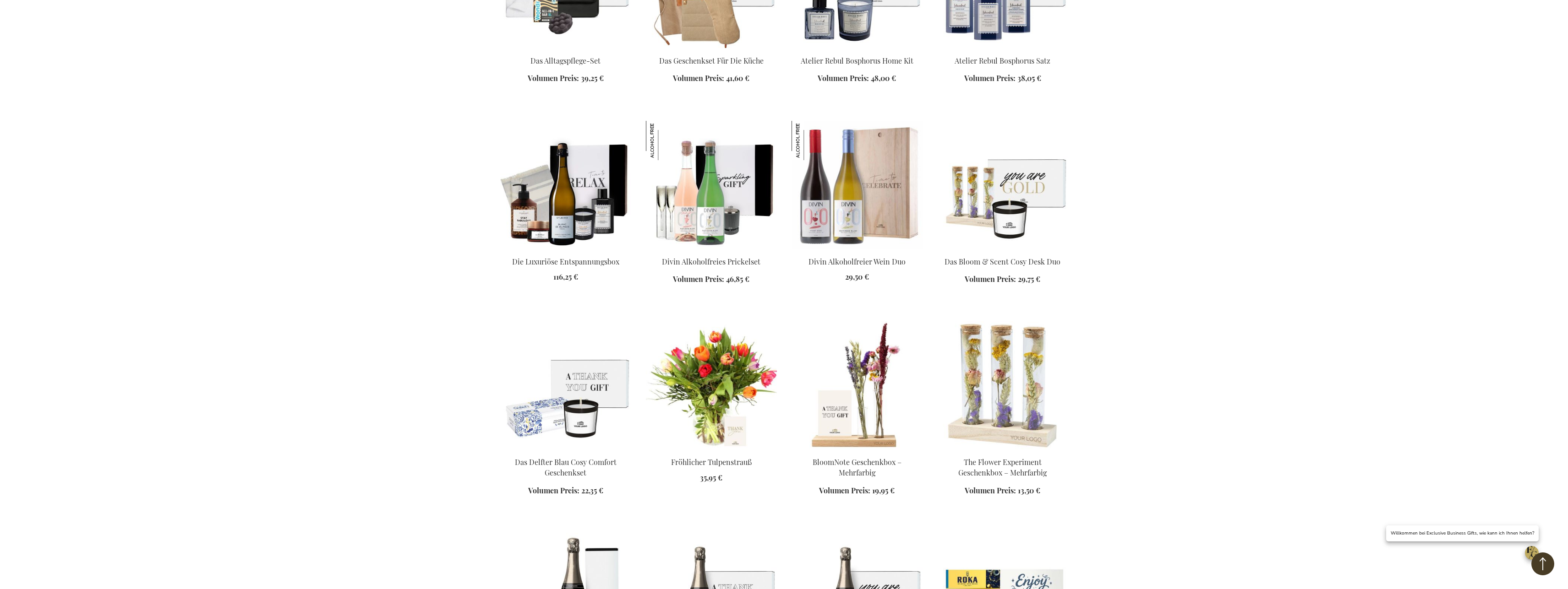
scroll to position [1521, 0]
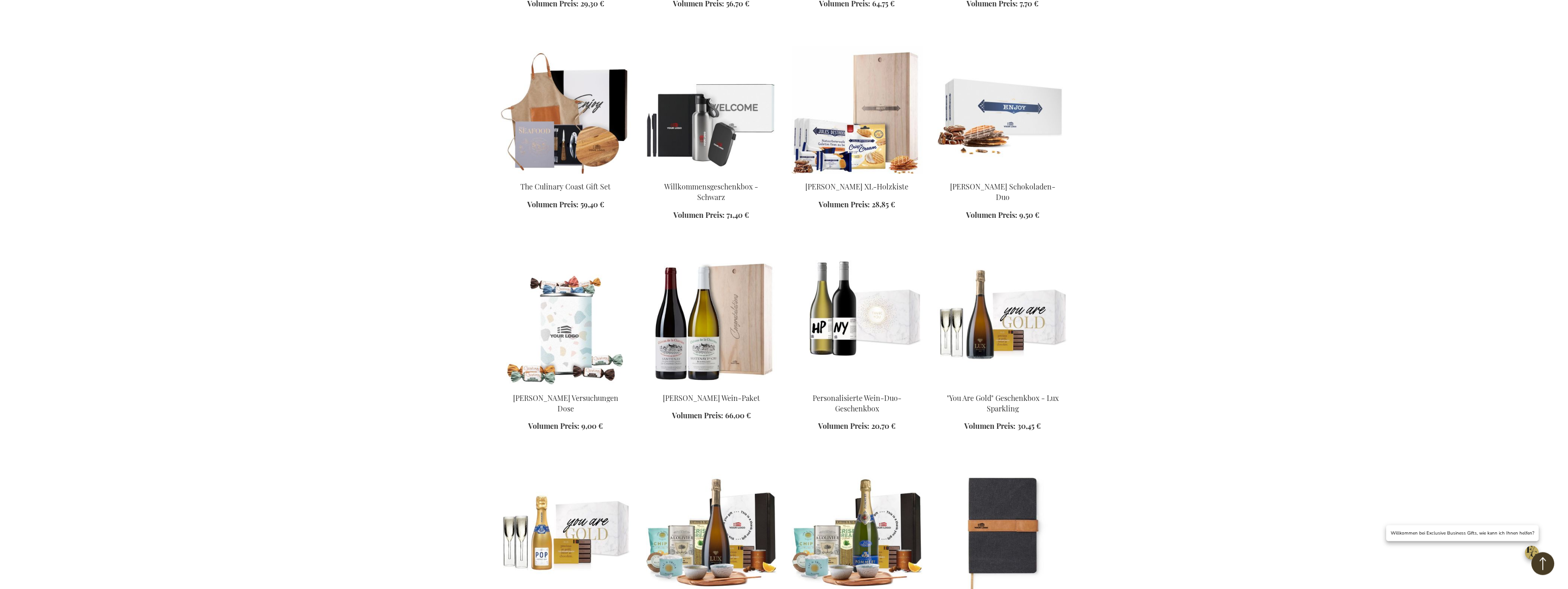
scroll to position [2035, 0]
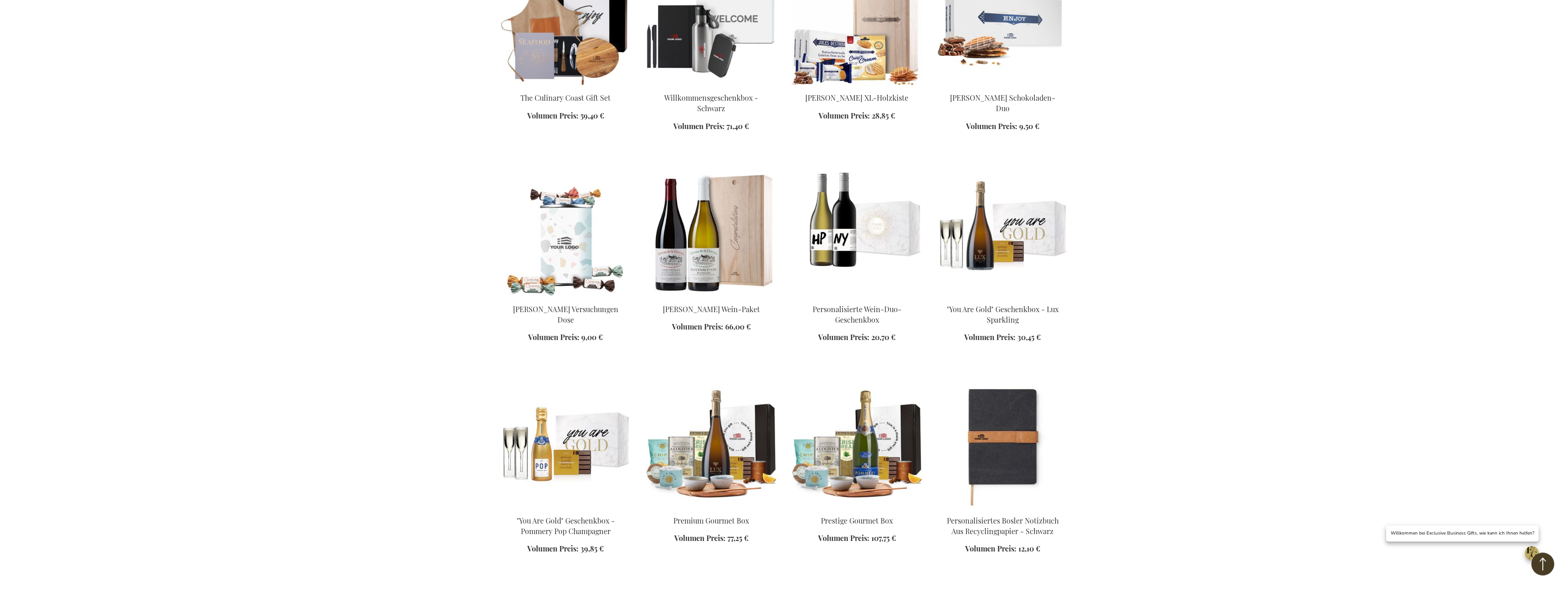
scroll to position [2128, 0]
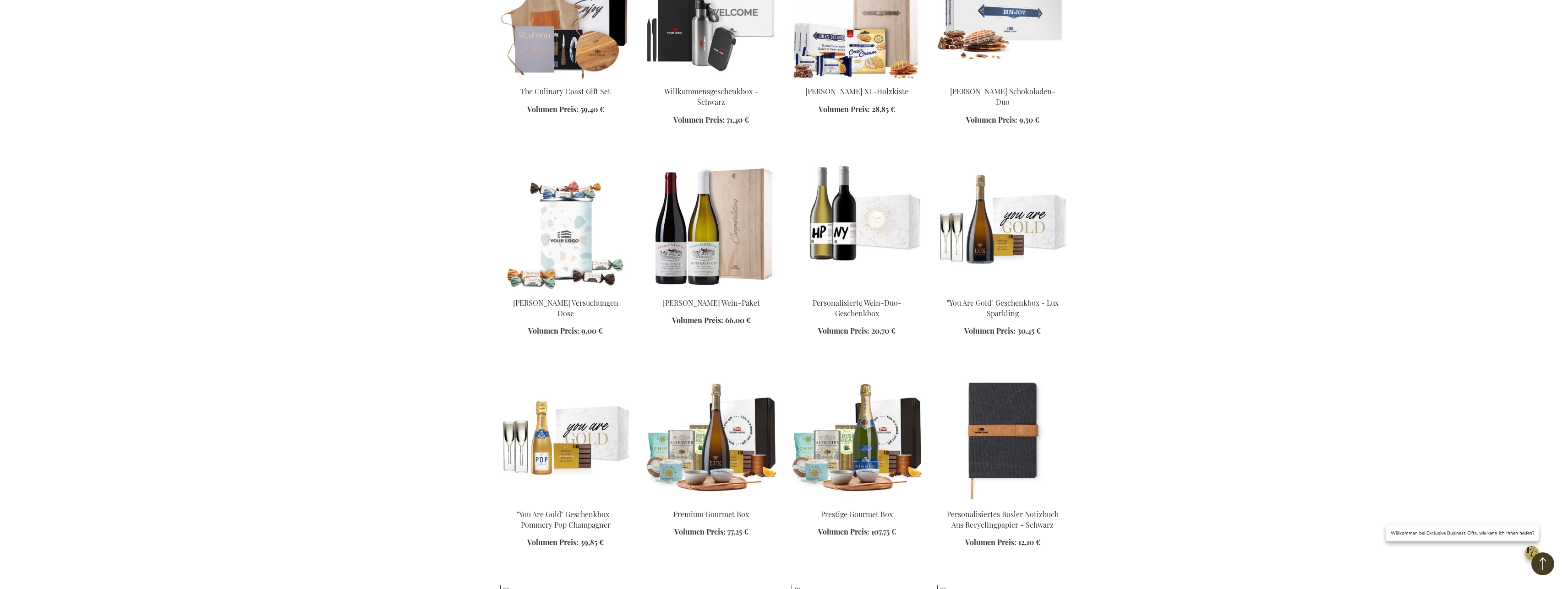
click at [982, 222] on img at bounding box center [1003, 226] width 131 height 128
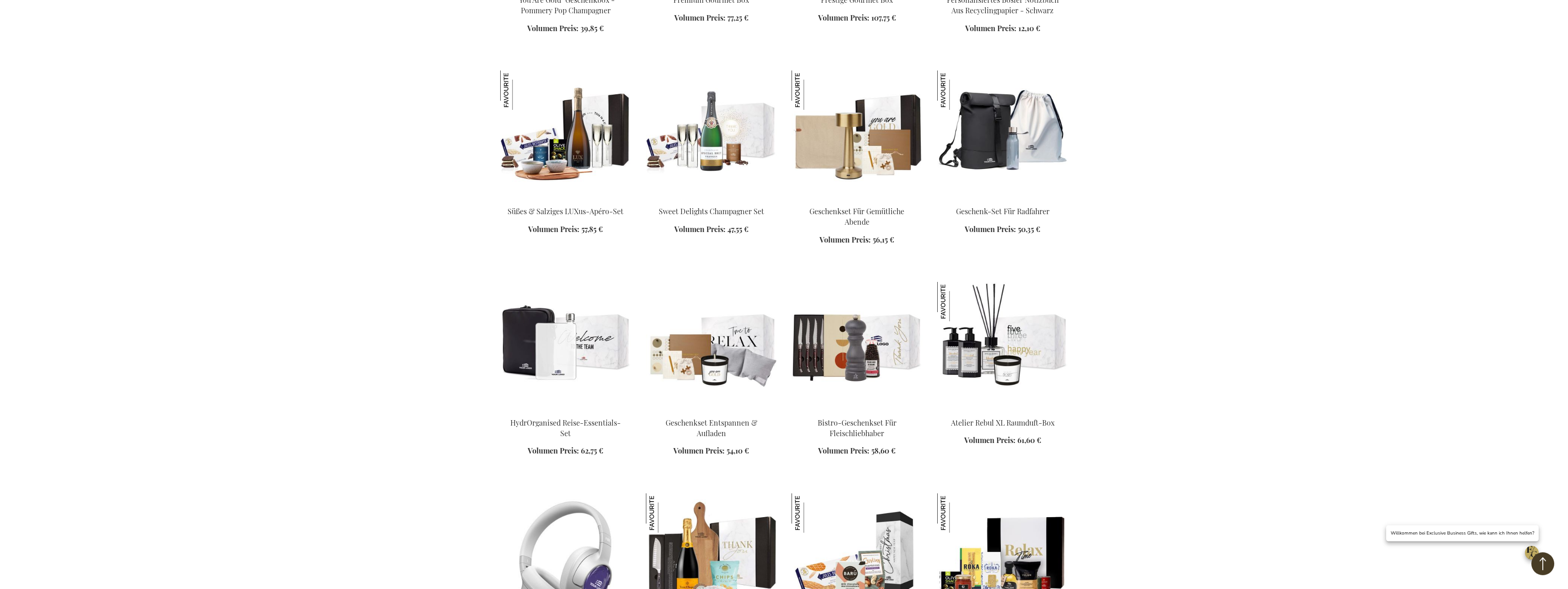
scroll to position [818, 0]
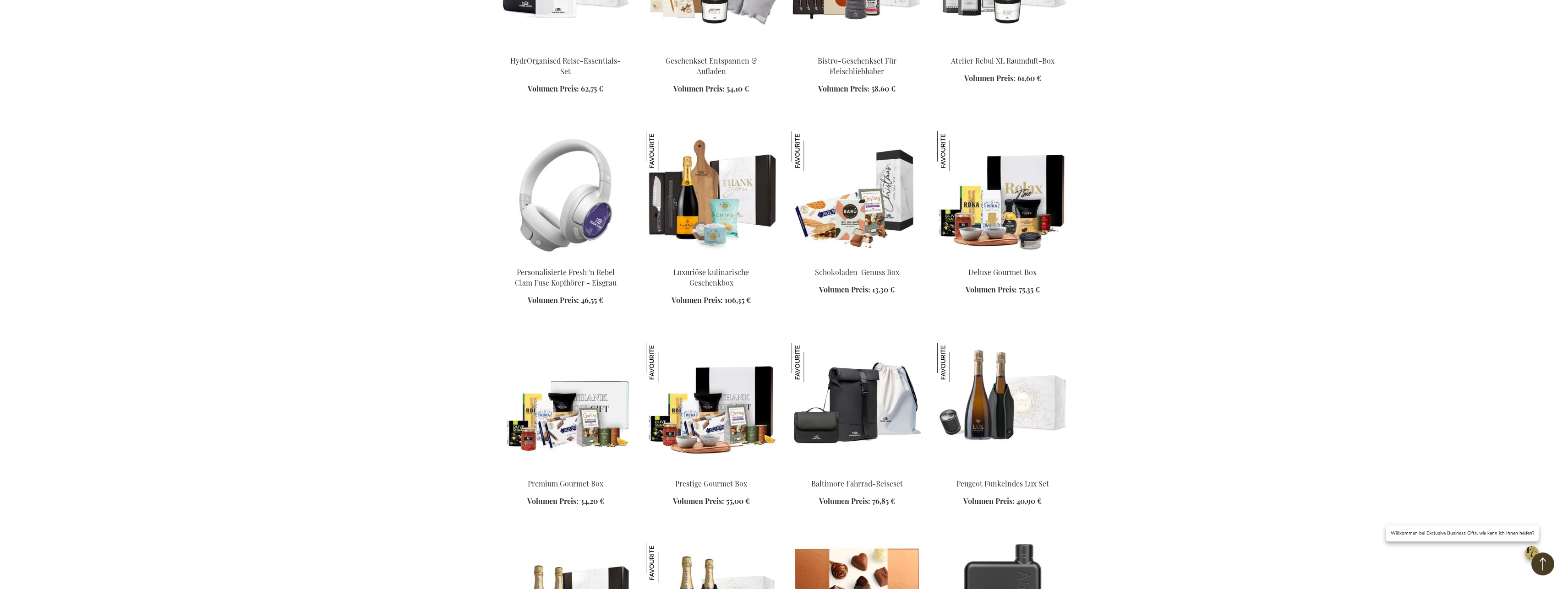
scroll to position [1238, 0]
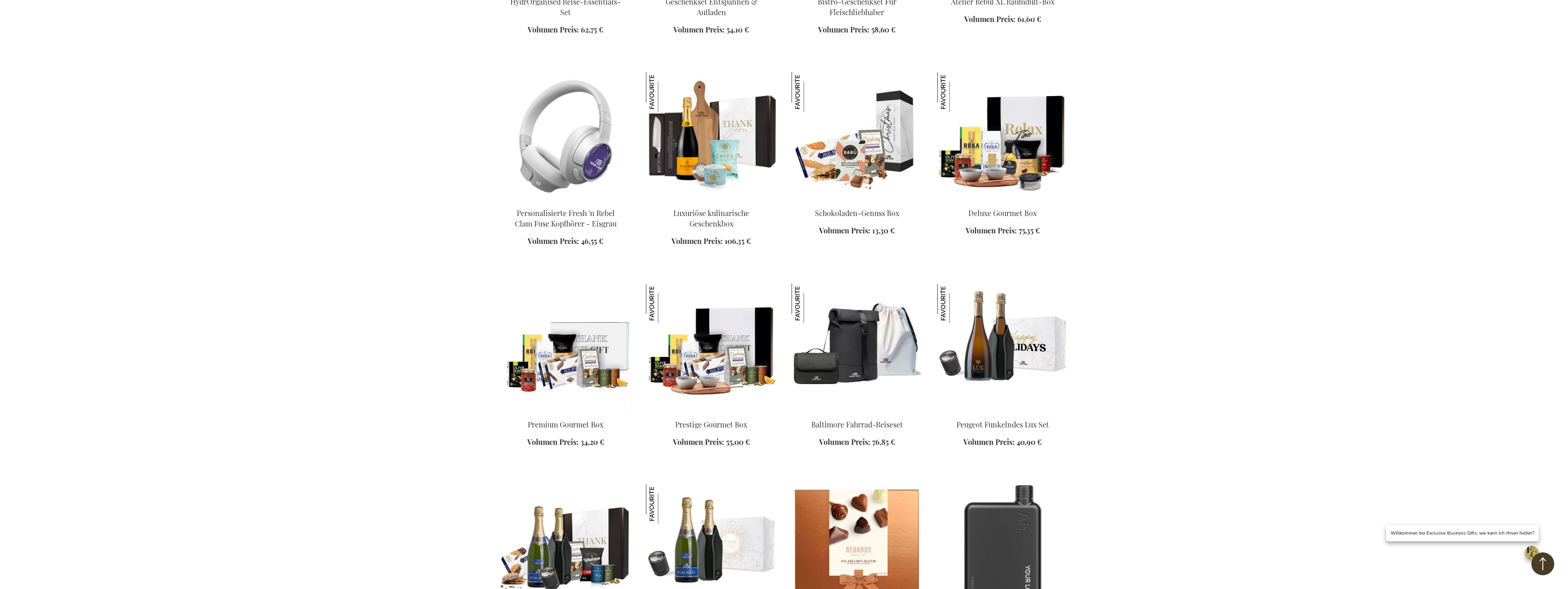
click at [998, 355] on img at bounding box center [1003, 348] width 131 height 128
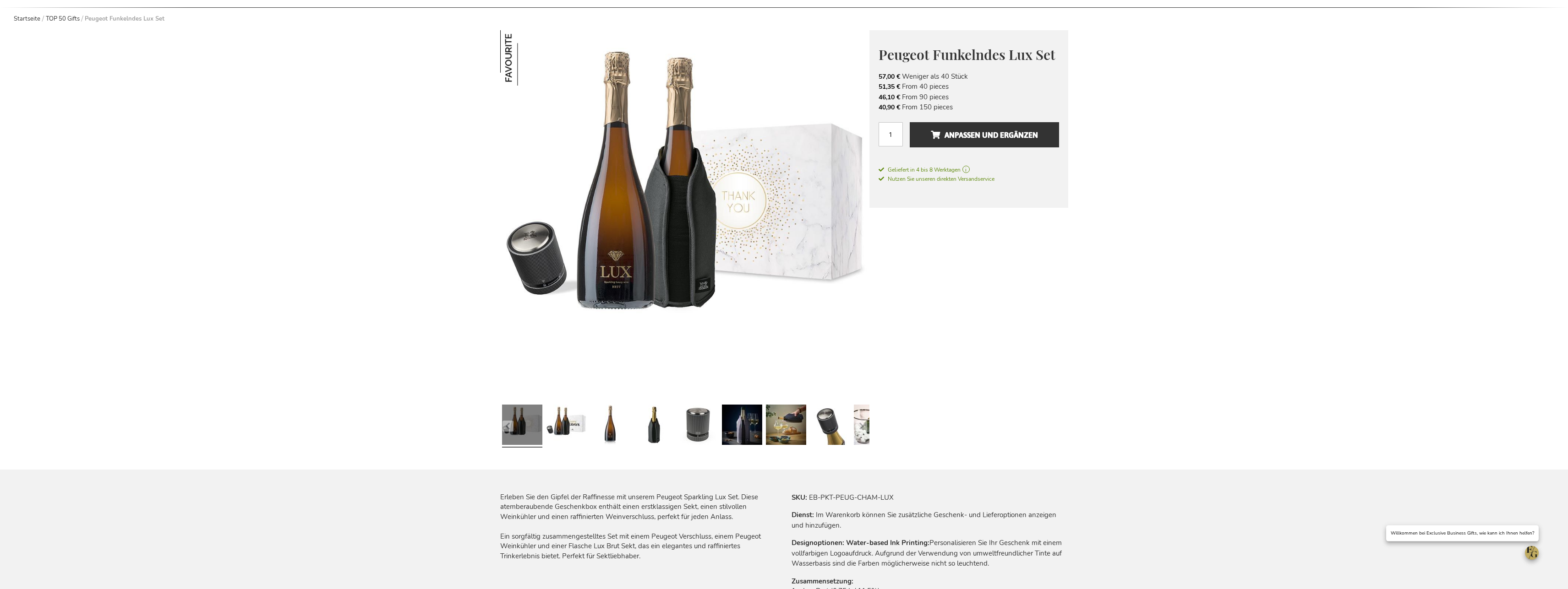
scroll to position [93, 0]
click at [557, 421] on link at bounding box center [566, 425] width 40 height 50
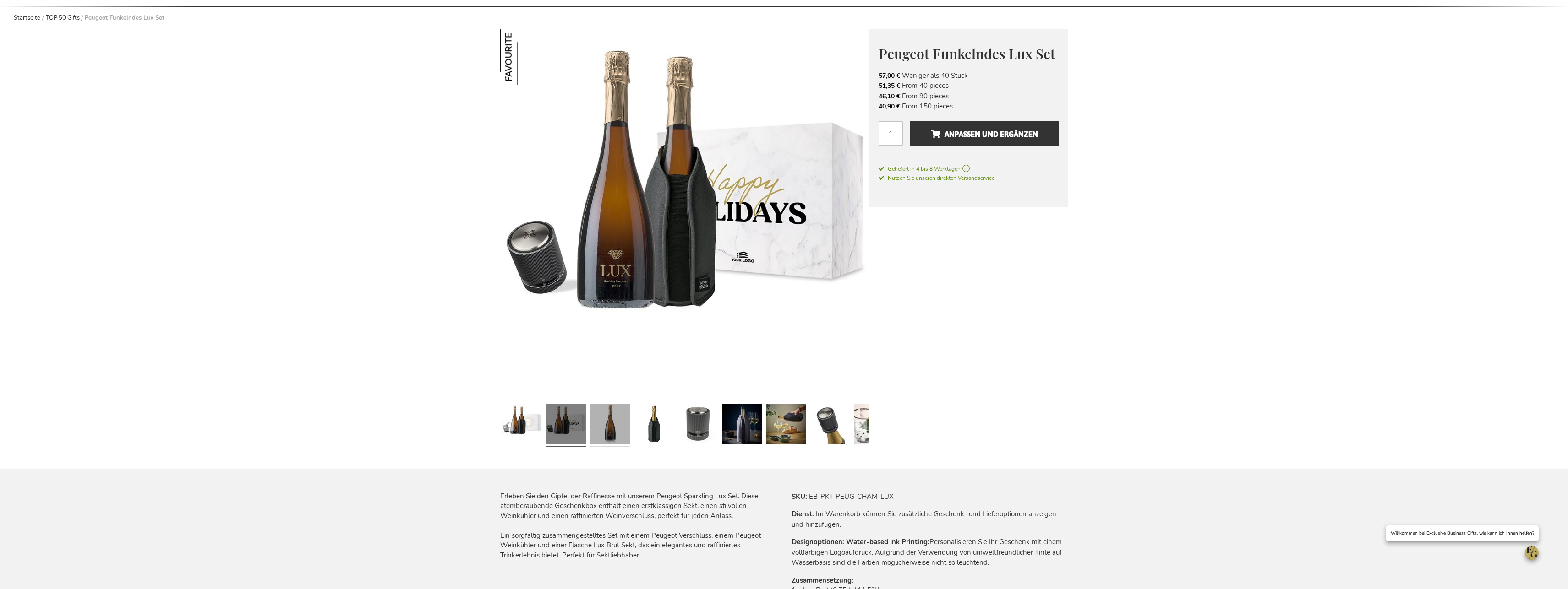
click at [618, 423] on link at bounding box center [610, 425] width 40 height 50
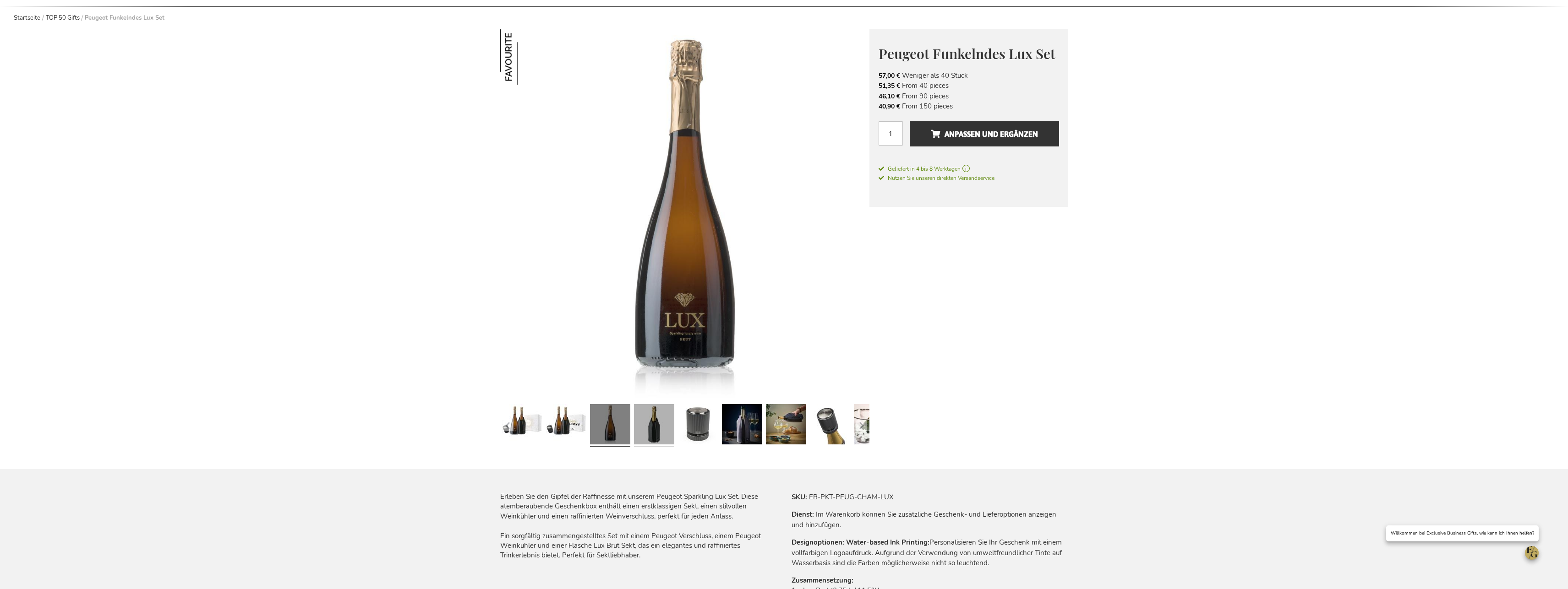
click at [666, 425] on link at bounding box center [654, 425] width 40 height 50
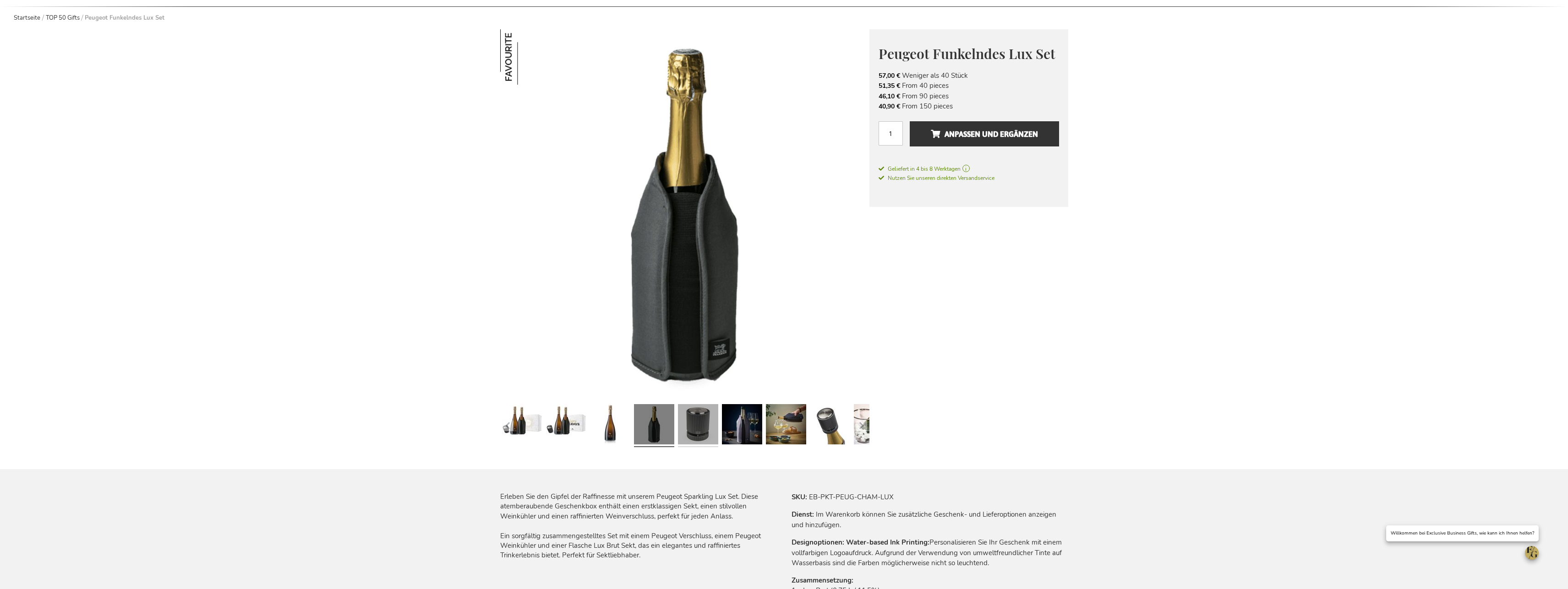
click at [684, 425] on link at bounding box center [698, 425] width 40 height 50
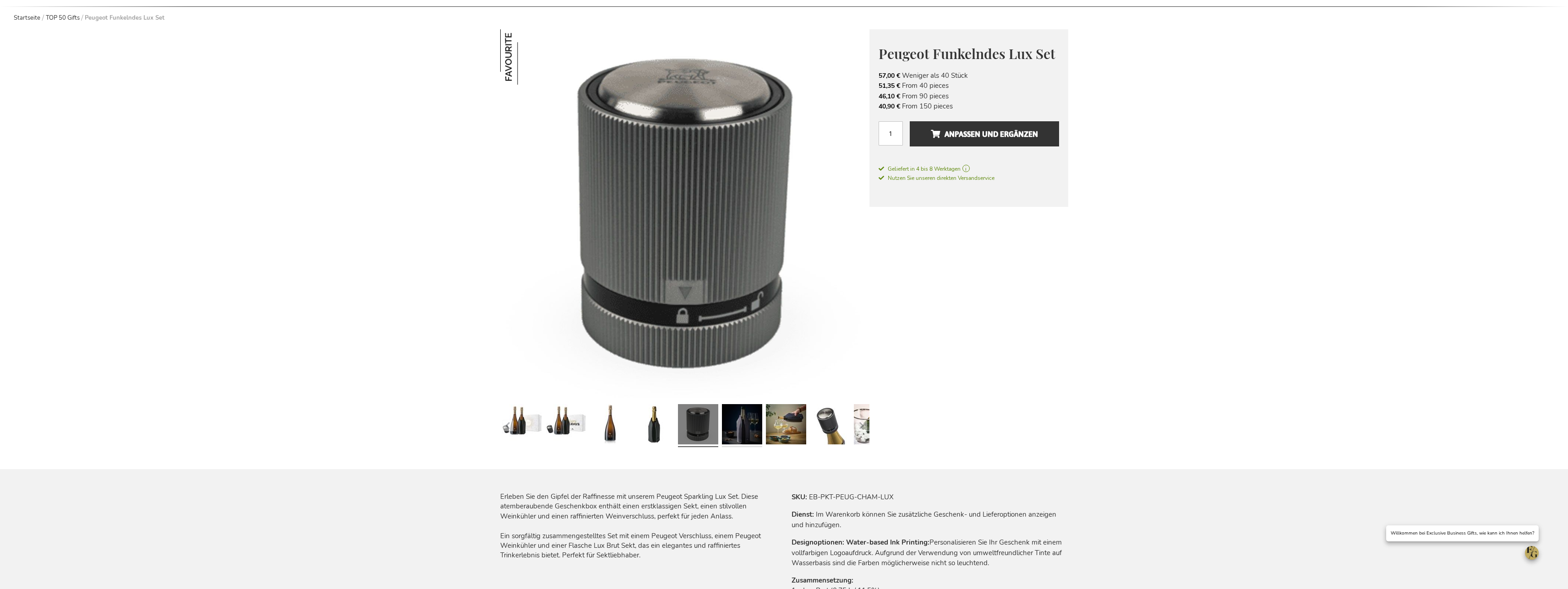
click at [735, 429] on link at bounding box center [742, 425] width 40 height 50
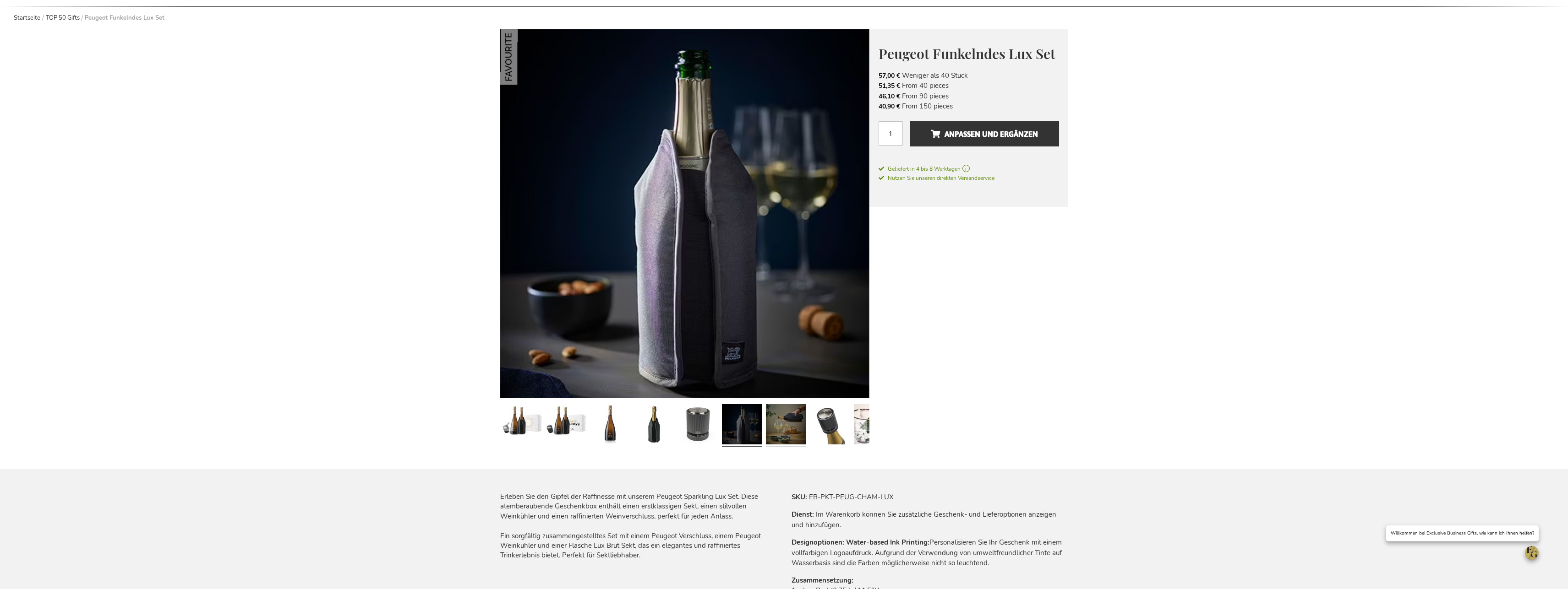
click at [776, 431] on link at bounding box center [786, 425] width 40 height 50
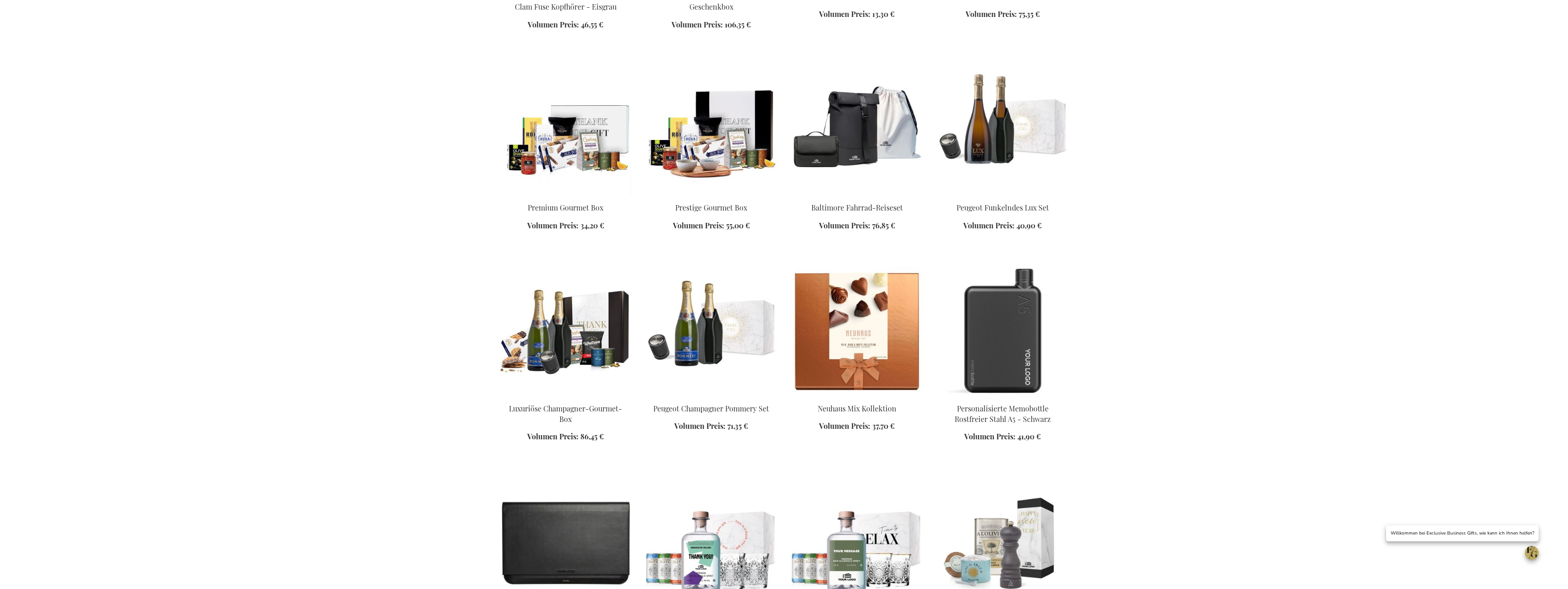
scroll to position [820, 0]
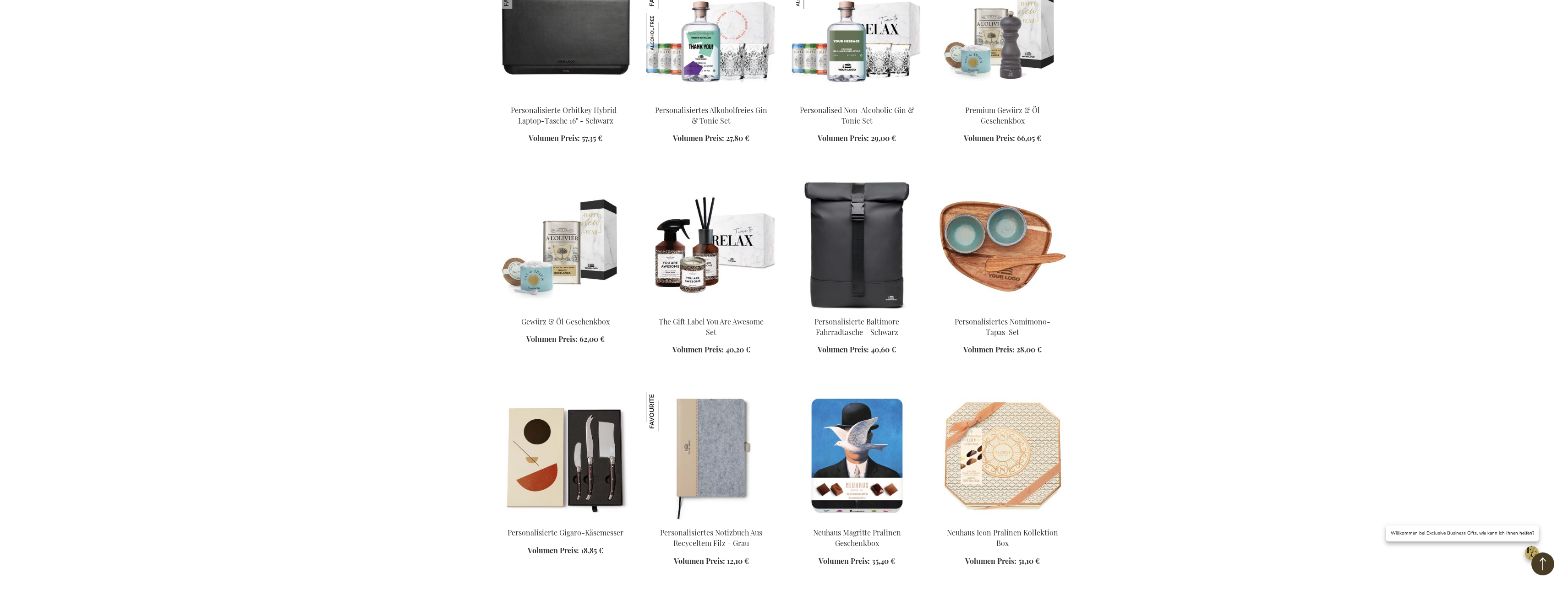
scroll to position [1334, 0]
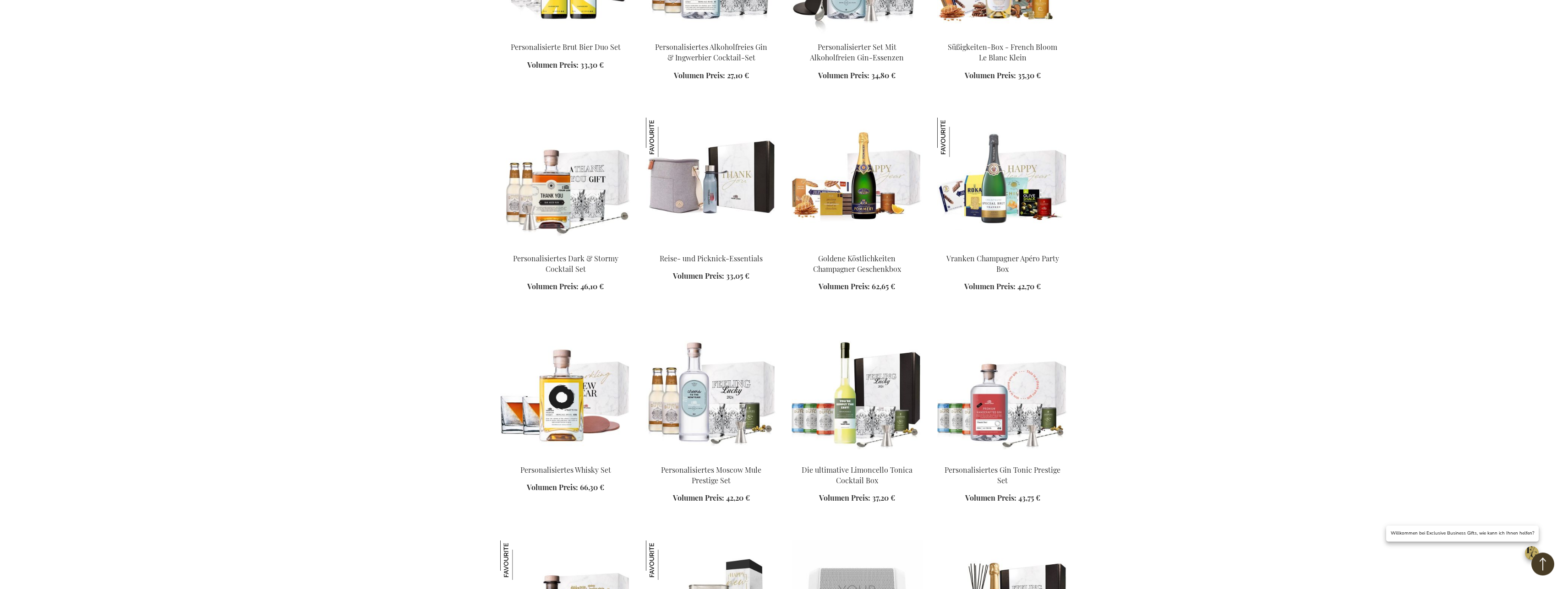
scroll to position [2268, 0]
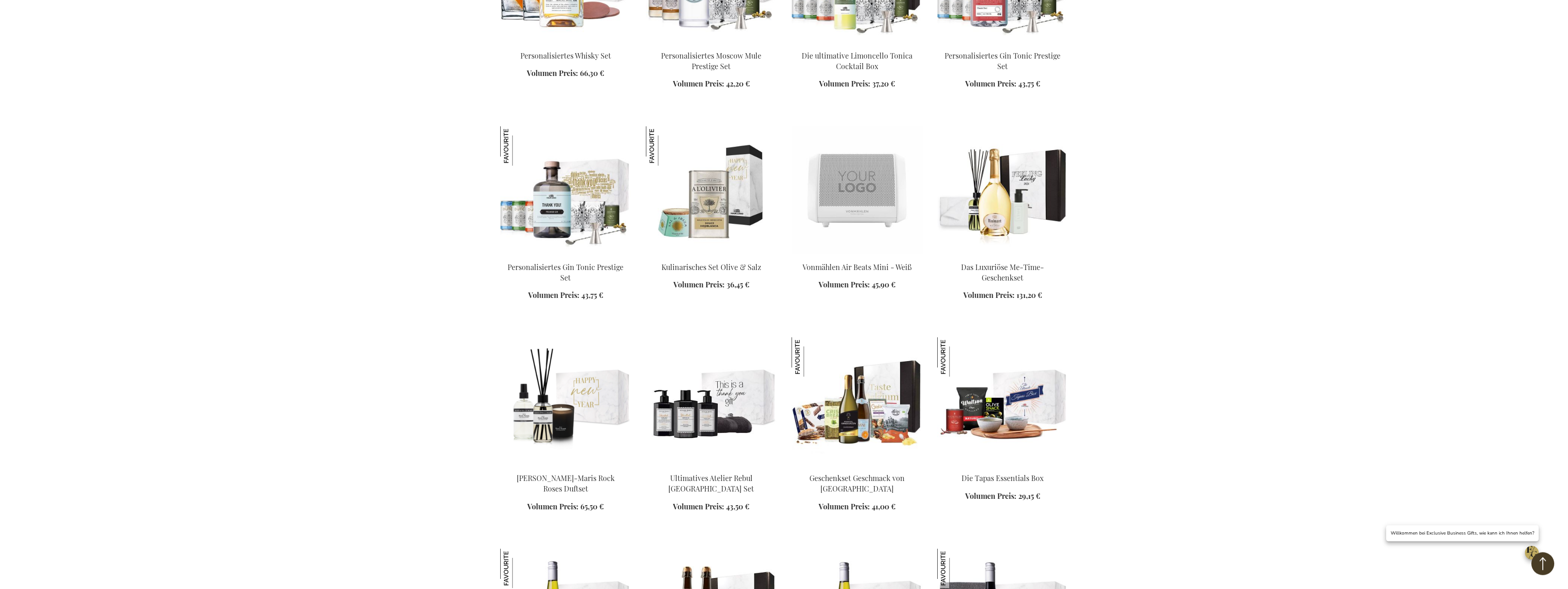
scroll to position [2688, 0]
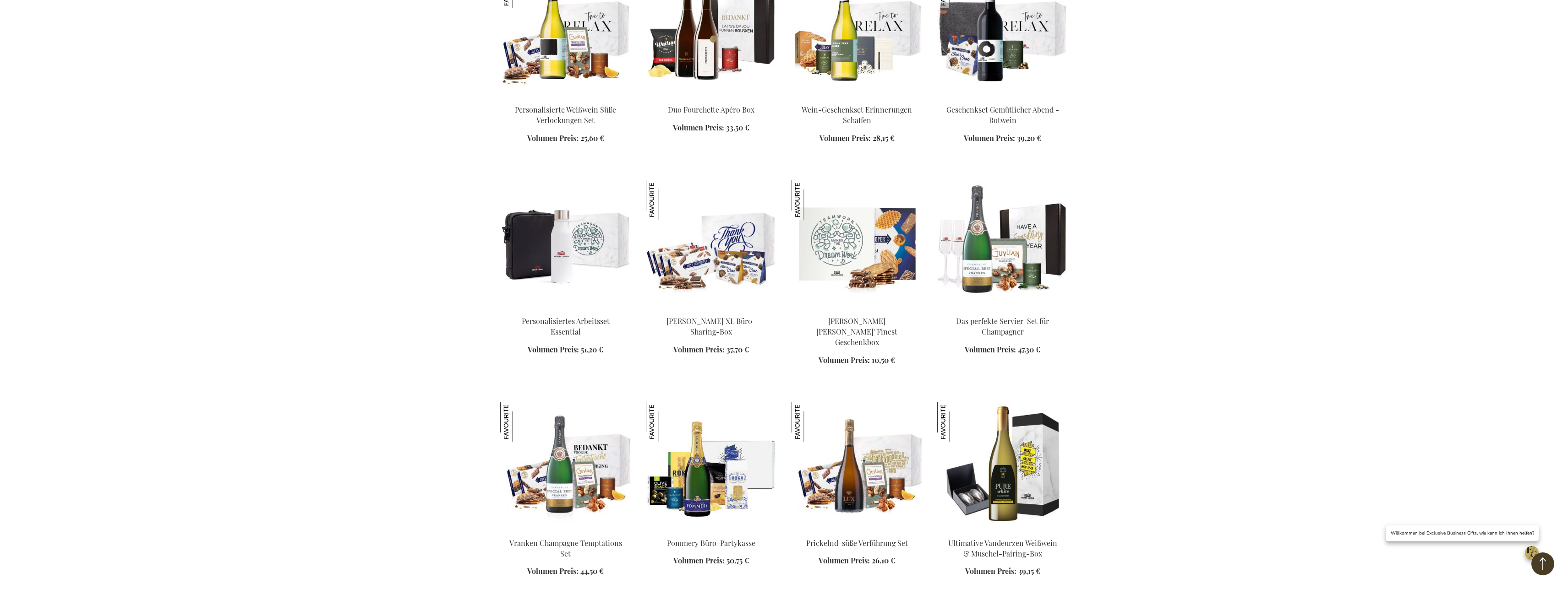
scroll to position [3249, 0]
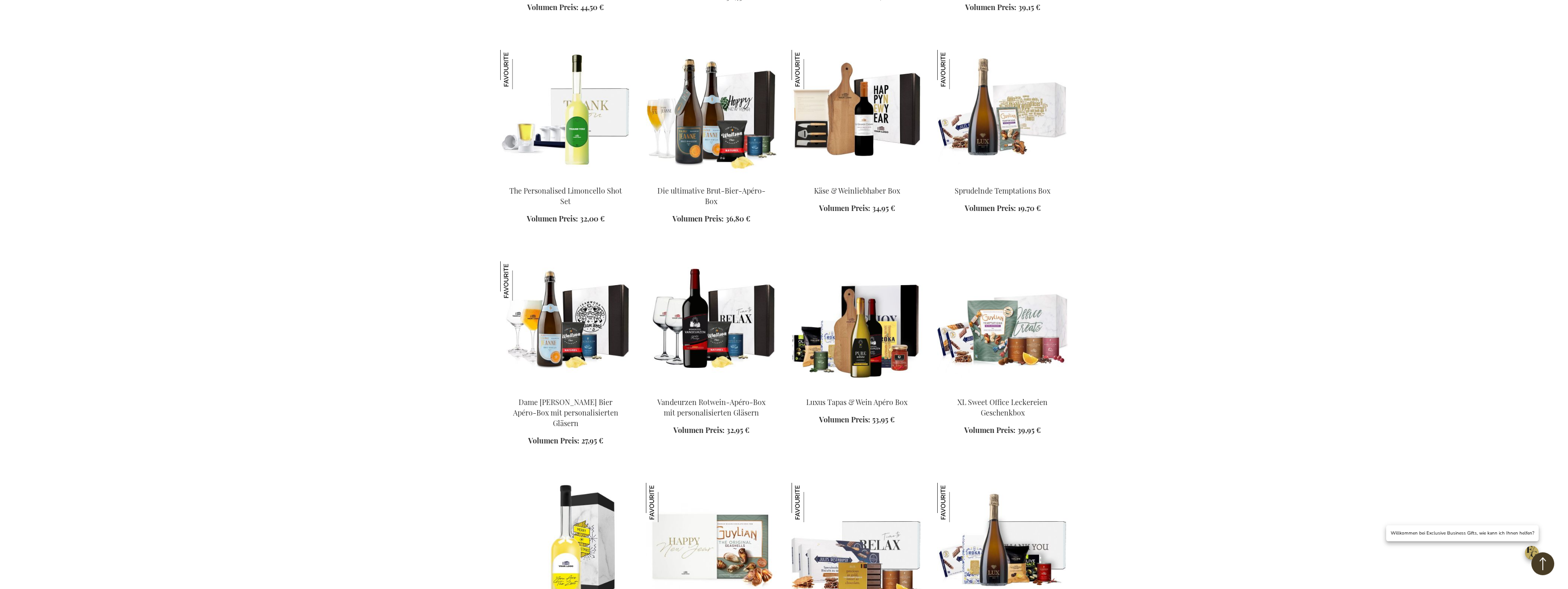
scroll to position [3903, 0]
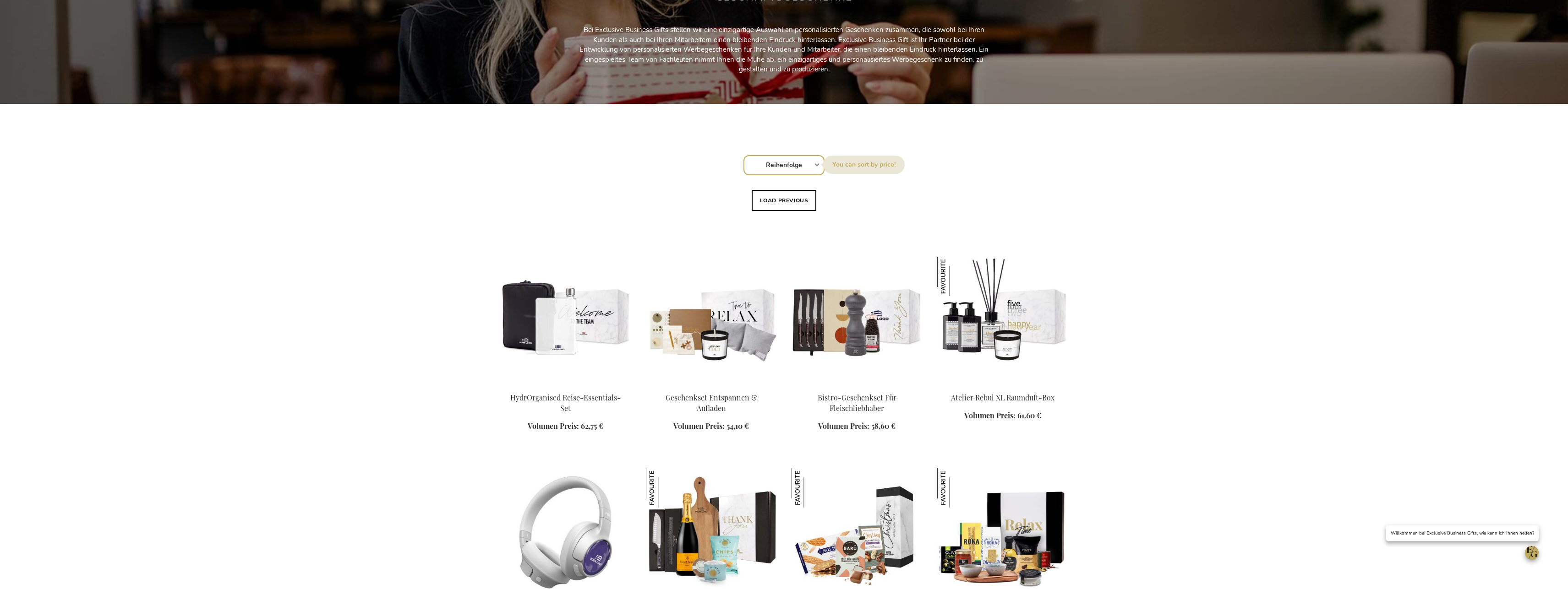
scroll to position [234, 0]
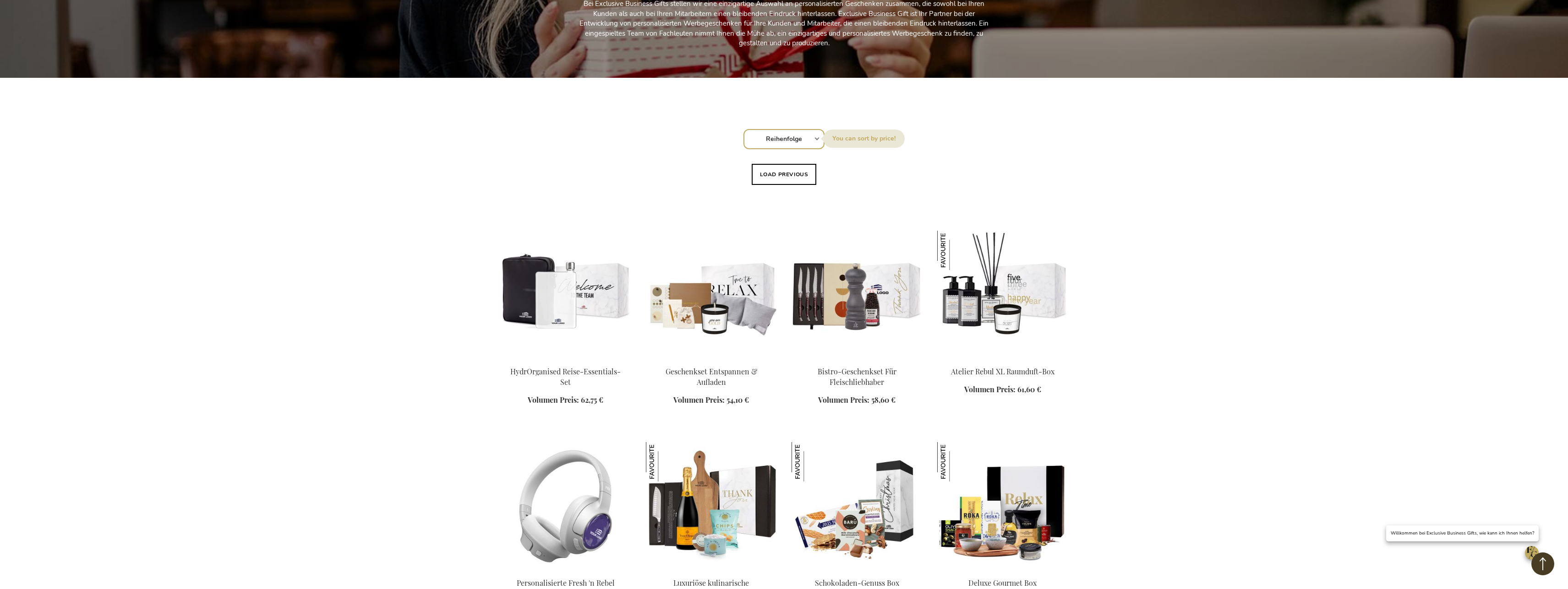
click at [743, 129] on select "Reihenfolge Best Sellers Am meisten angesehen Neu Biggest Saving Price: low to …" at bounding box center [784, 139] width 81 height 20
select select "price_asc"
click option "Price: low to high" at bounding box center [0, 0] width 0 height 0
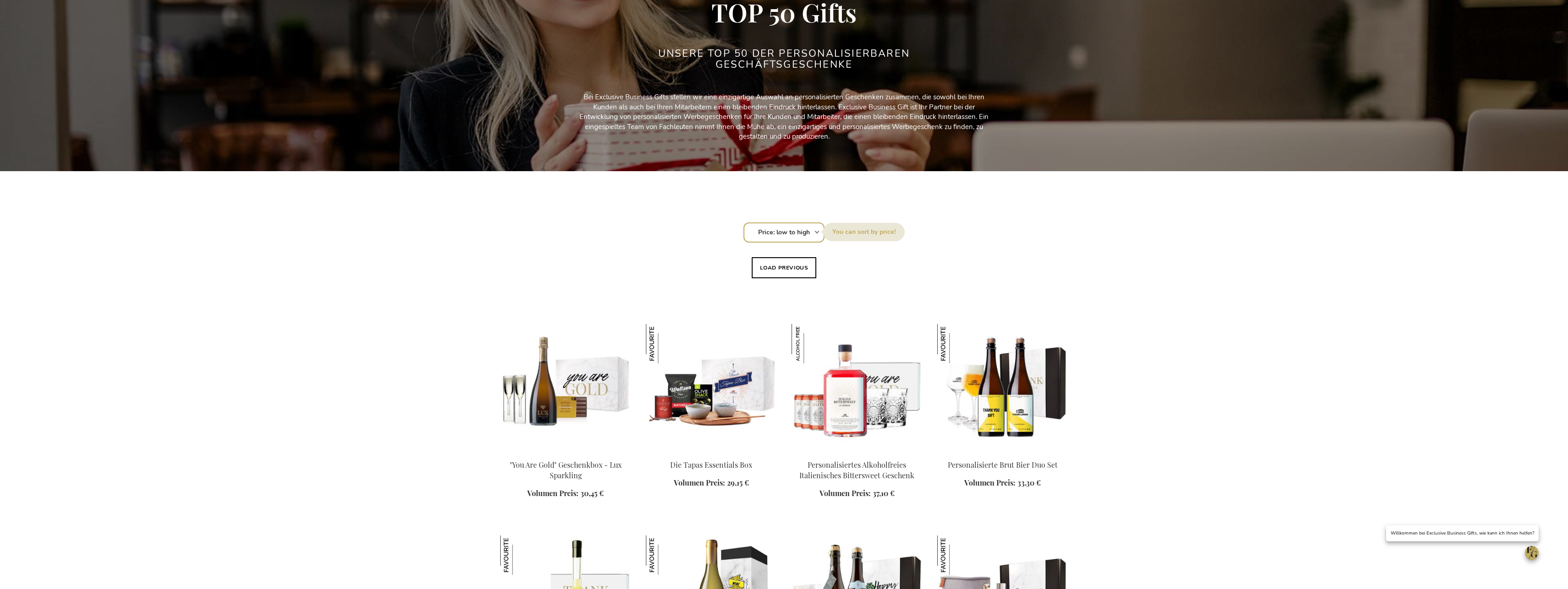
scroll to position [140, 0]
click at [787, 268] on button "Load previous" at bounding box center [784, 268] width 65 height 21
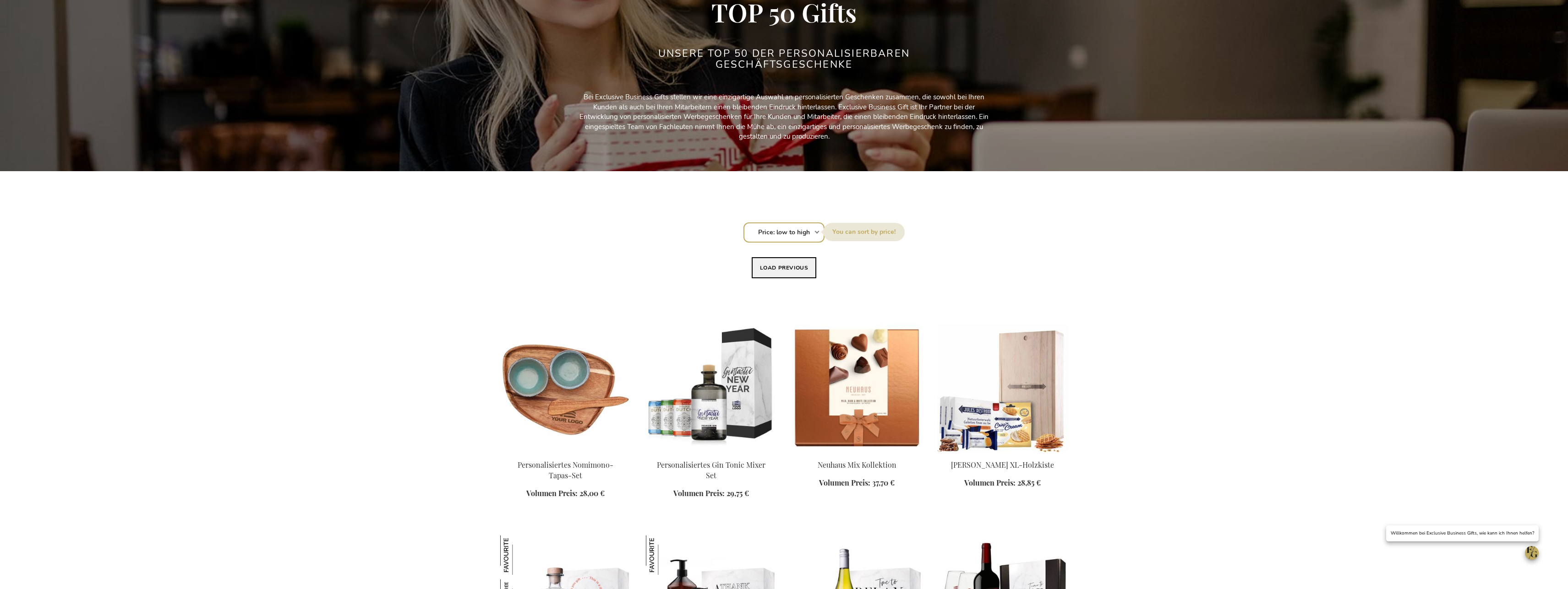
click at [788, 268] on button "Load previous" at bounding box center [784, 268] width 65 height 21
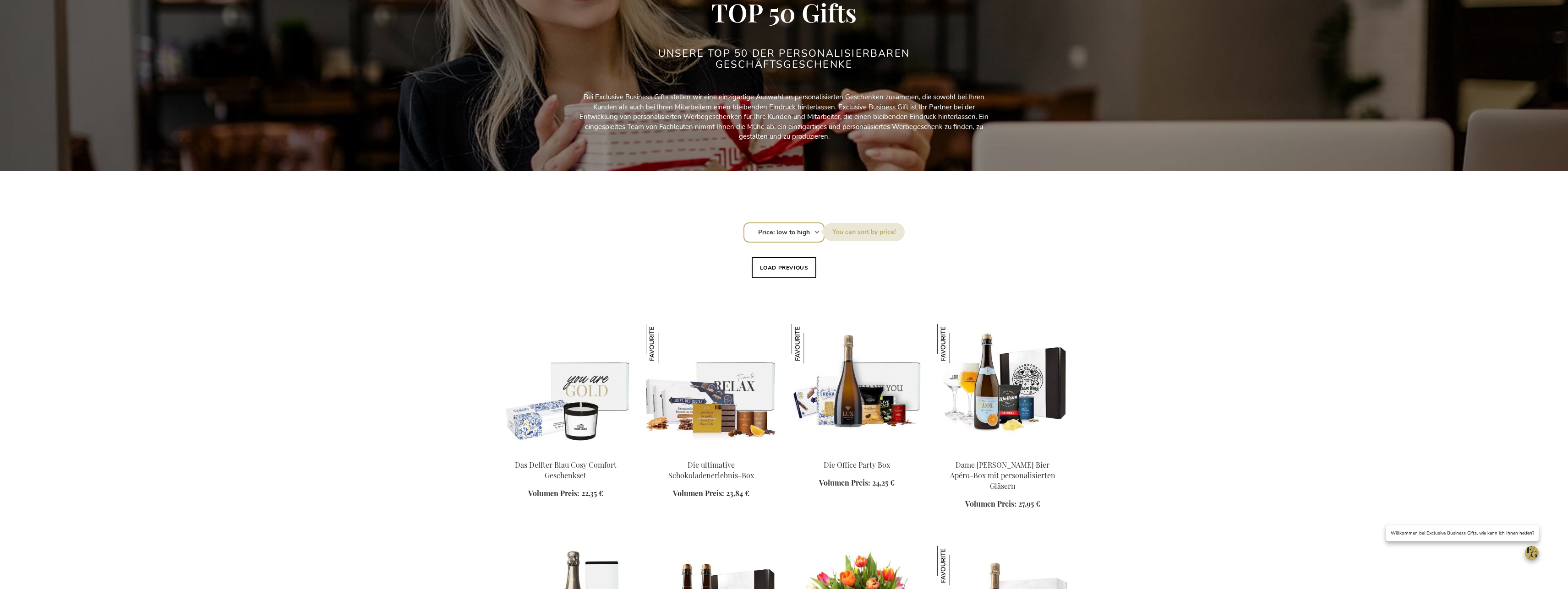
click at [788, 268] on button "Load previous" at bounding box center [784, 268] width 65 height 21
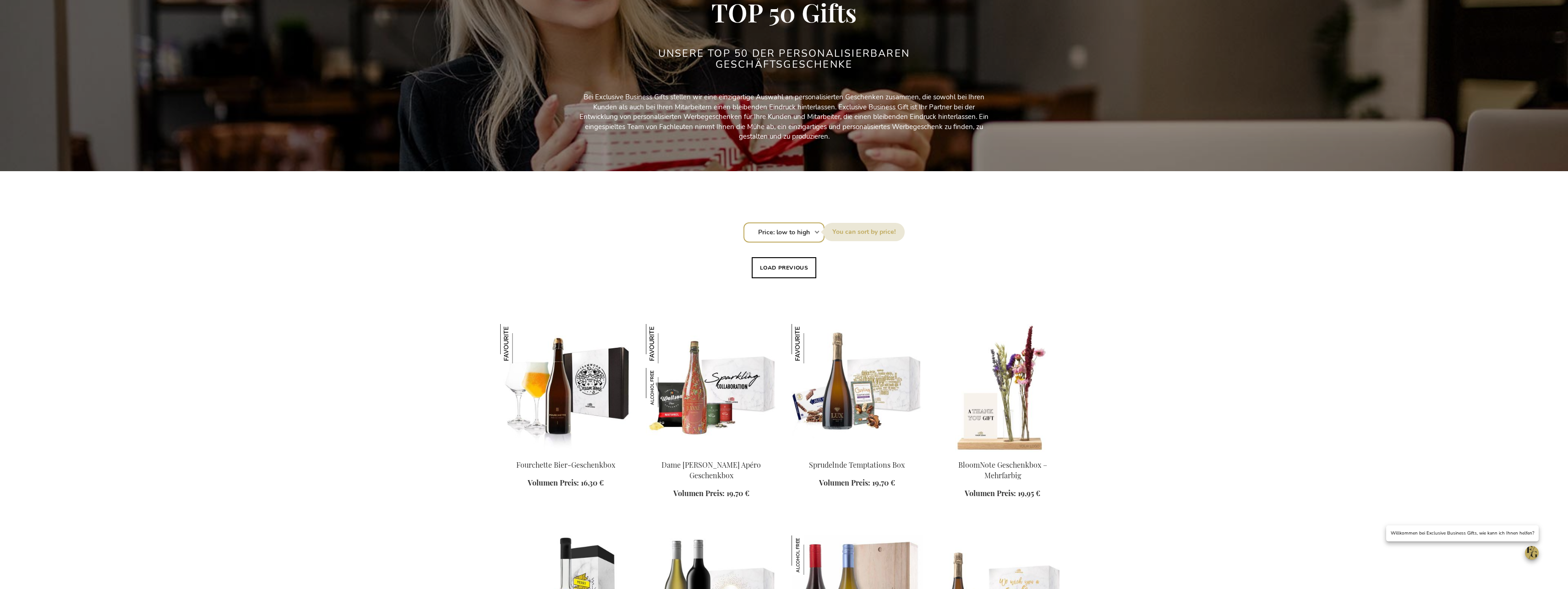
click at [788, 268] on button "Load previous" at bounding box center [784, 268] width 65 height 21
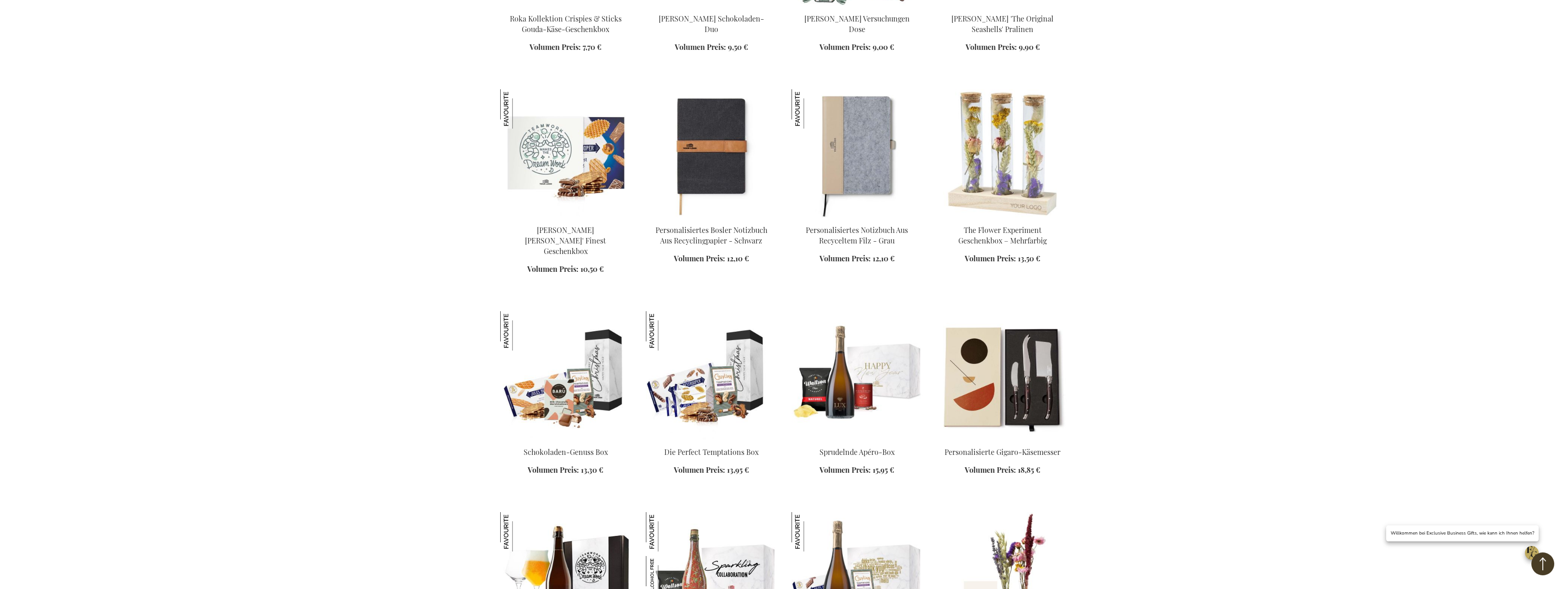
scroll to position [561, 0]
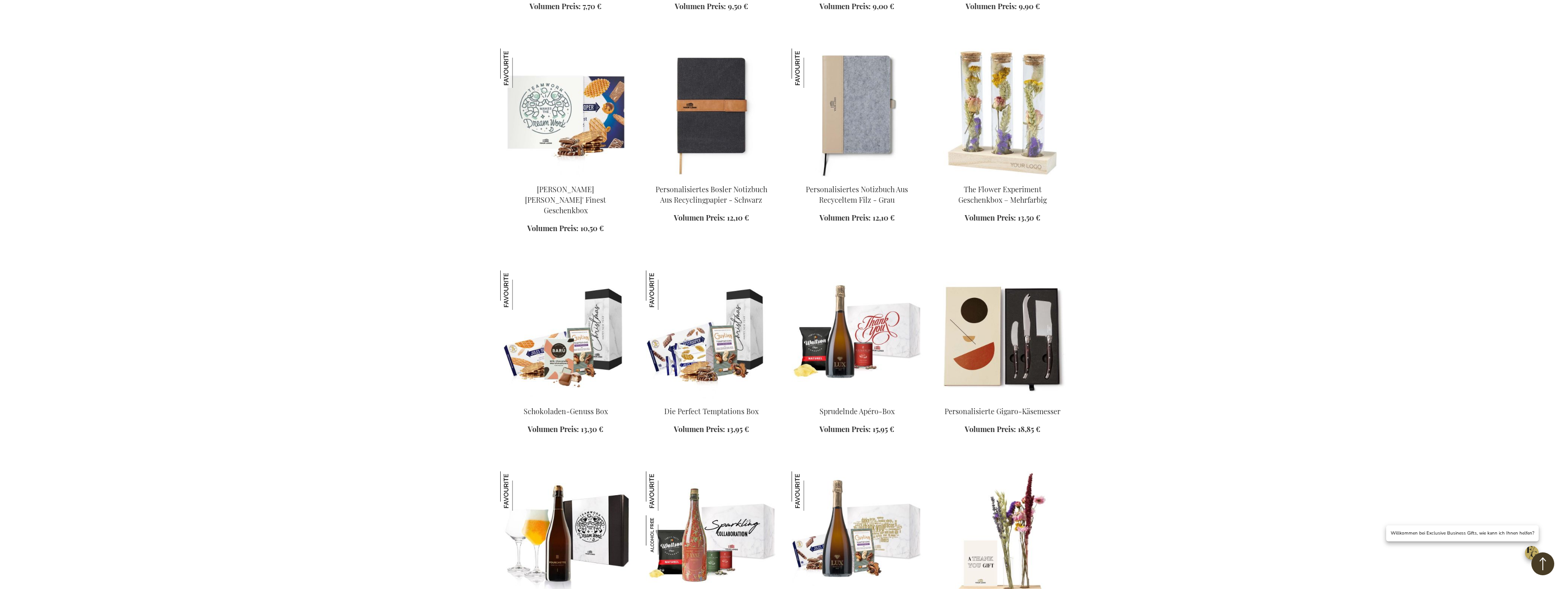
click at [873, 341] on img at bounding box center [857, 335] width 131 height 128
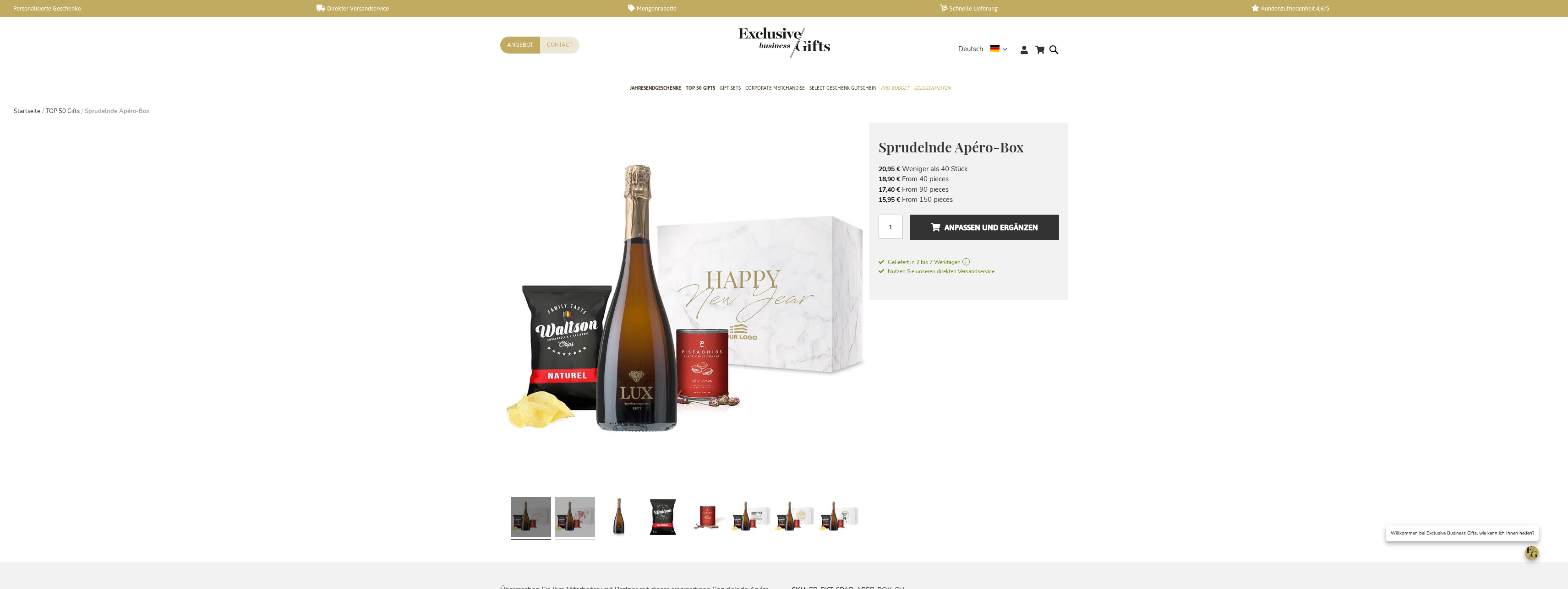
click at [578, 519] on link at bounding box center [575, 518] width 40 height 50
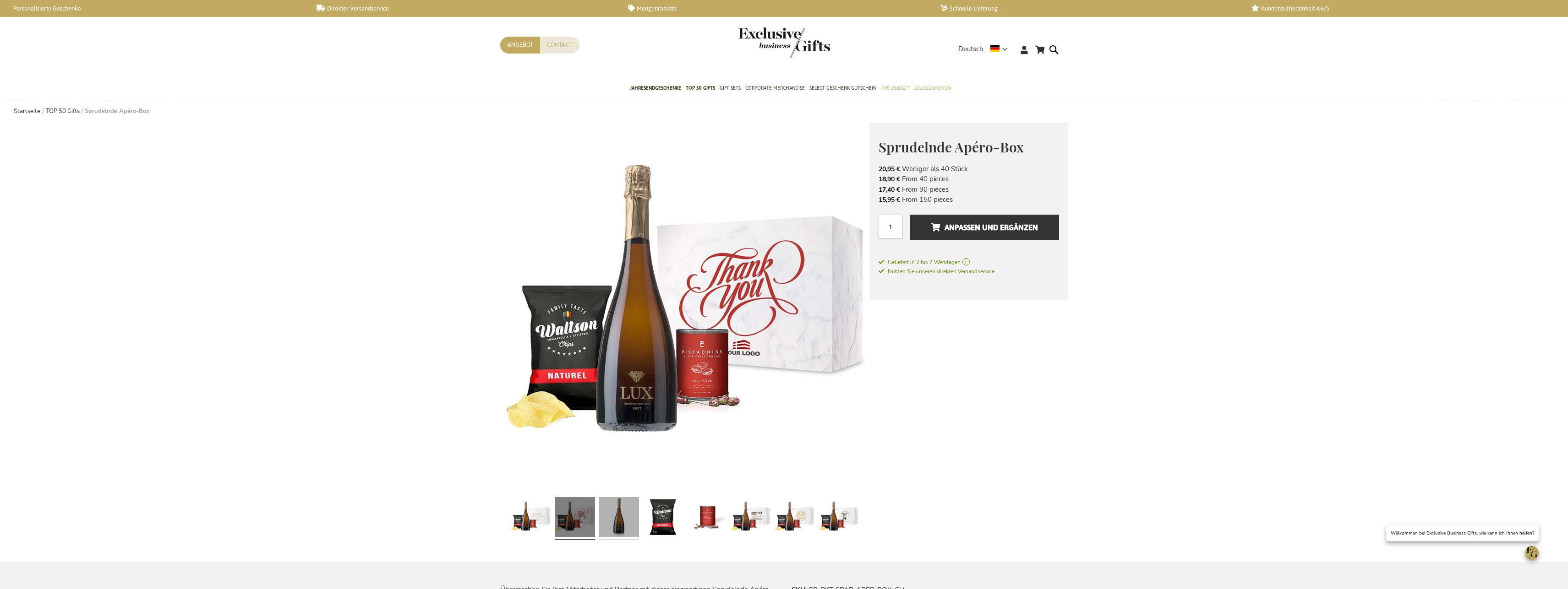
click at [617, 531] on link at bounding box center [619, 518] width 40 height 50
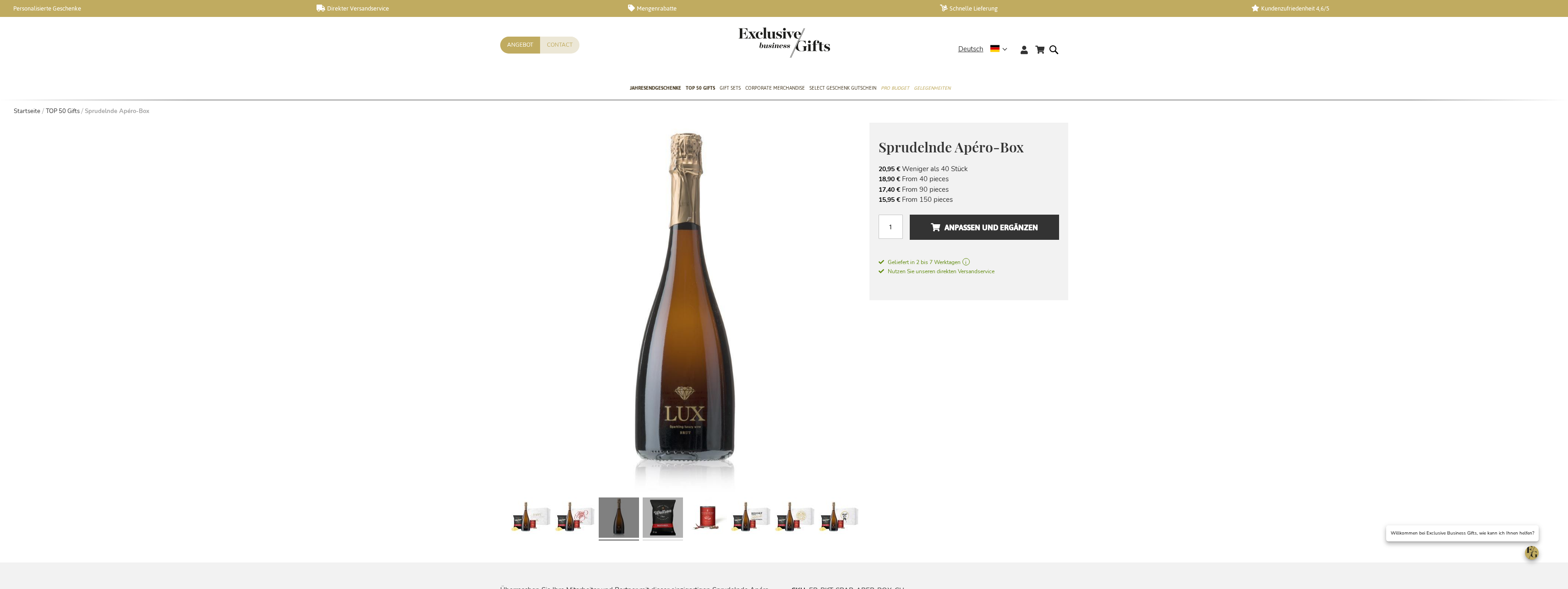
click at [660, 521] on link at bounding box center [663, 519] width 40 height 50
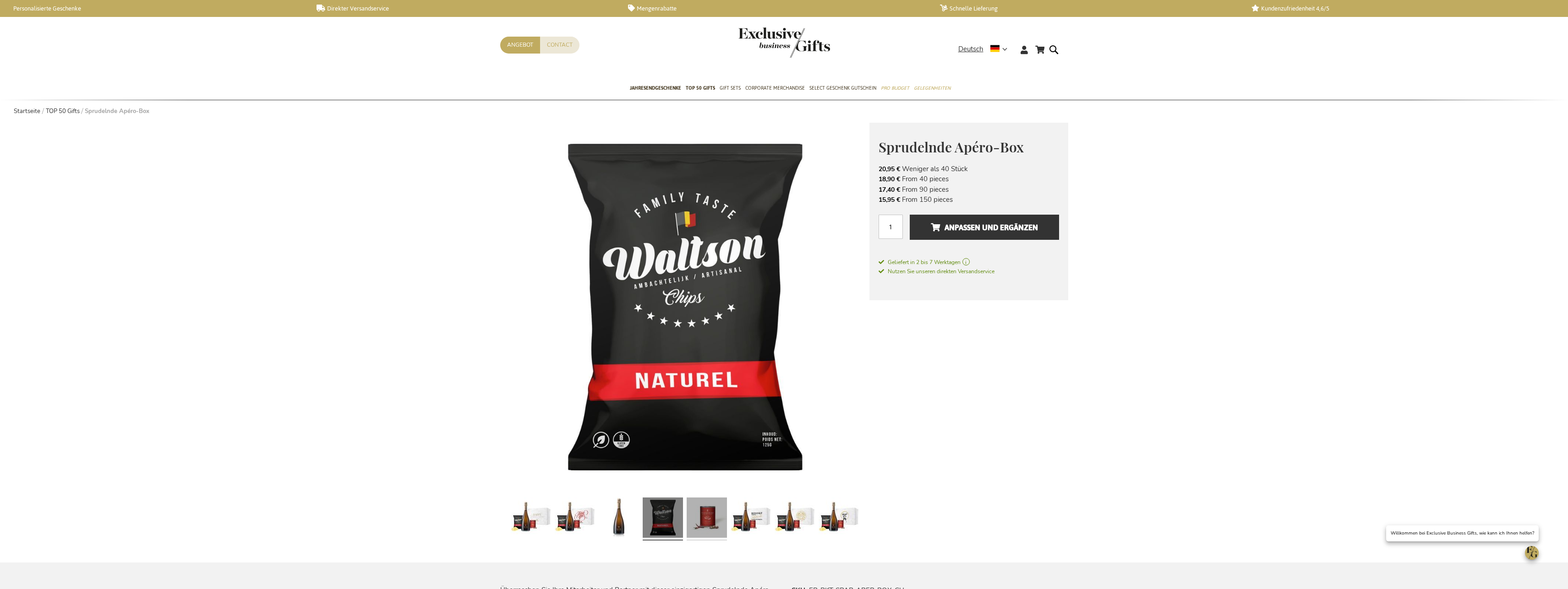
click at [704, 520] on link at bounding box center [707, 519] width 40 height 50
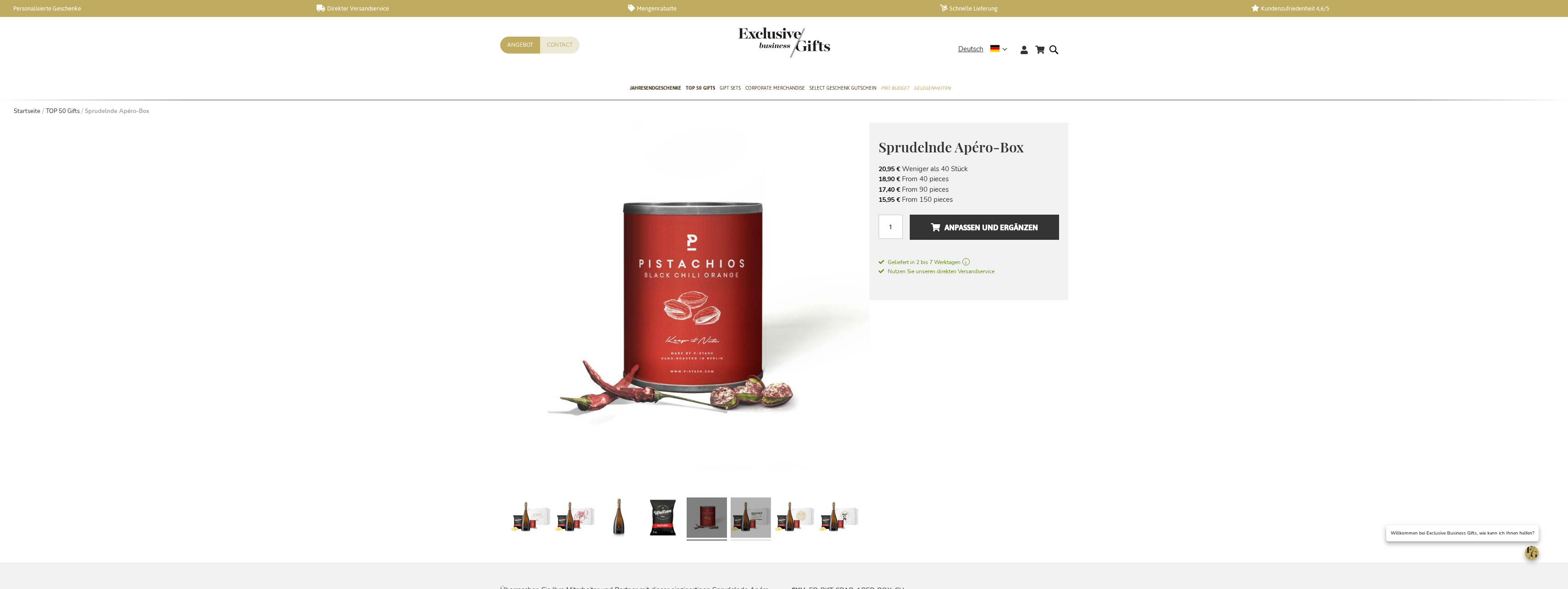
click at [742, 520] on link at bounding box center [751, 519] width 40 height 50
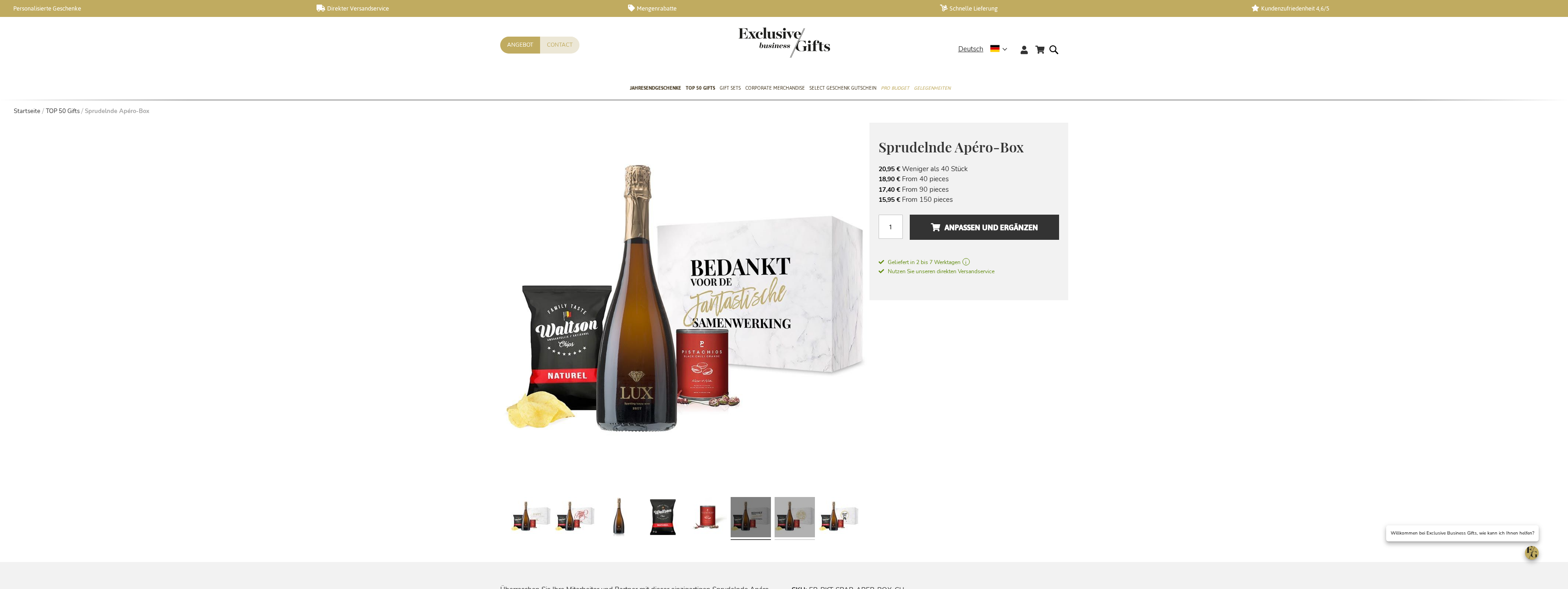
click at [782, 523] on link at bounding box center [795, 518] width 40 height 50
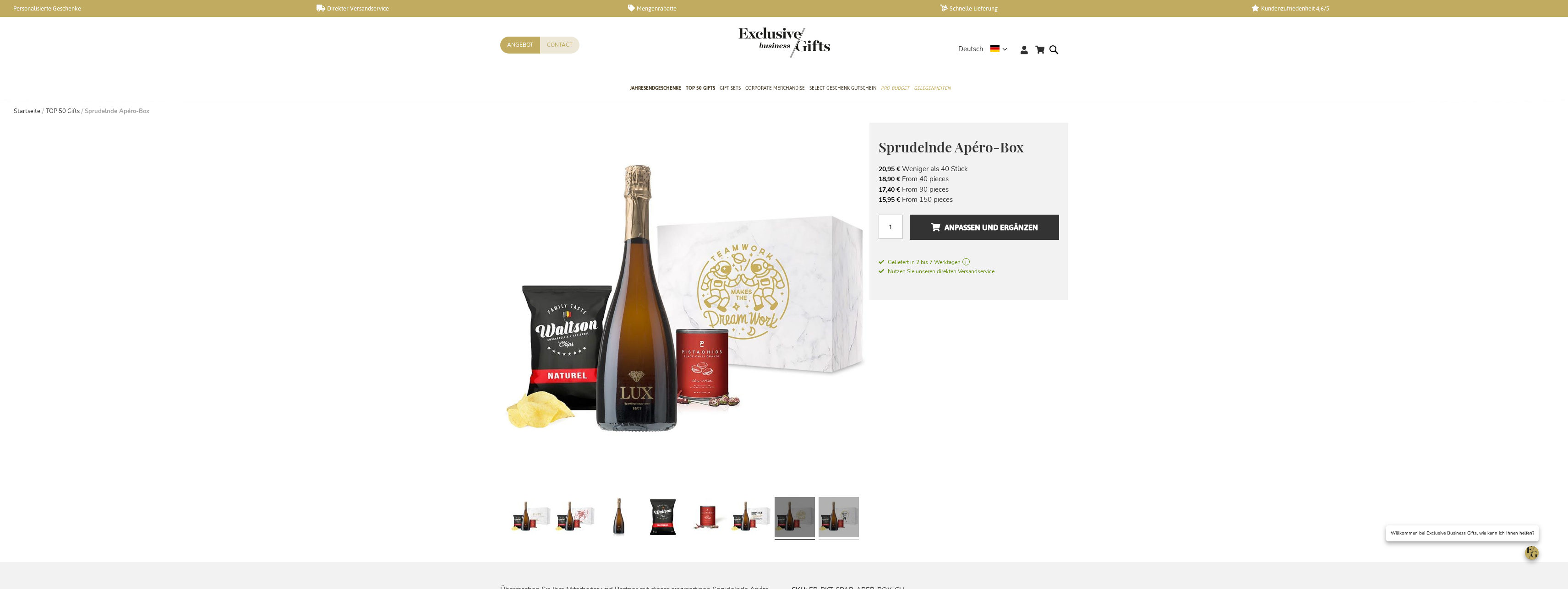
click at [833, 522] on link at bounding box center [839, 518] width 40 height 50
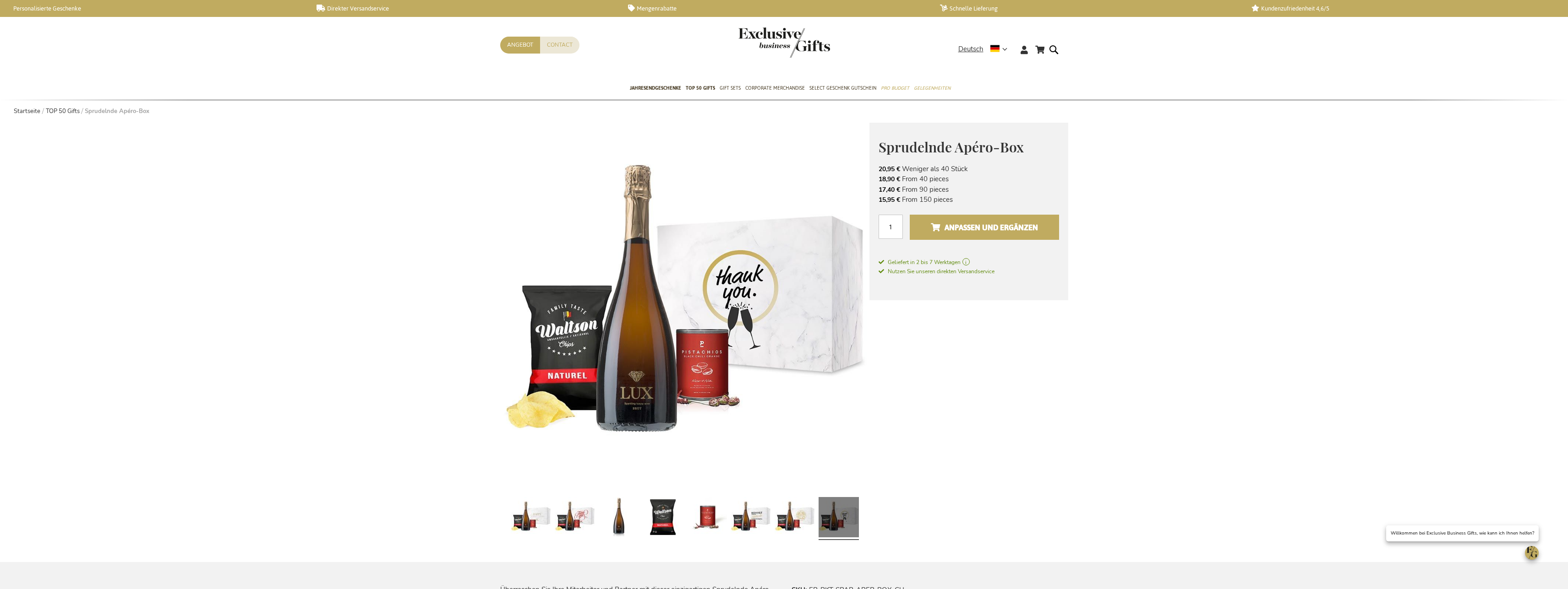
click at [950, 229] on span "Anpassen und ergänzen" at bounding box center [984, 228] width 107 height 15
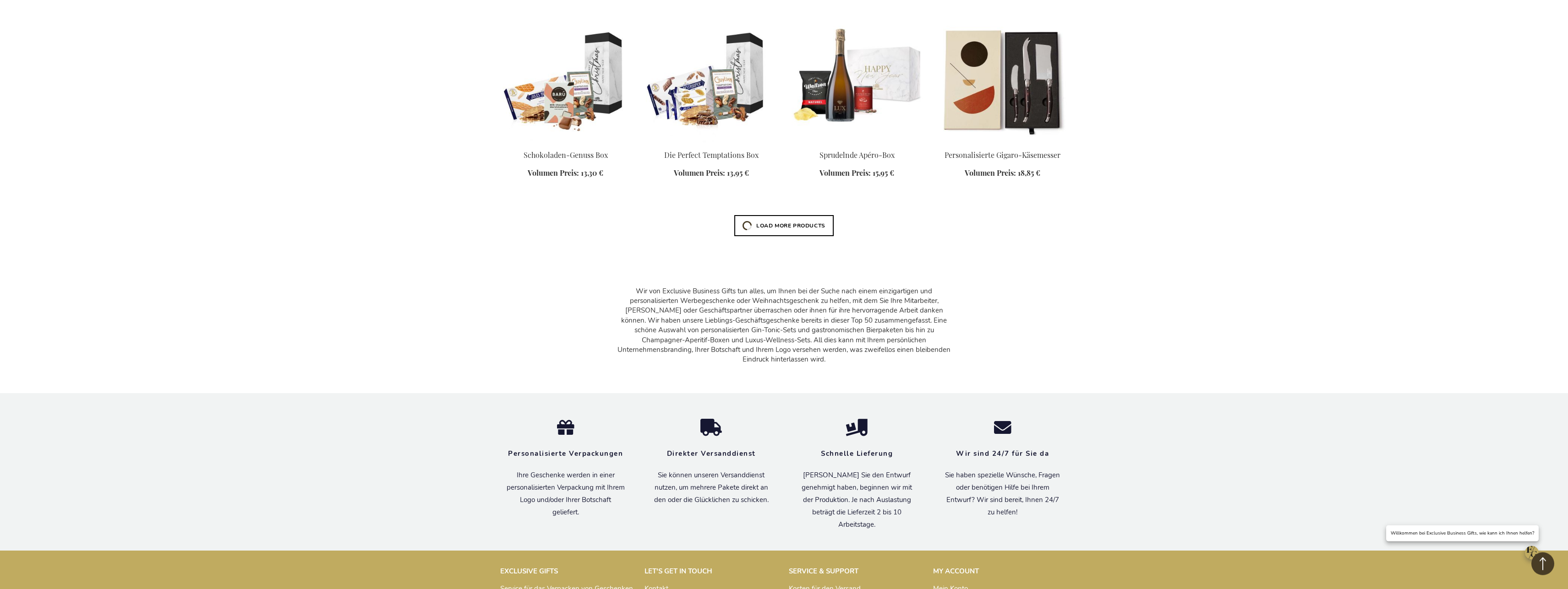
scroll to position [820, 0]
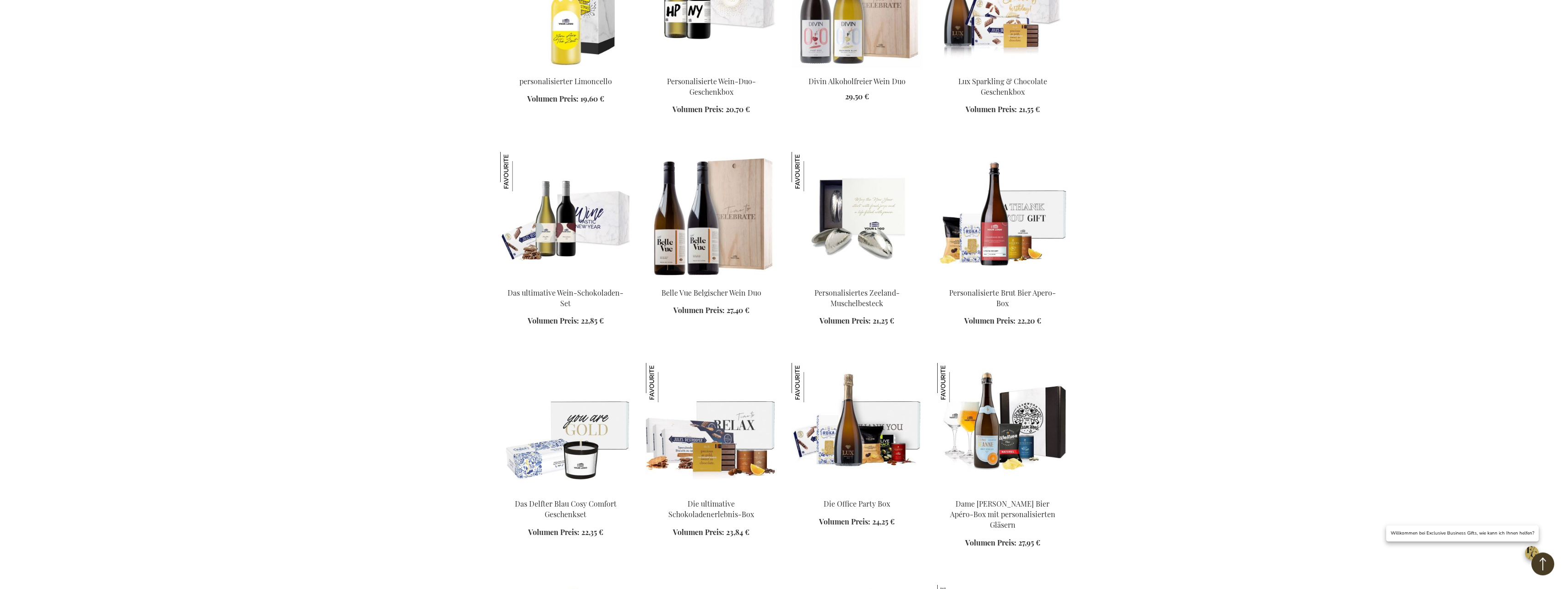
scroll to position [1334, 0]
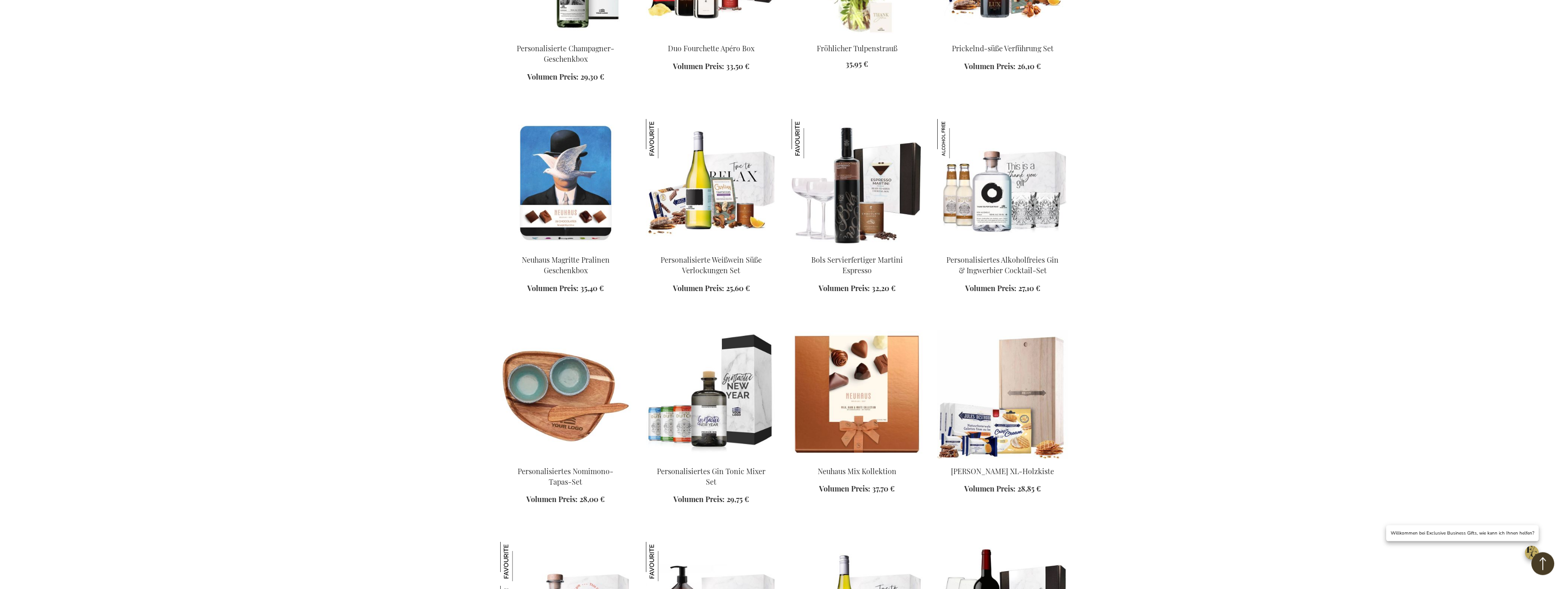
scroll to position [1989, 0]
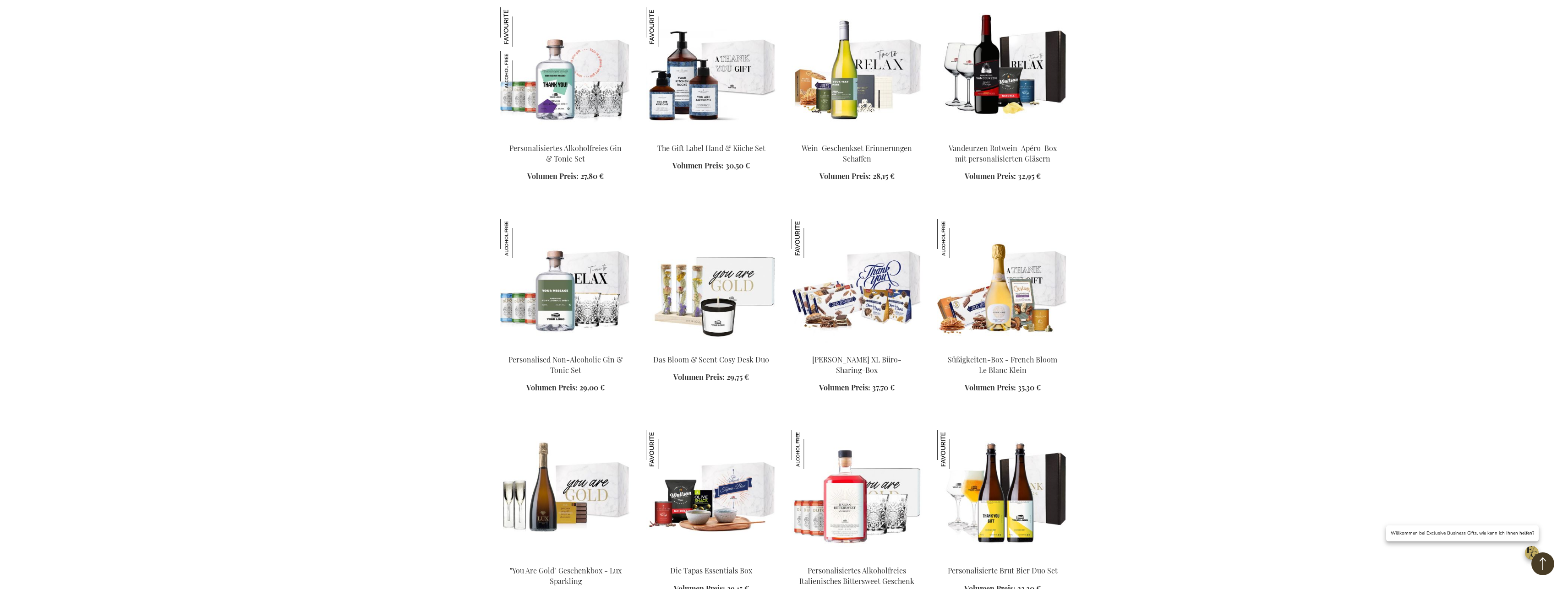
scroll to position [2595, 0]
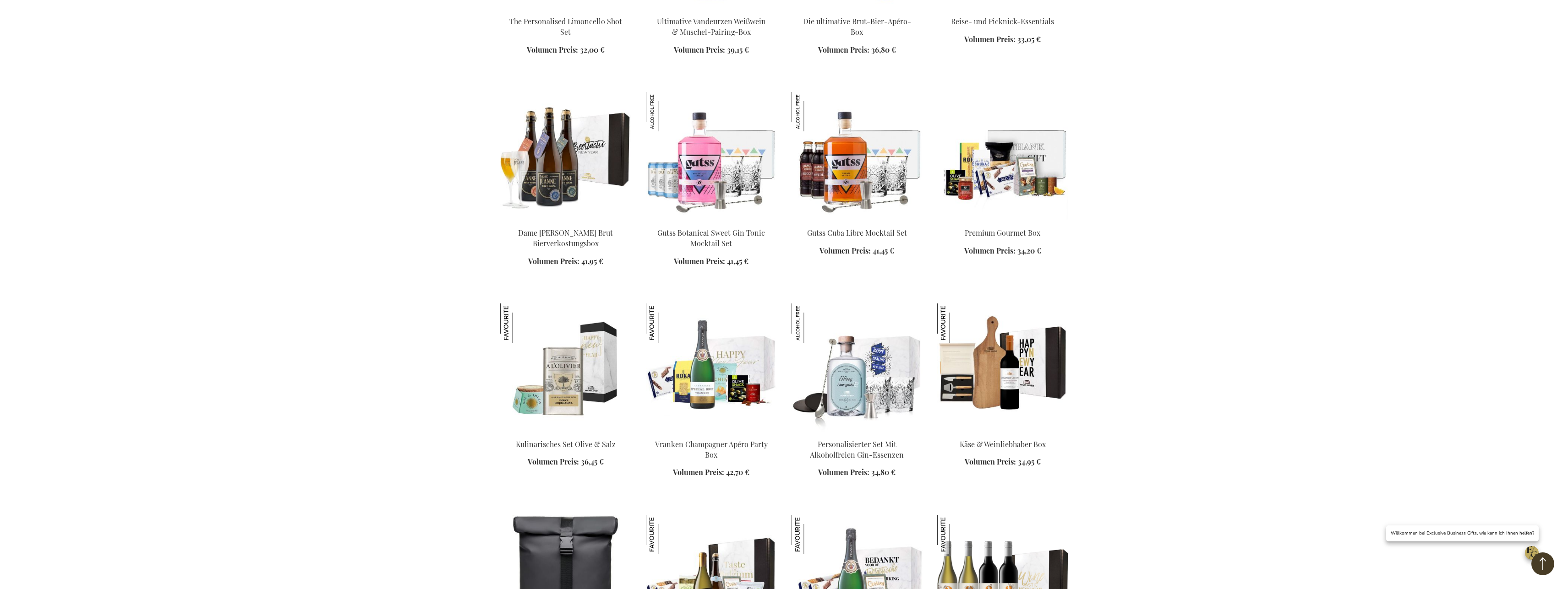
scroll to position [3296, 0]
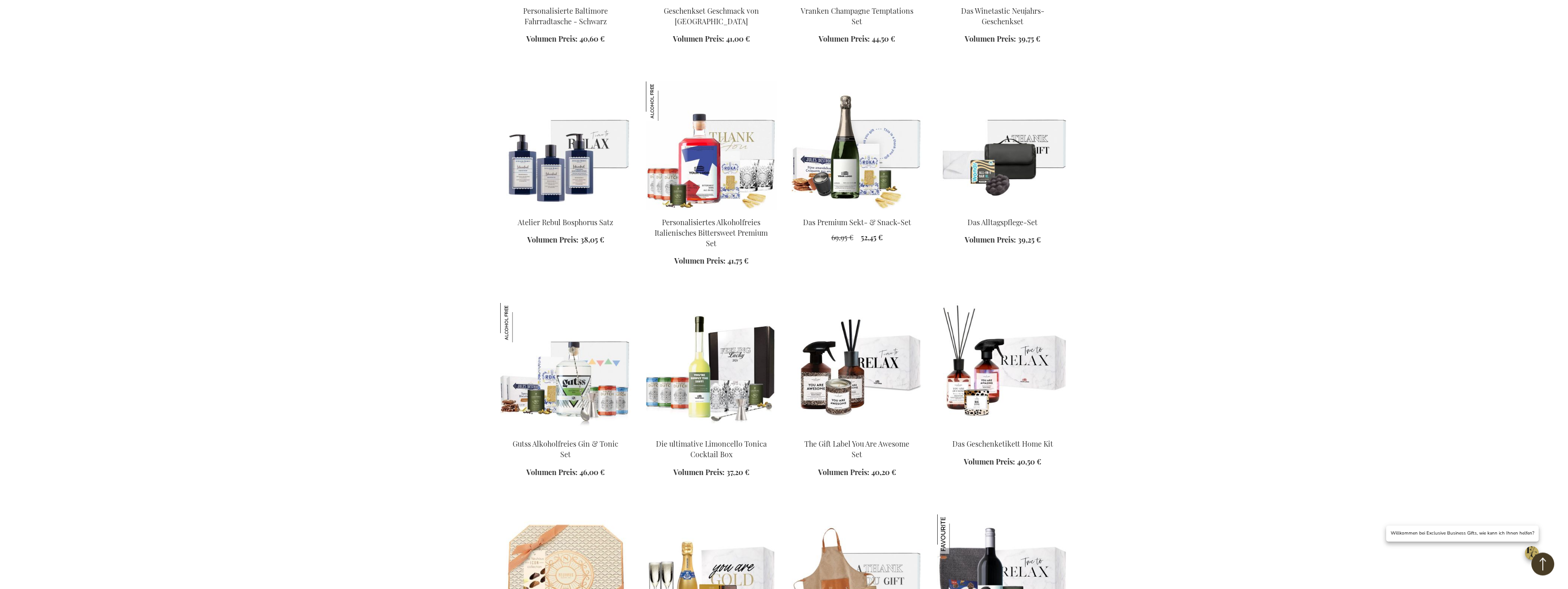
scroll to position [3950, 0]
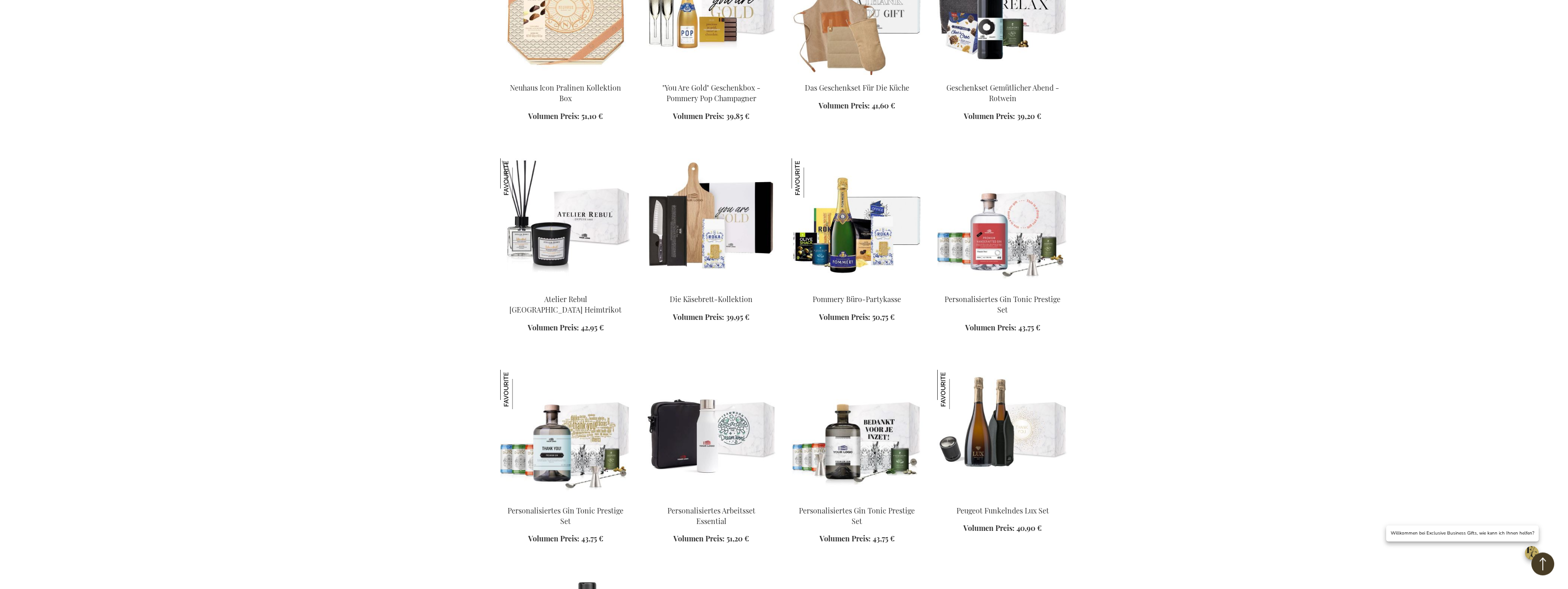
scroll to position [4510, 0]
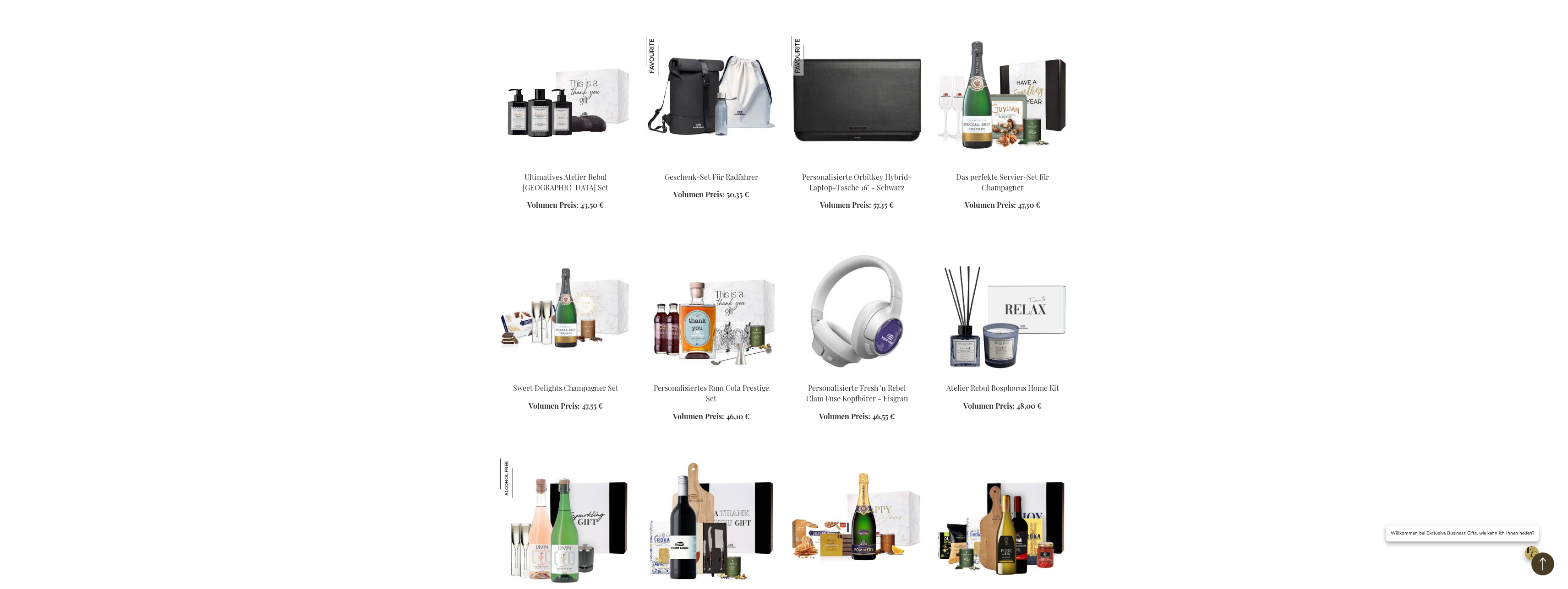
scroll to position [5257, 0]
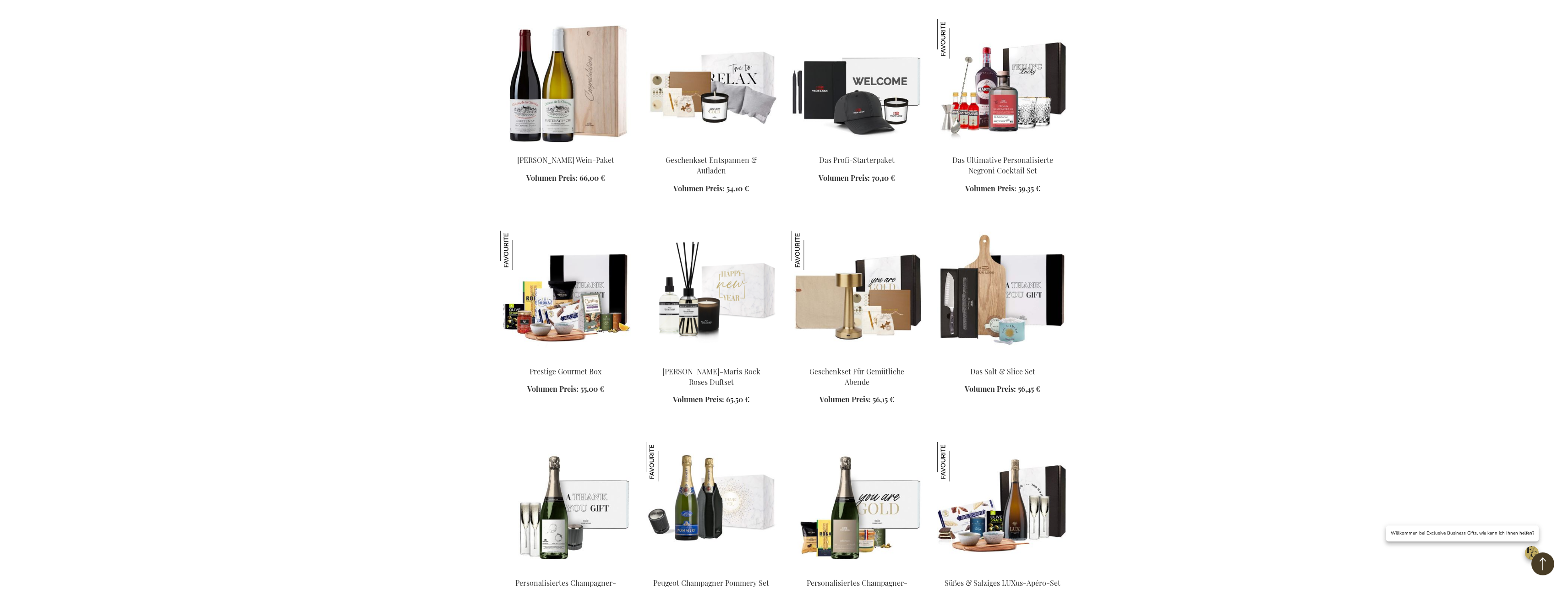
scroll to position [5958, 0]
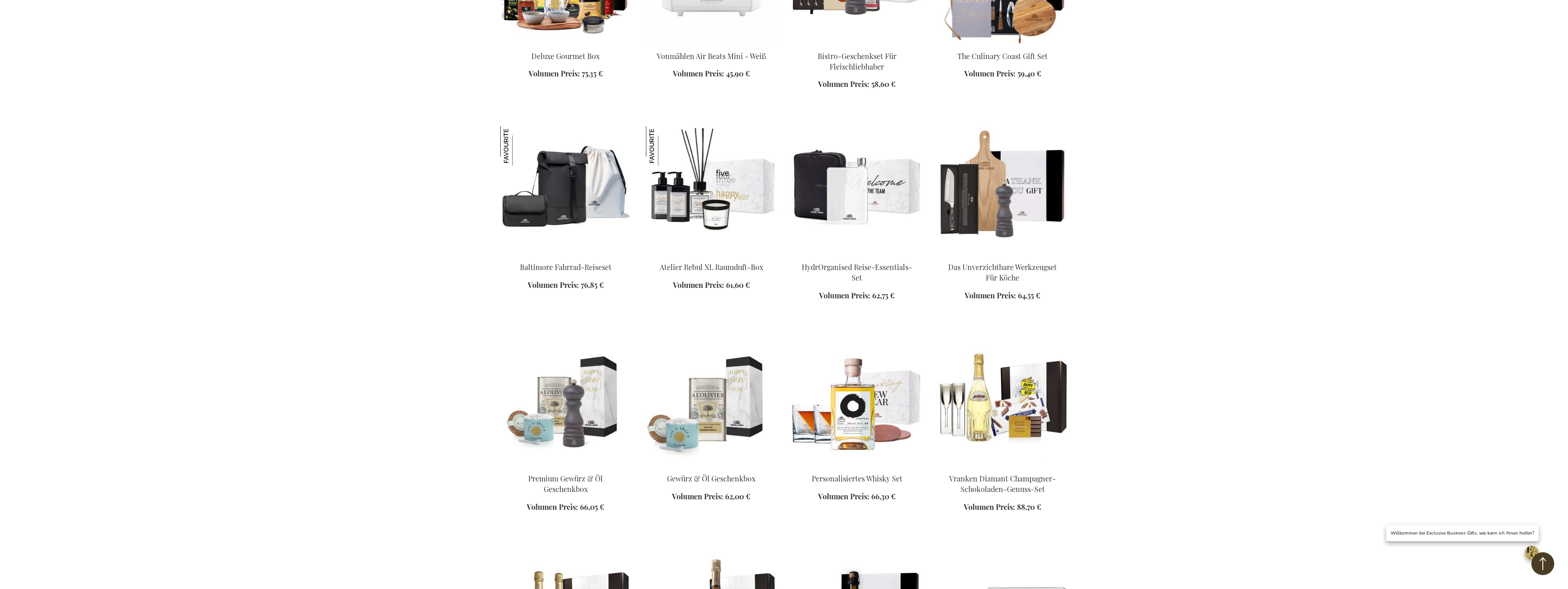
scroll to position [6658, 0]
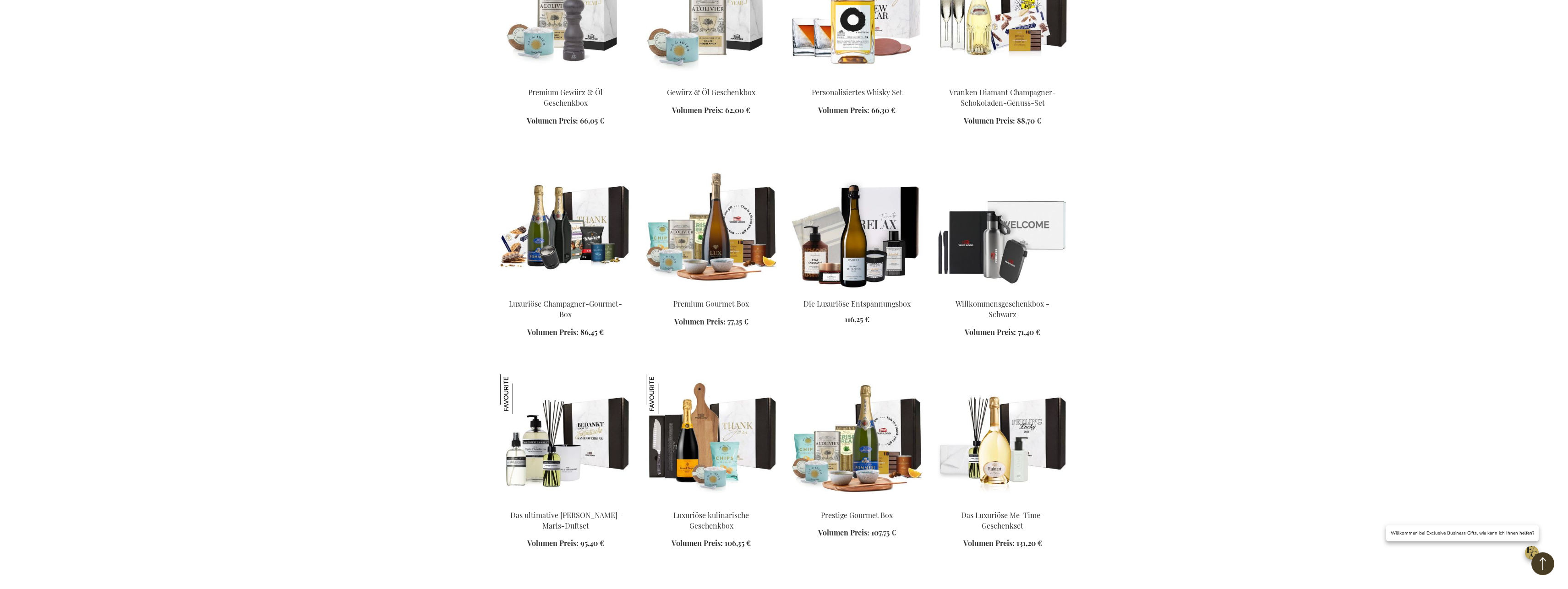
scroll to position [7079, 0]
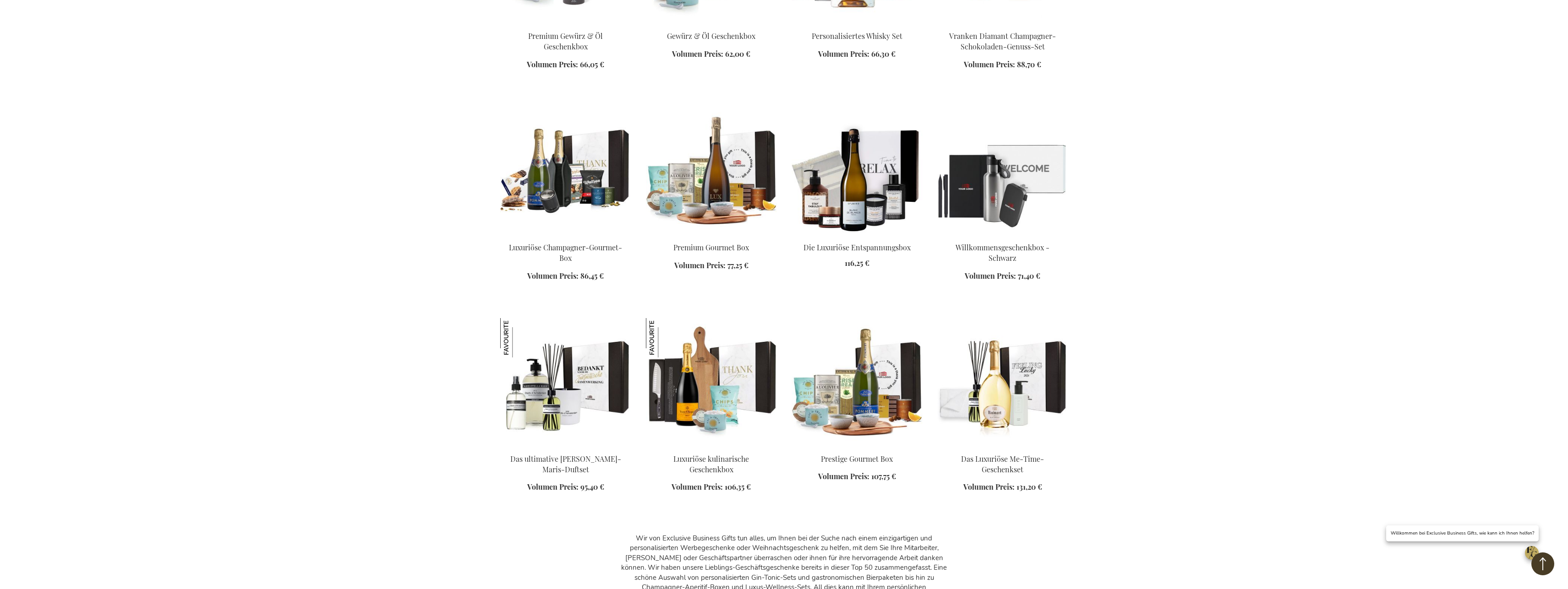
click at [692, 365] on img at bounding box center [711, 382] width 131 height 128
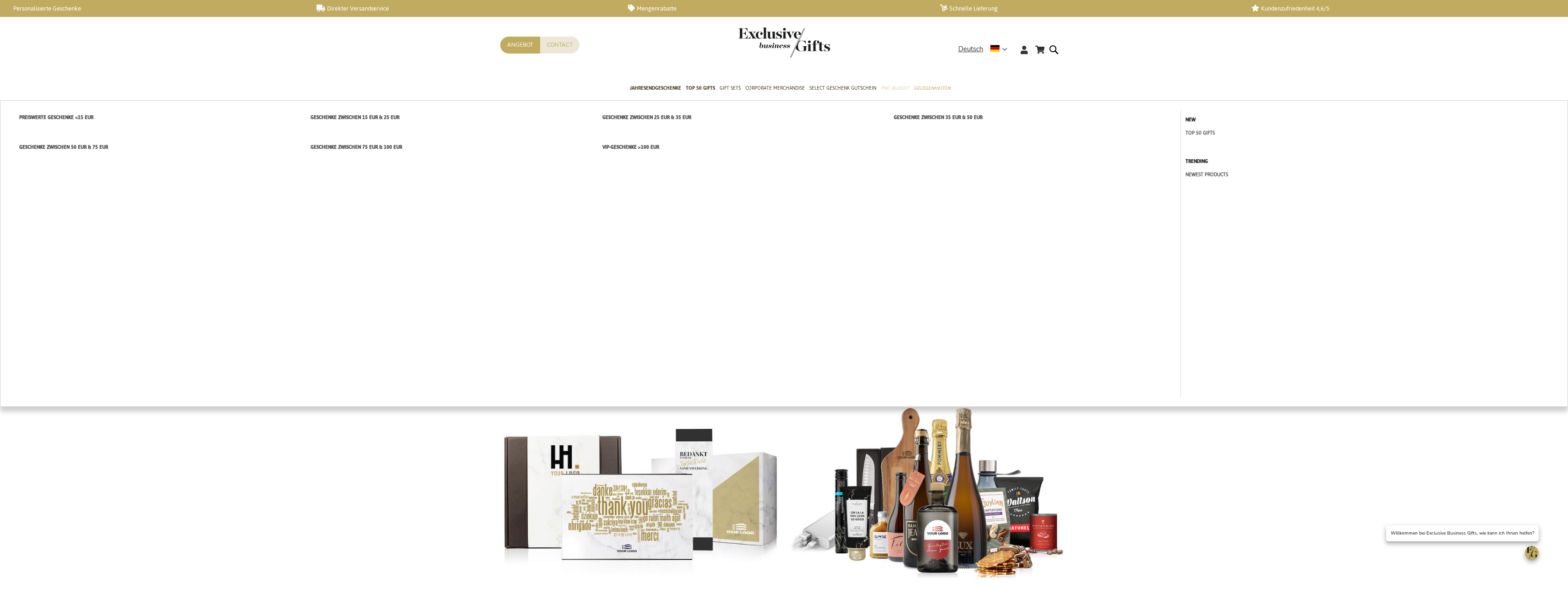
click at [893, 89] on span "Pro Budget" at bounding box center [895, 88] width 28 height 10
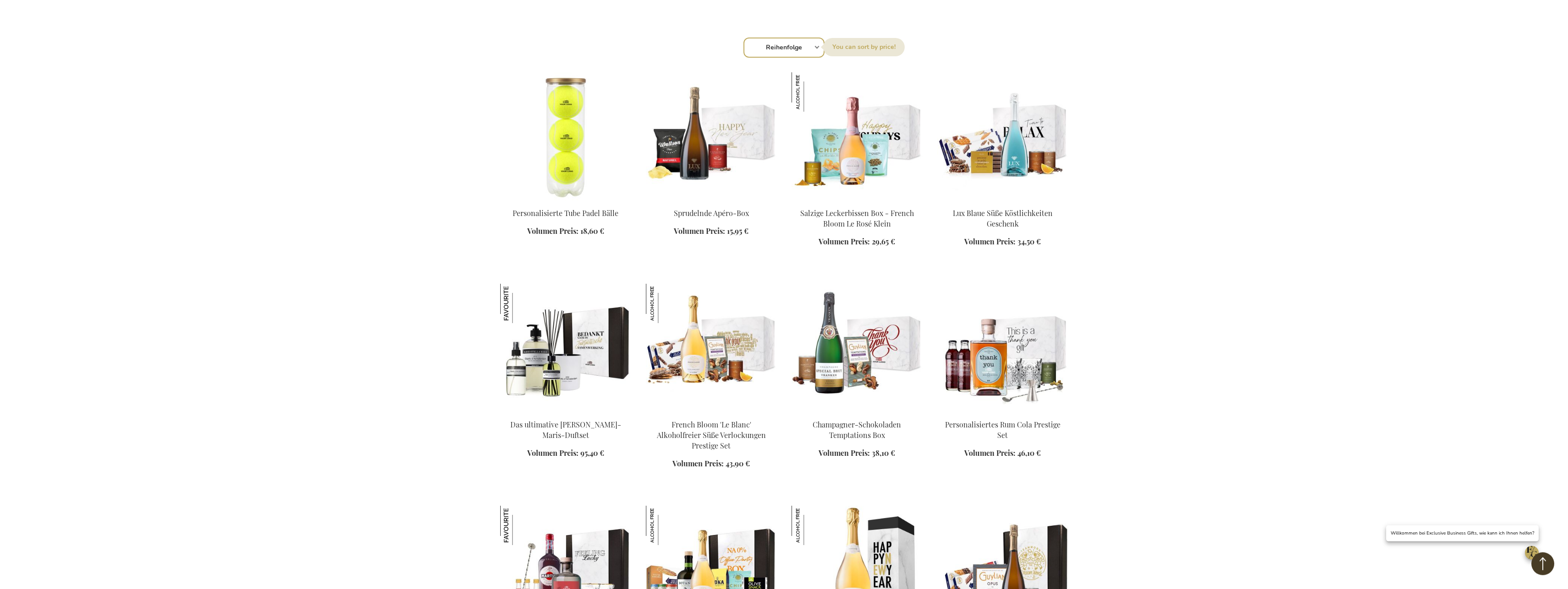
scroll to position [327, 0]
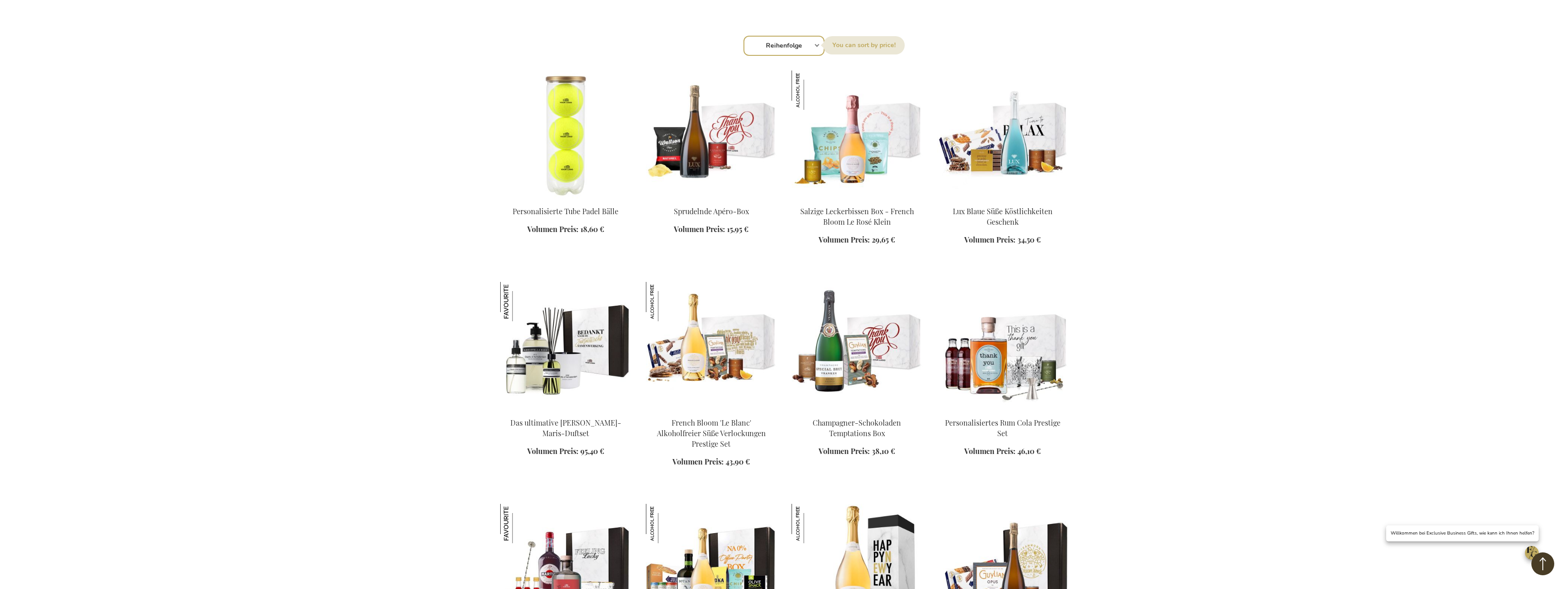
click at [698, 151] on img at bounding box center [711, 135] width 131 height 128
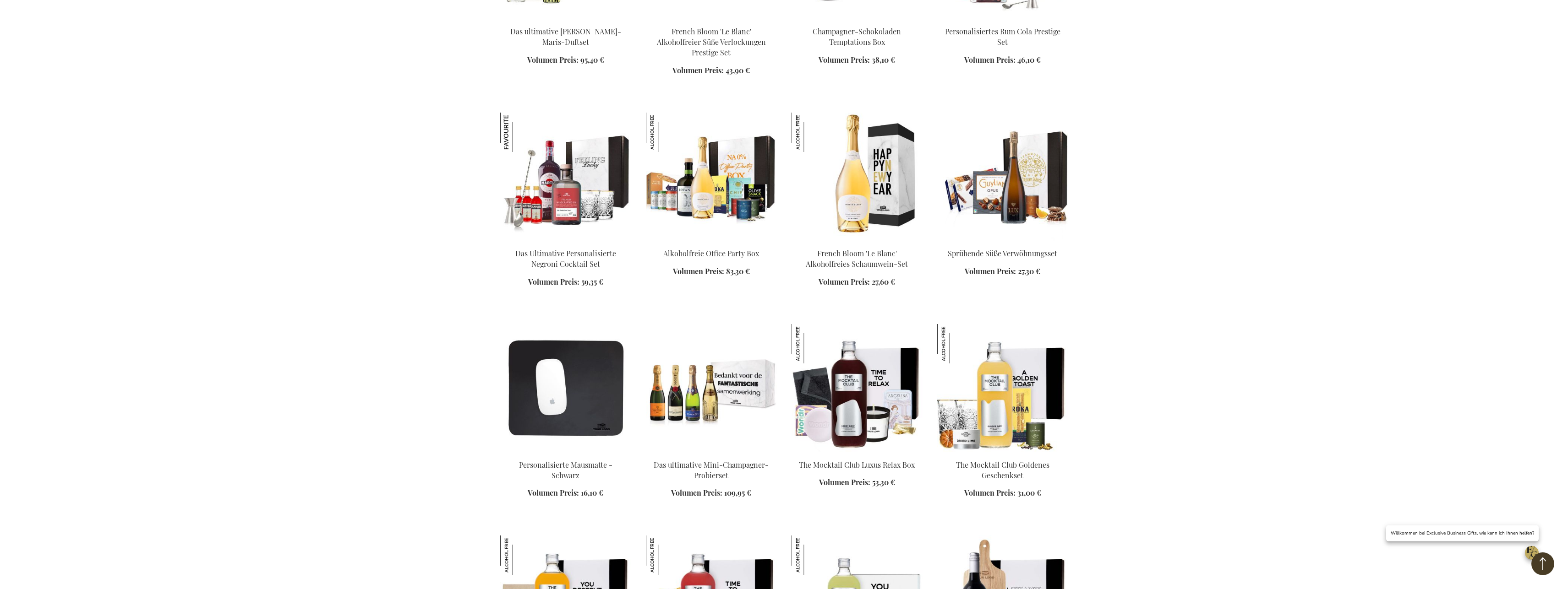
scroll to position [724, 0]
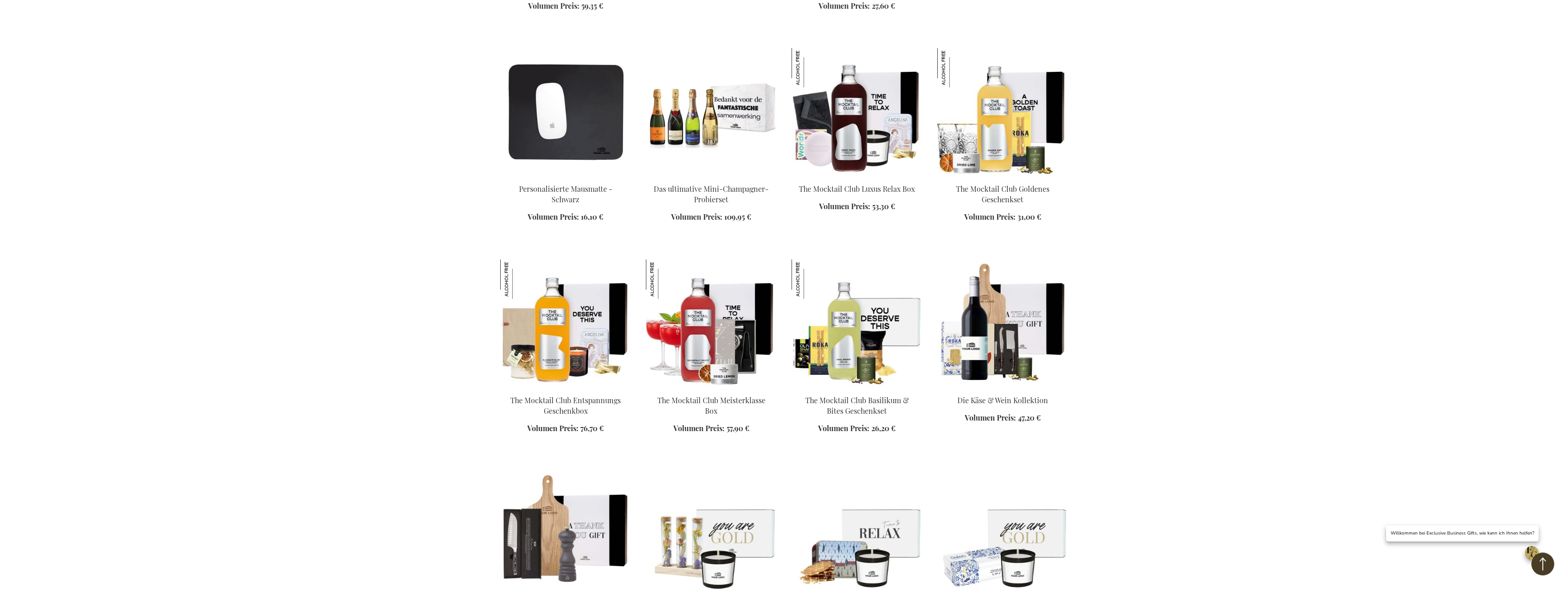
scroll to position [1191, 0]
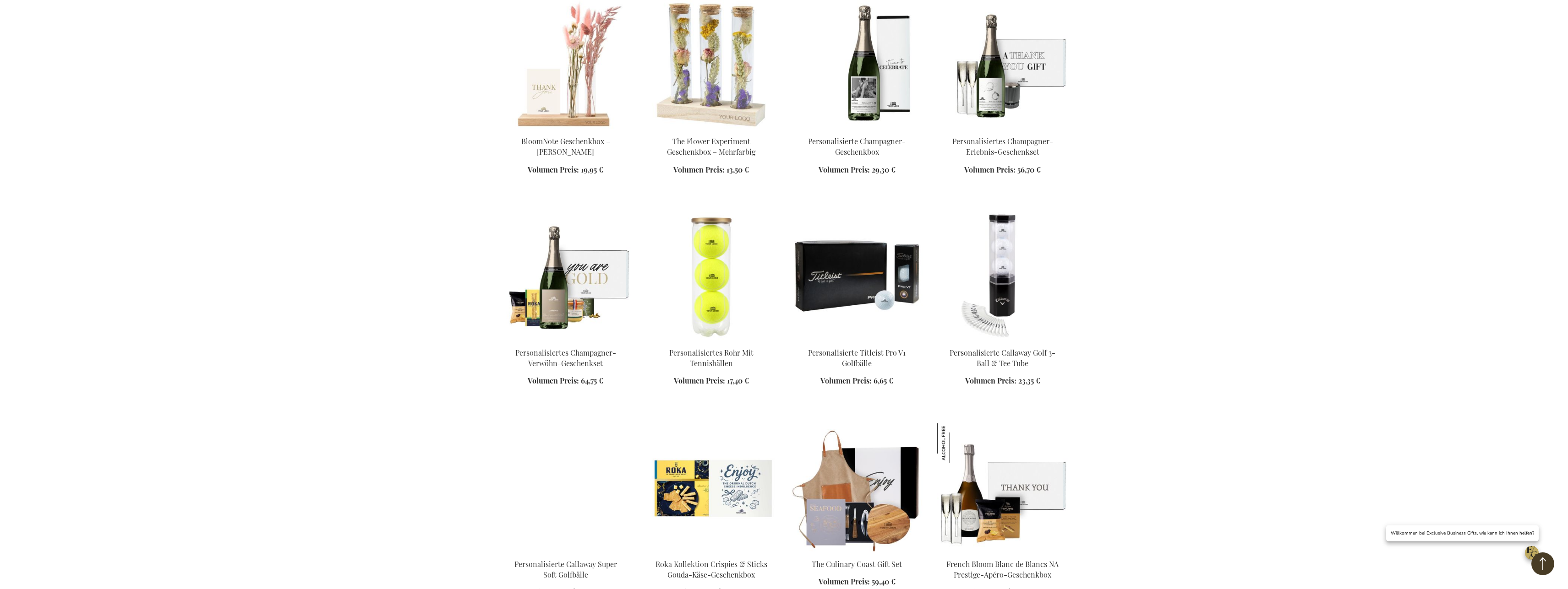
scroll to position [2172, 0]
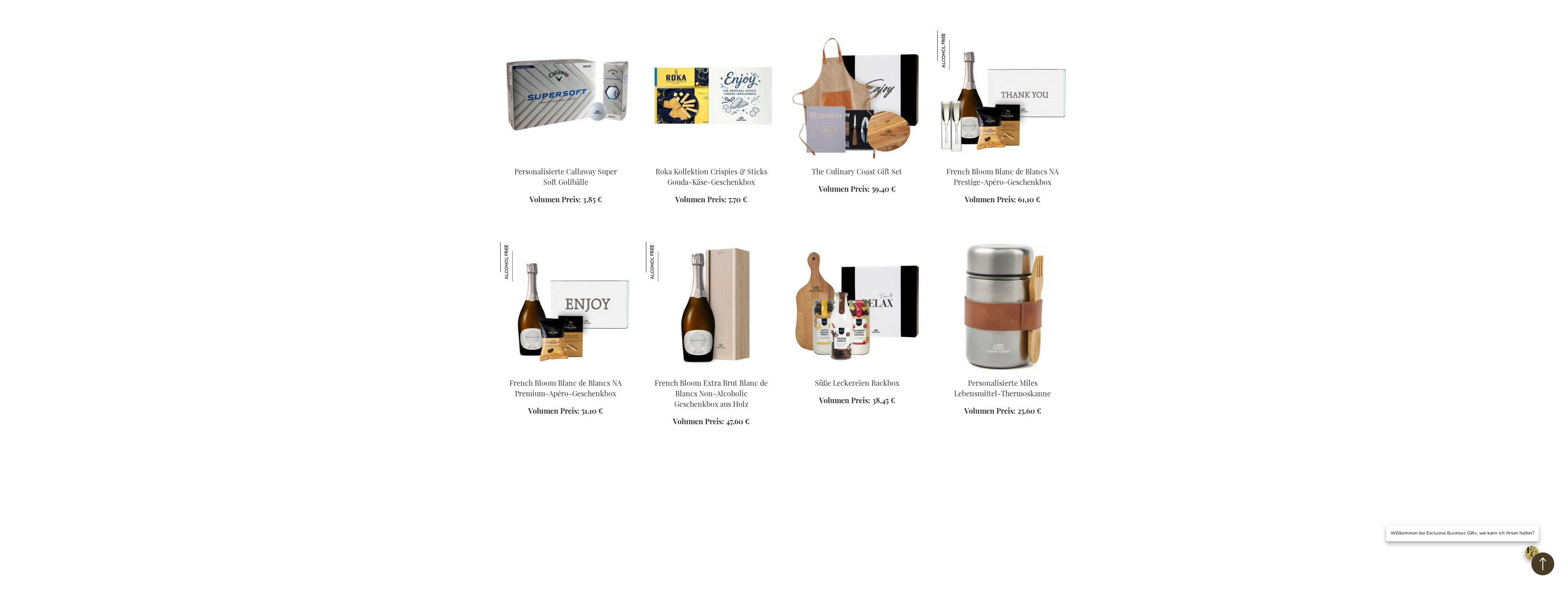
scroll to position [2686, 0]
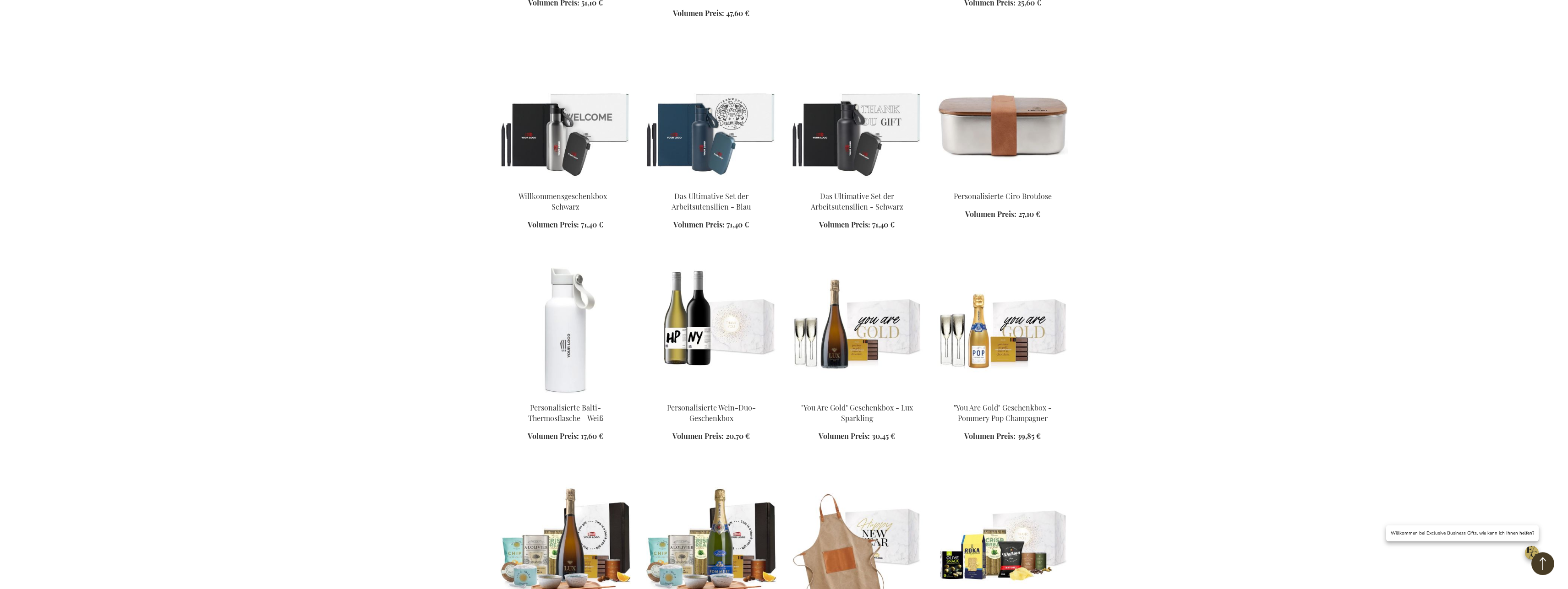
scroll to position [3059, 0]
